Goal: Use online tool/utility: Utilize a website feature to perform a specific function

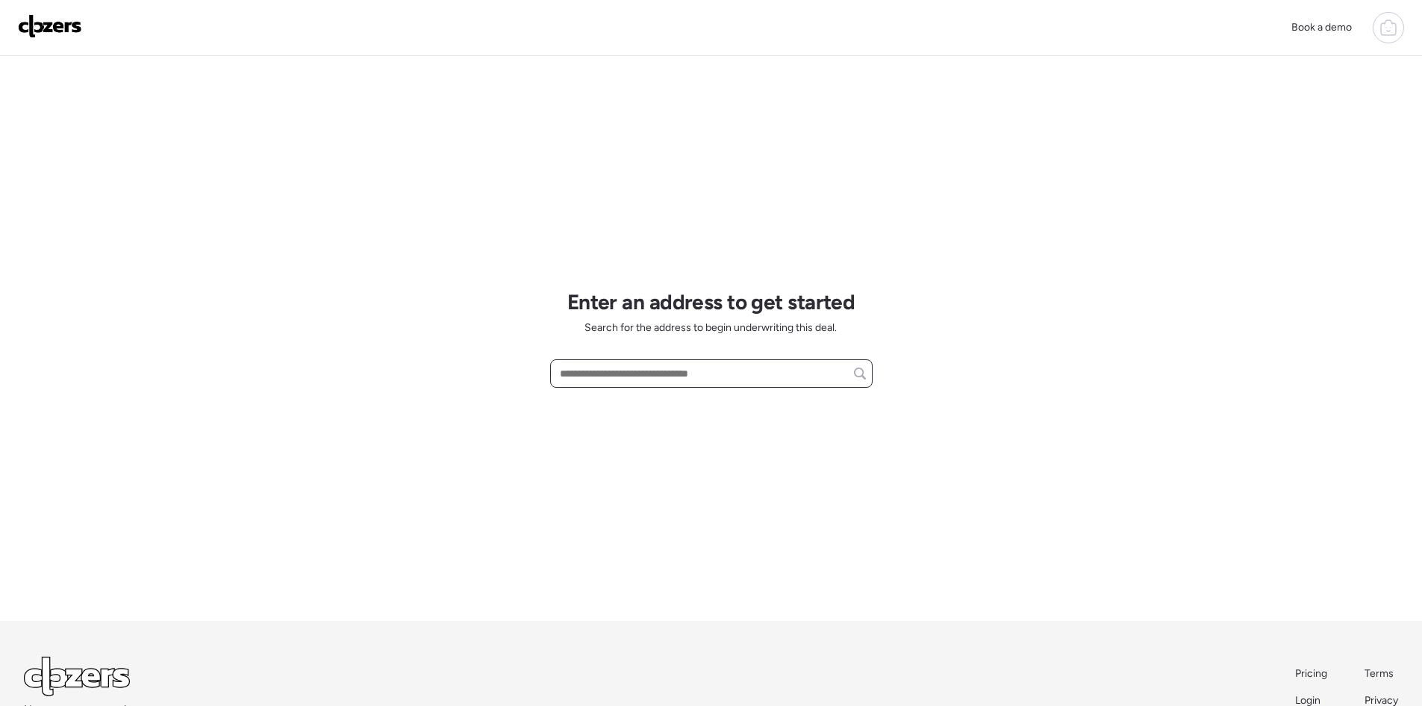
click at [632, 373] on input "text" at bounding box center [711, 373] width 309 height 21
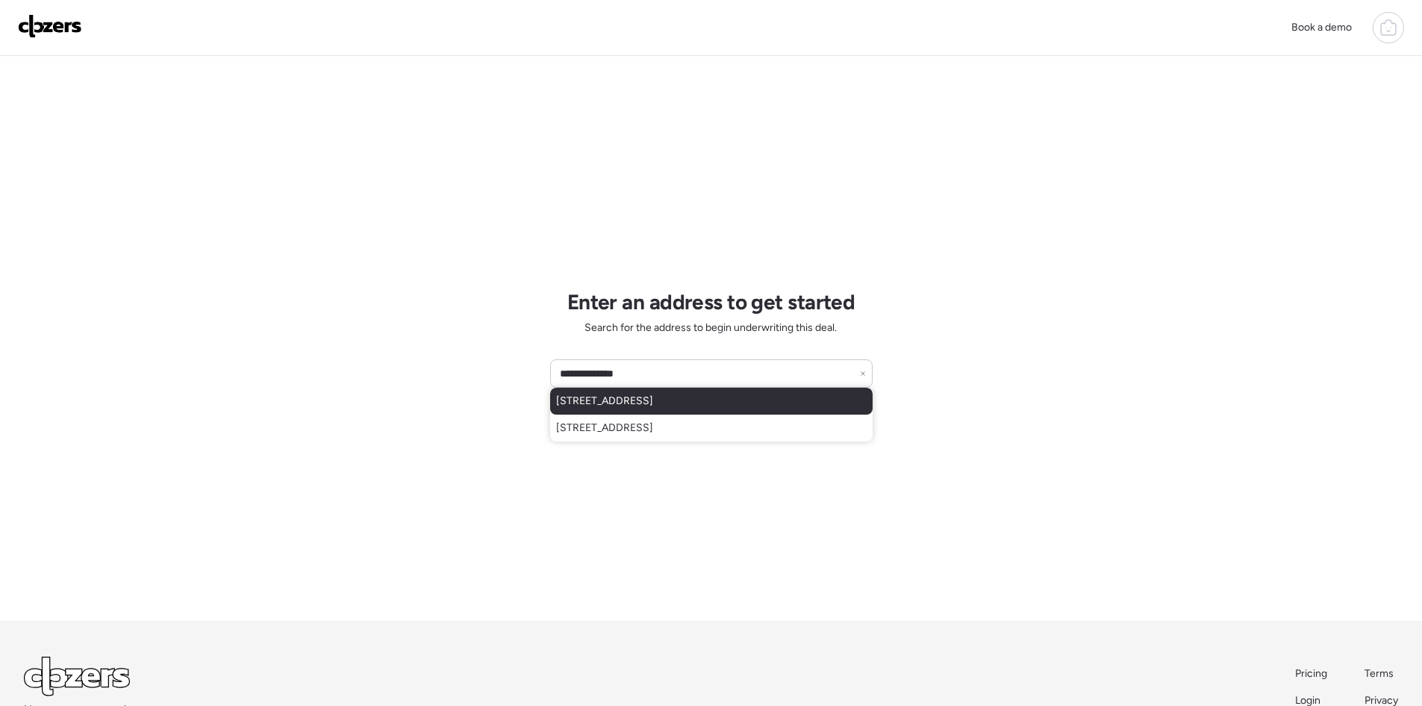
click at [638, 396] on span "[STREET_ADDRESS]" at bounding box center [604, 400] width 97 height 15
type input "**********"
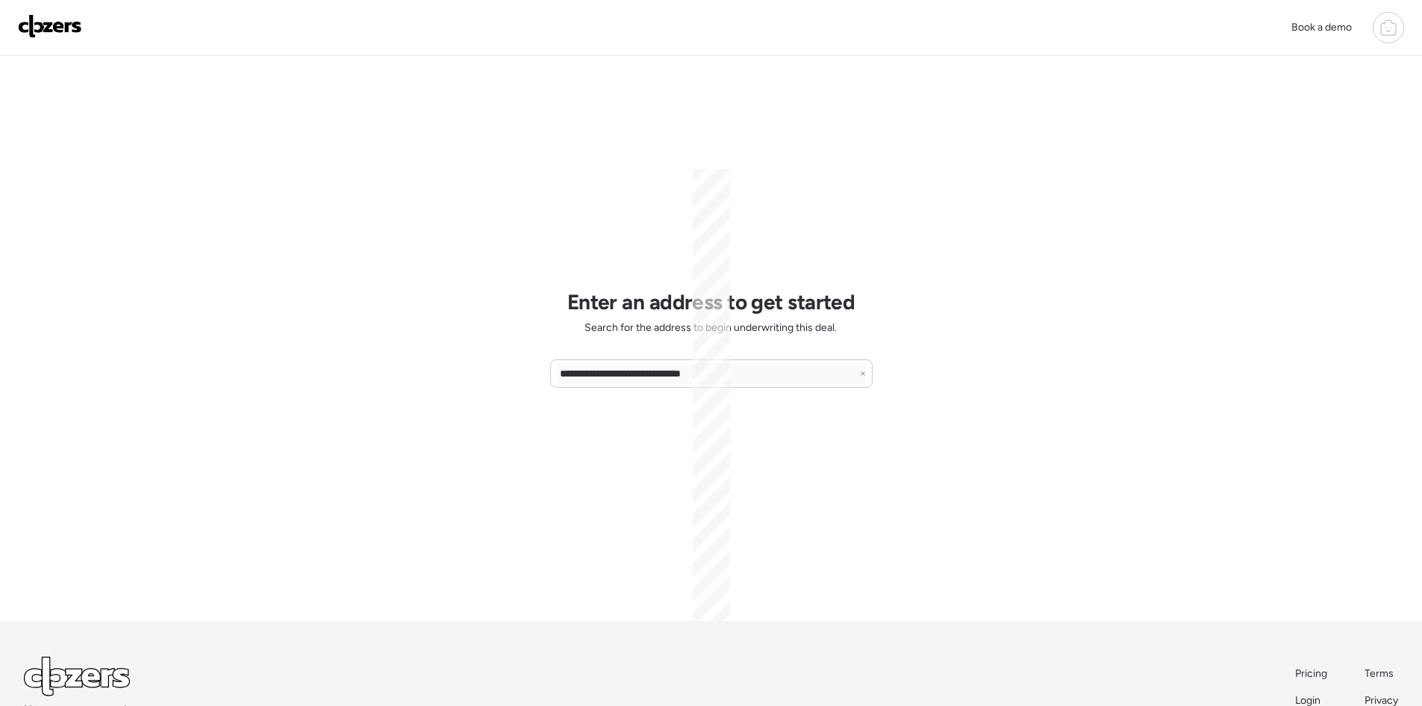
scroll to position [99, 0]
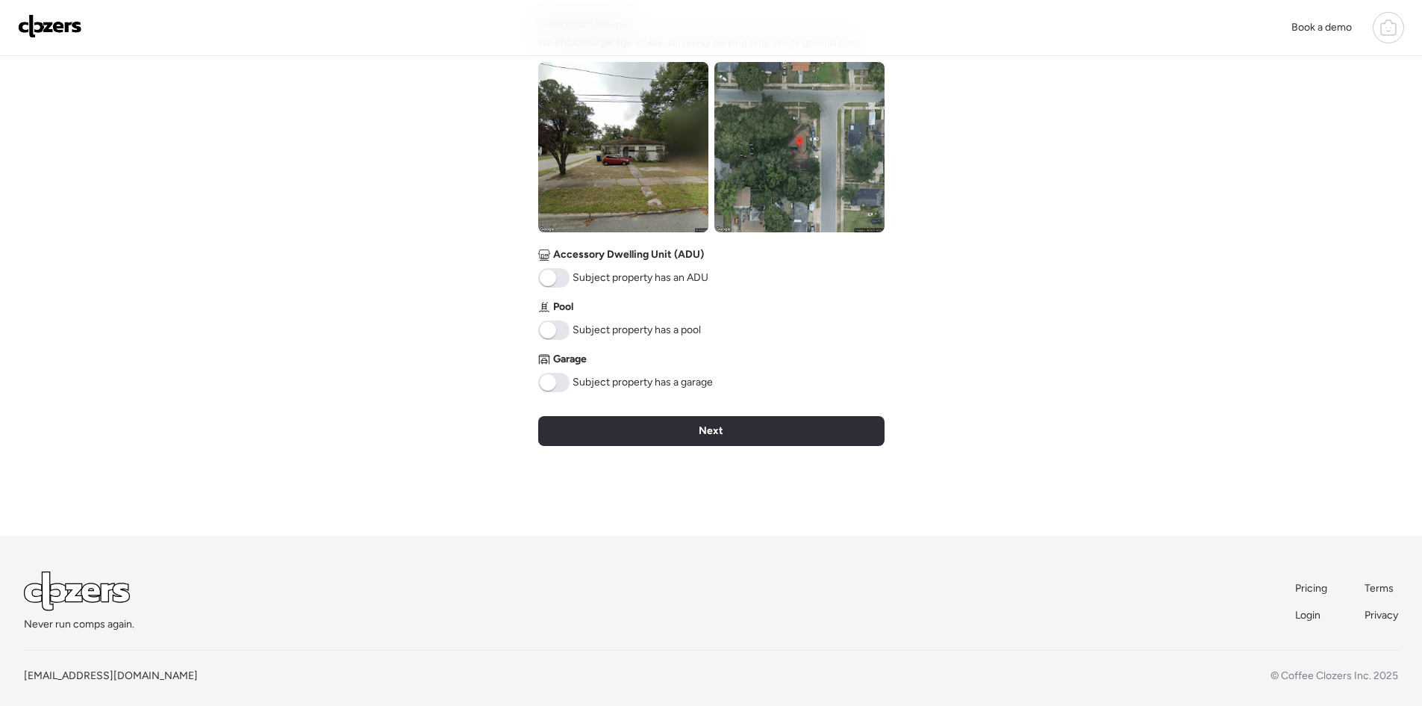
scroll to position [557, 0]
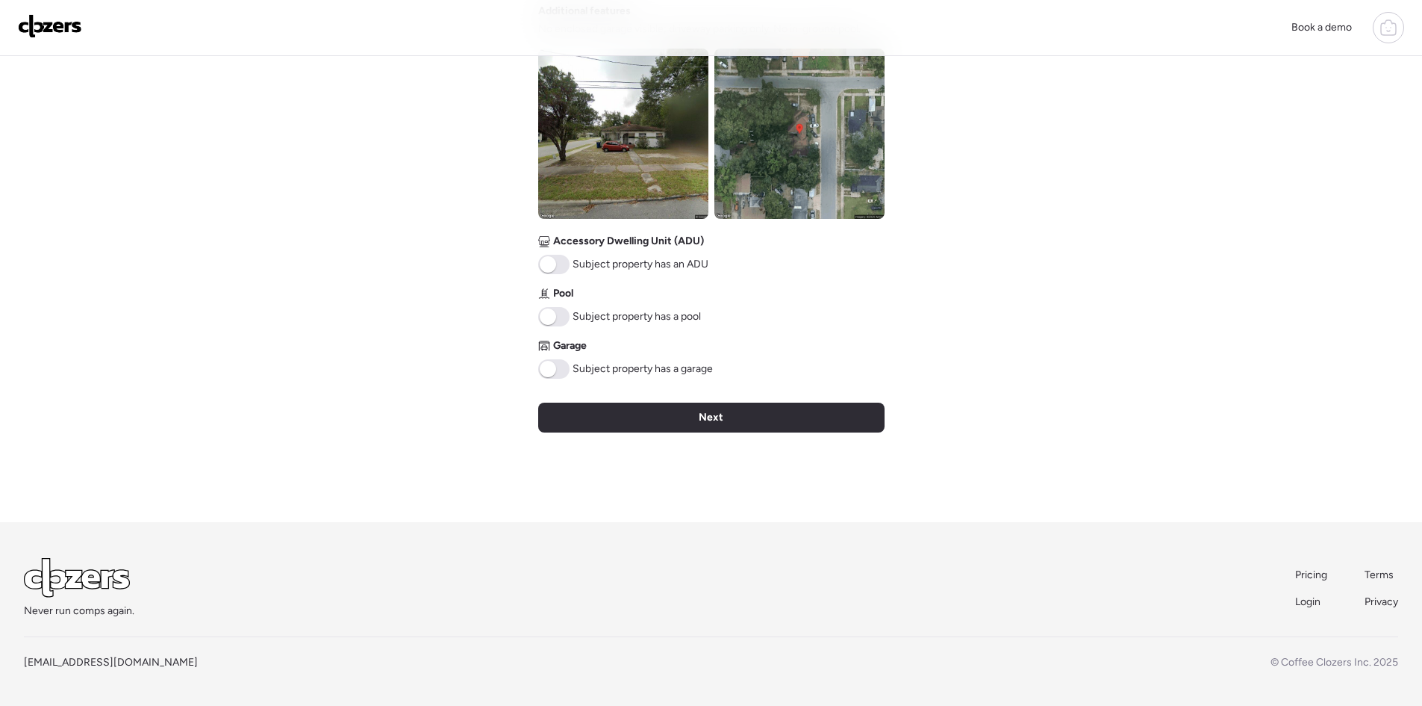
click at [557, 366] on span at bounding box center [553, 368] width 31 height 19
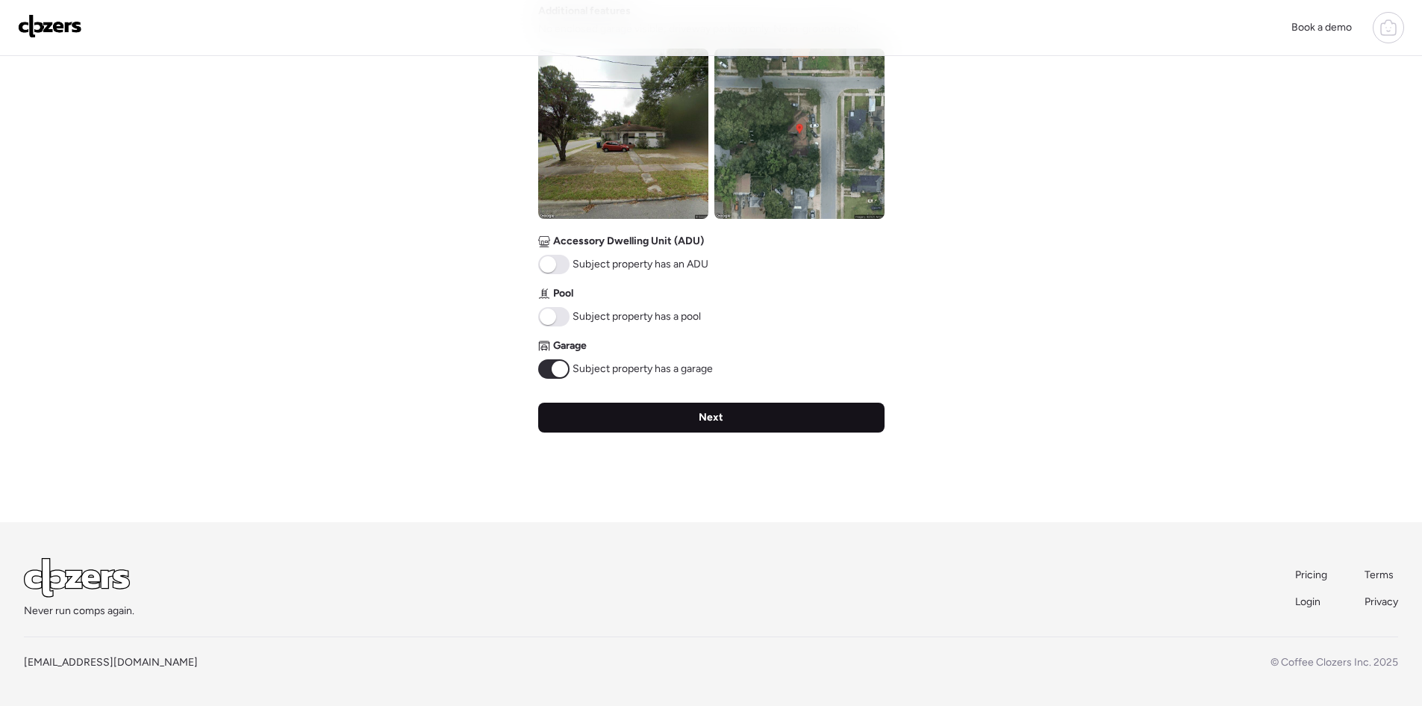
click at [669, 417] on div "Next" at bounding box center [711, 417] width 346 height 30
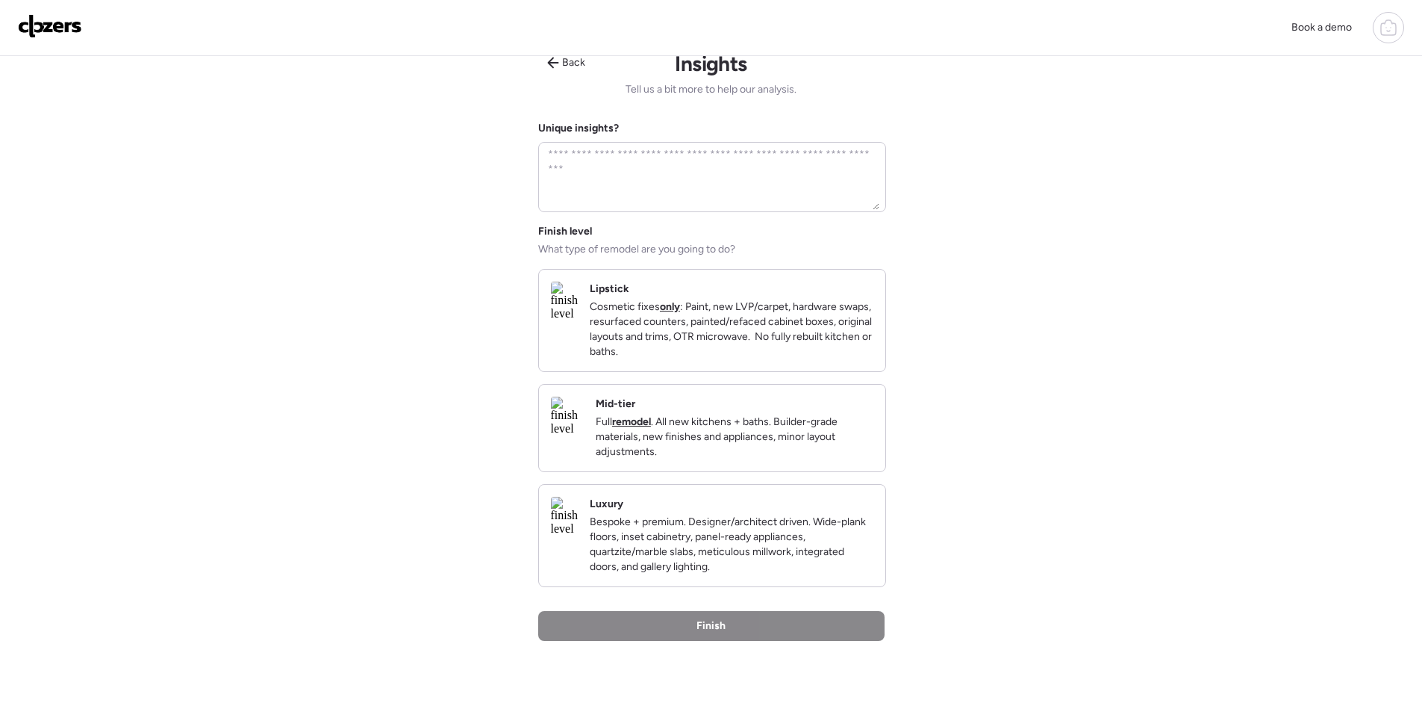
scroll to position [0, 0]
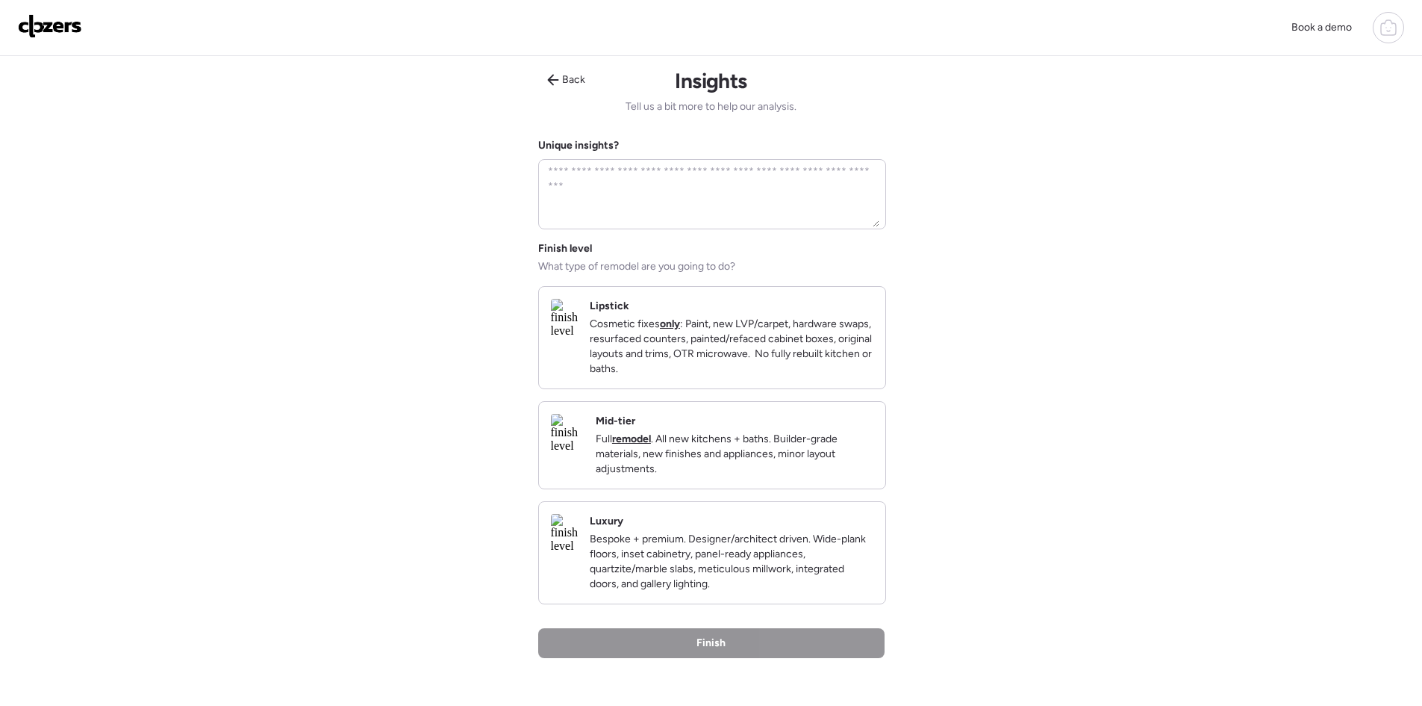
click at [768, 476] on p "Full remodel . All new kitchens + baths. Builder-grade materials, new finishes …" at bounding box center [735, 454] width 278 height 45
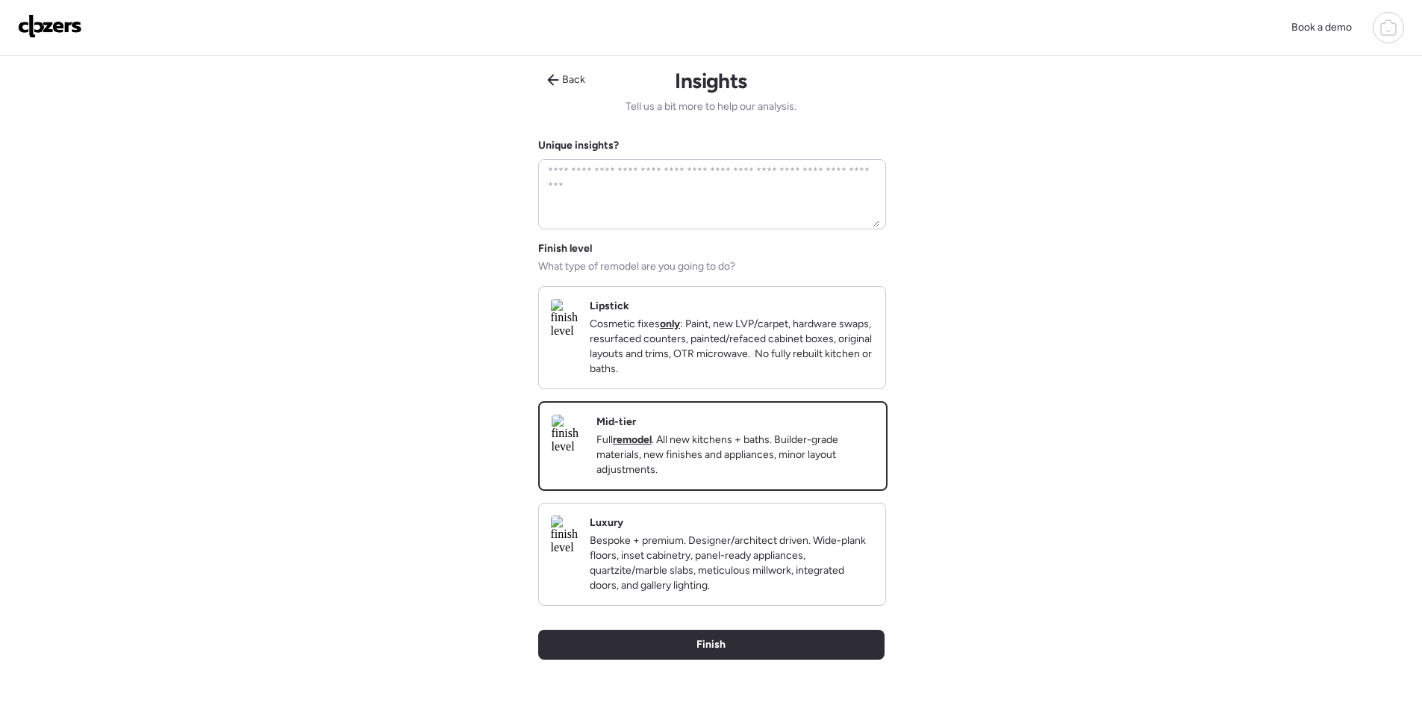
click at [565, 67] on div "Back Insights Tell us a bit more to help our analysis. Unique insights? Finish …" at bounding box center [711, 402] width 346 height 693
click at [567, 78] on span "Back" at bounding box center [573, 79] width 23 height 15
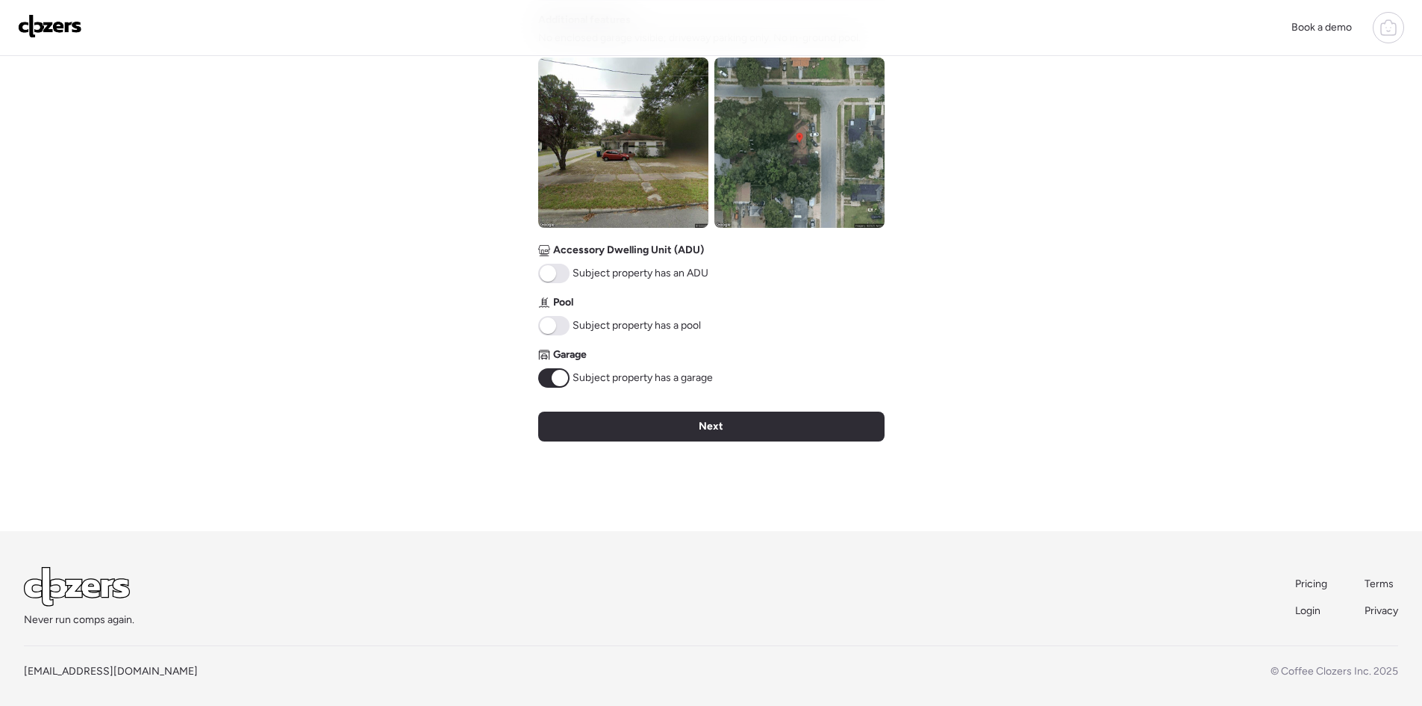
scroll to position [557, 0]
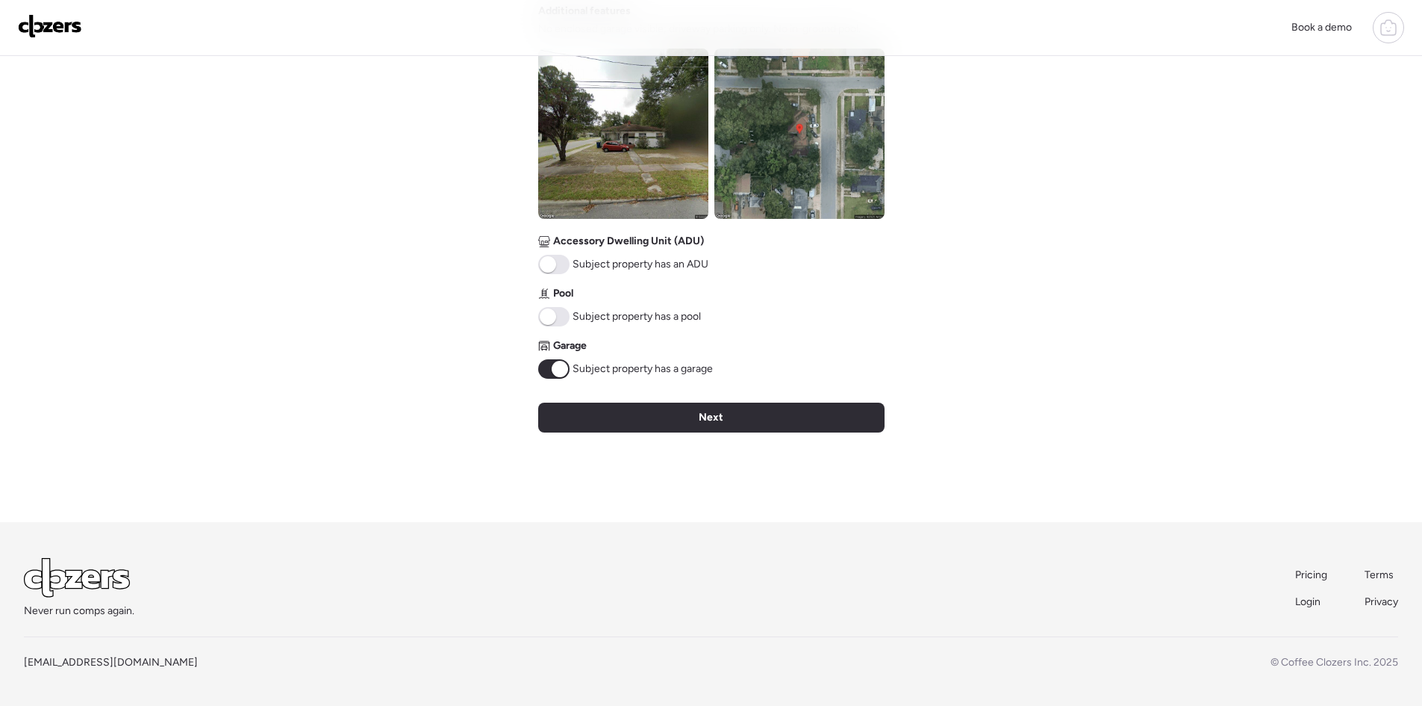
click at [555, 271] on span at bounding box center [553, 264] width 31 height 19
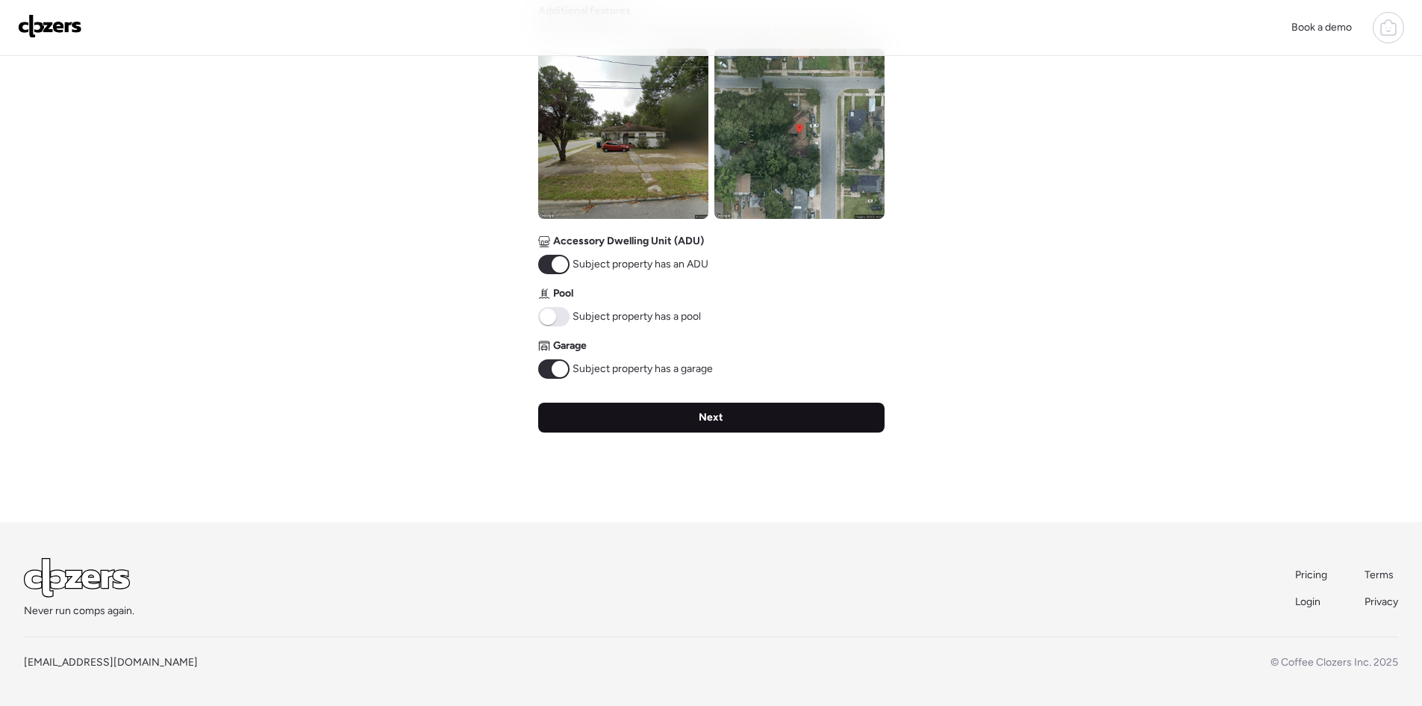
click at [700, 421] on span "Next" at bounding box center [711, 417] width 25 height 15
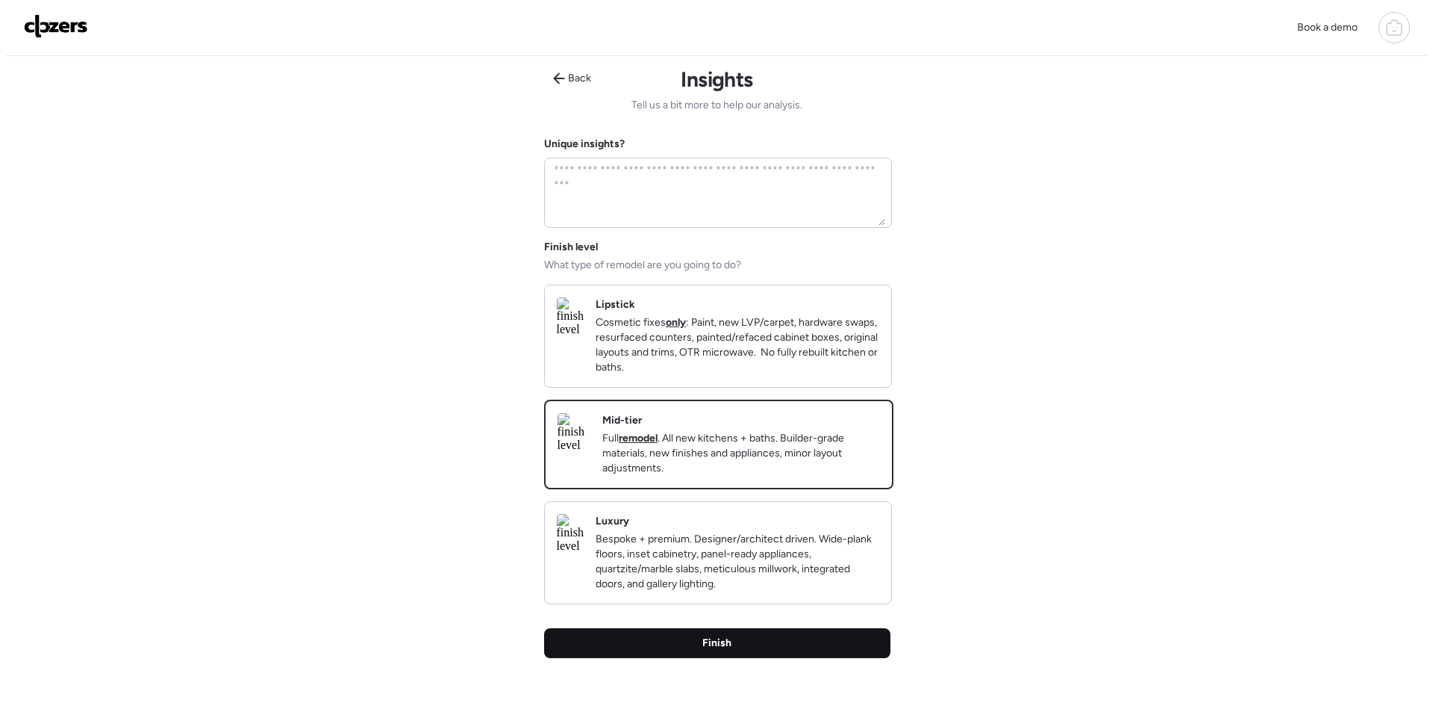
scroll to position [0, 0]
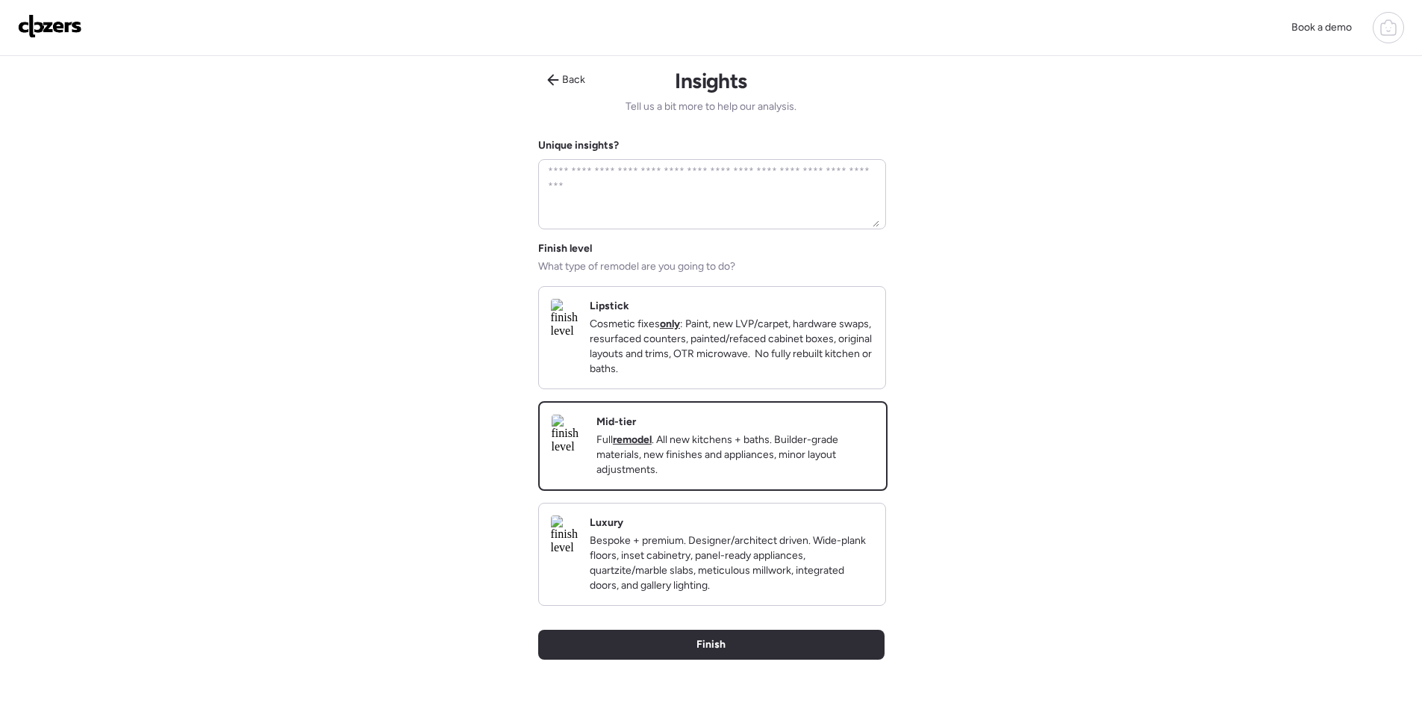
click at [700, 477] on p "Full remodel . All new kitchens + baths. Builder-grade materials, new finishes …" at bounding box center [736, 454] width 278 height 45
click at [740, 659] on div "Finish" at bounding box center [711, 644] width 346 height 30
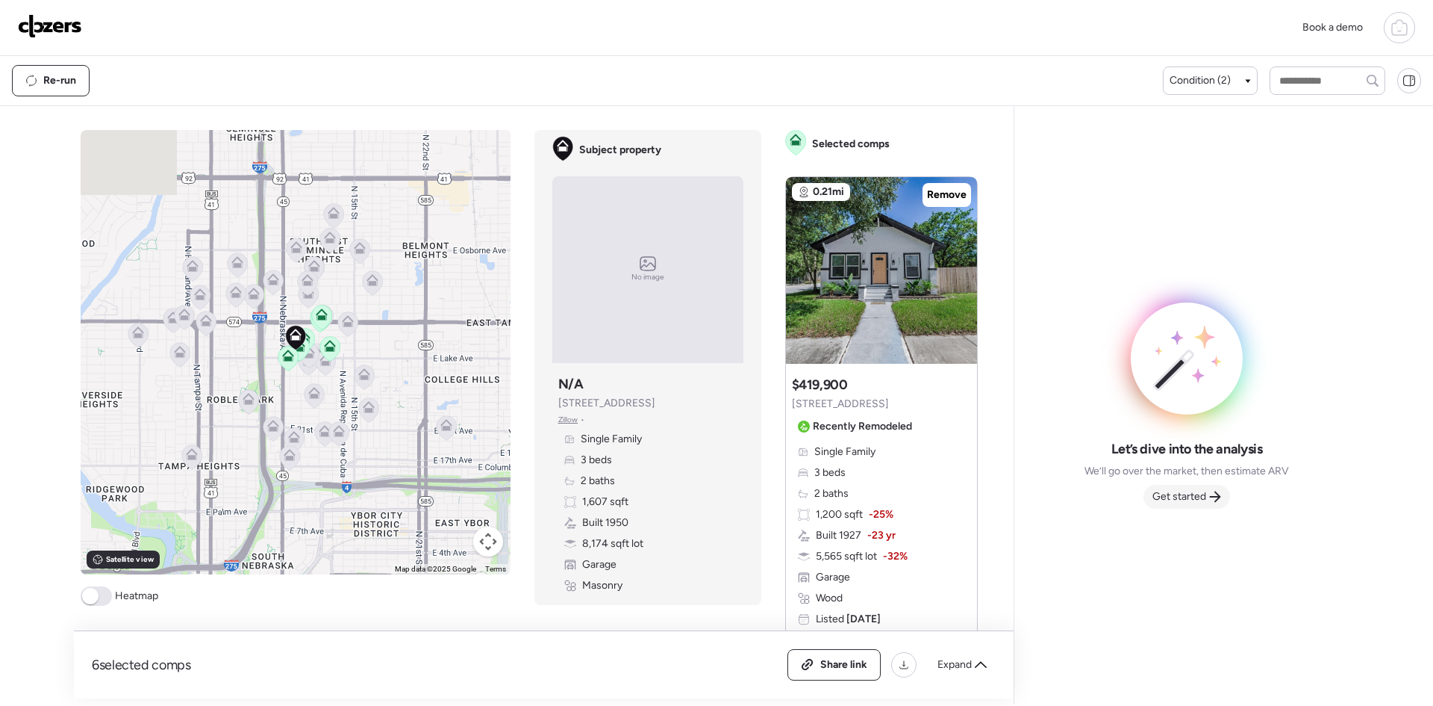
click at [1185, 489] on span "Get started" at bounding box center [1180, 496] width 54 height 15
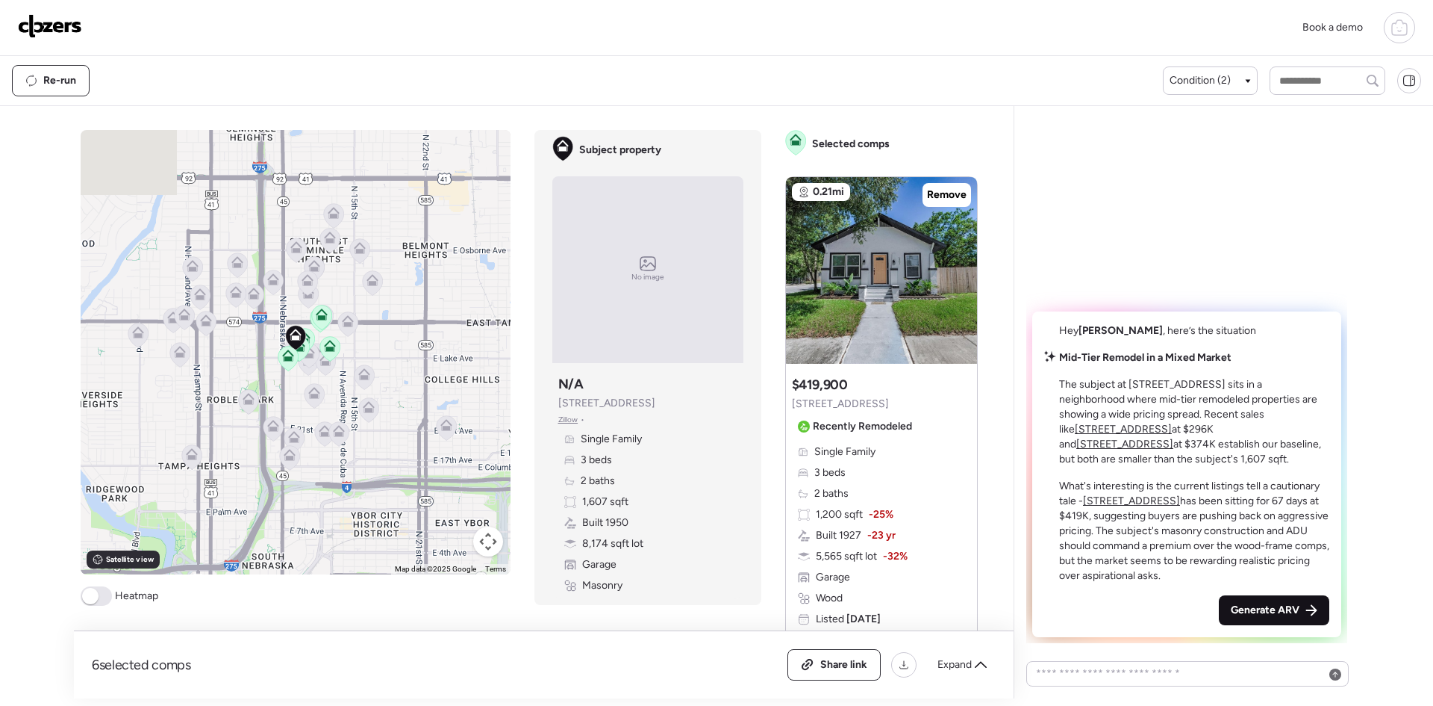
click at [1251, 603] on span "Generate ARV" at bounding box center [1265, 610] width 69 height 15
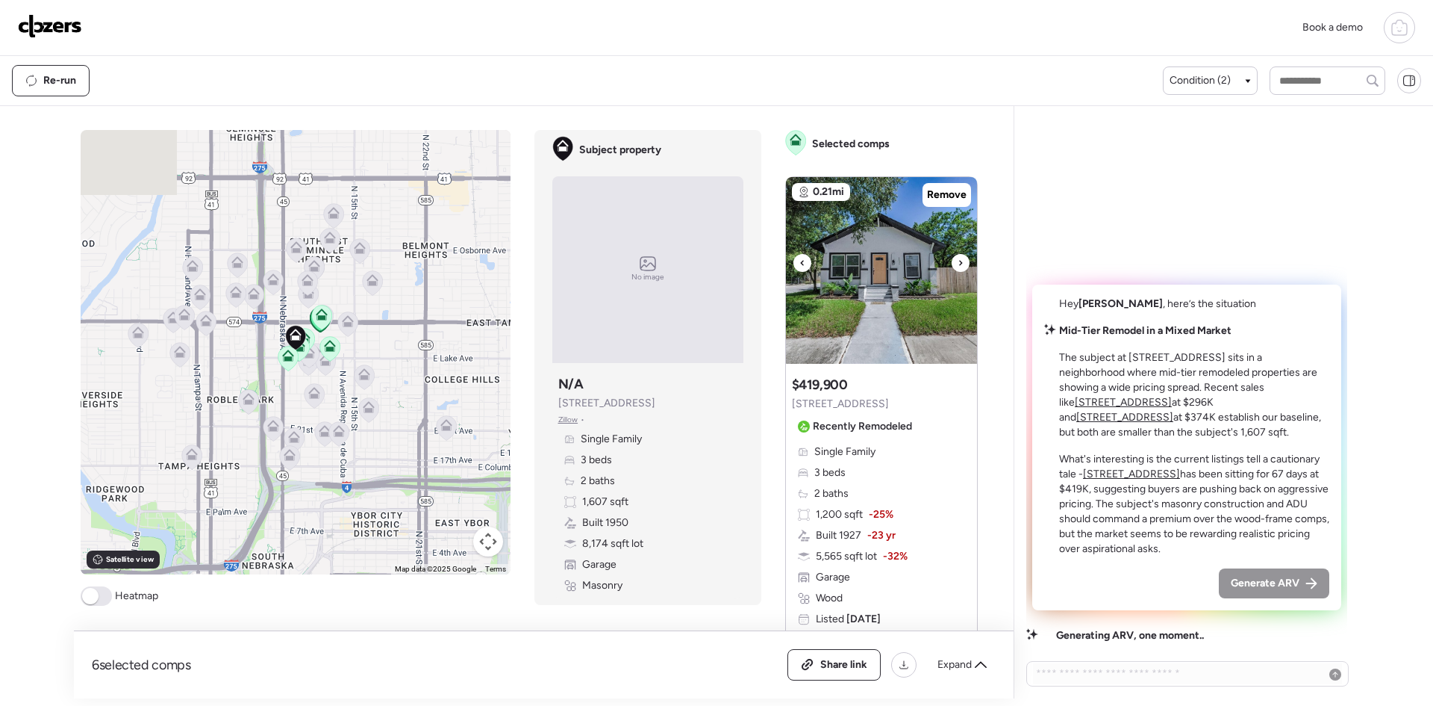
click at [958, 264] on icon at bounding box center [961, 263] width 6 height 18
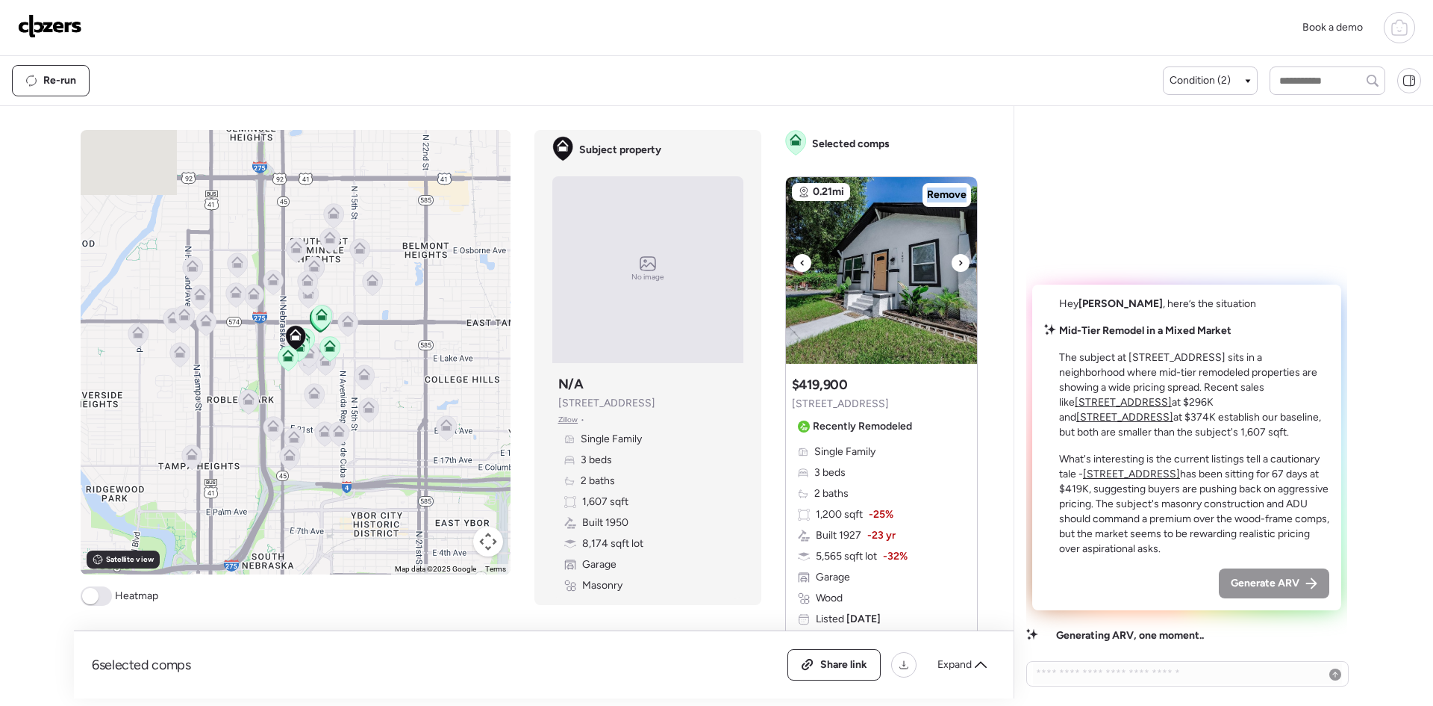
click at [958, 264] on icon at bounding box center [961, 263] width 6 height 18
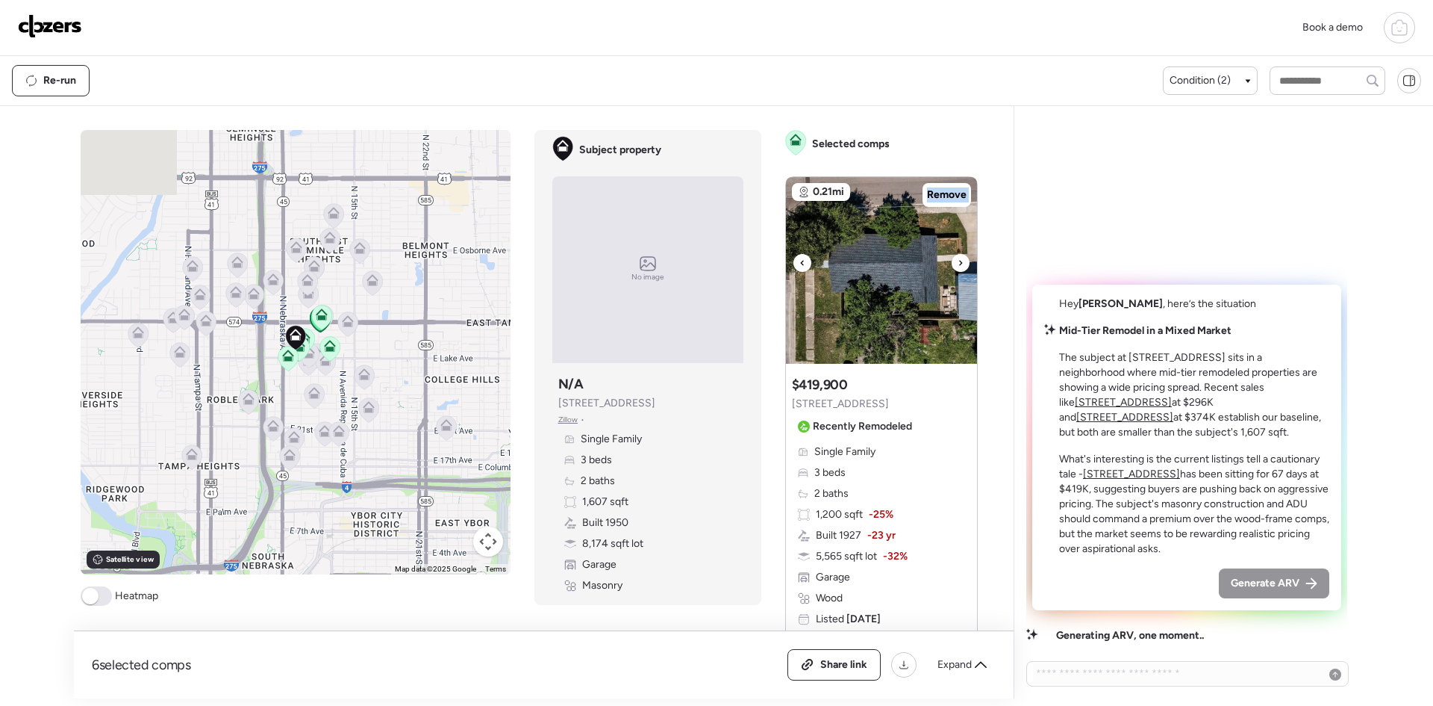
click at [958, 264] on icon at bounding box center [961, 263] width 6 height 18
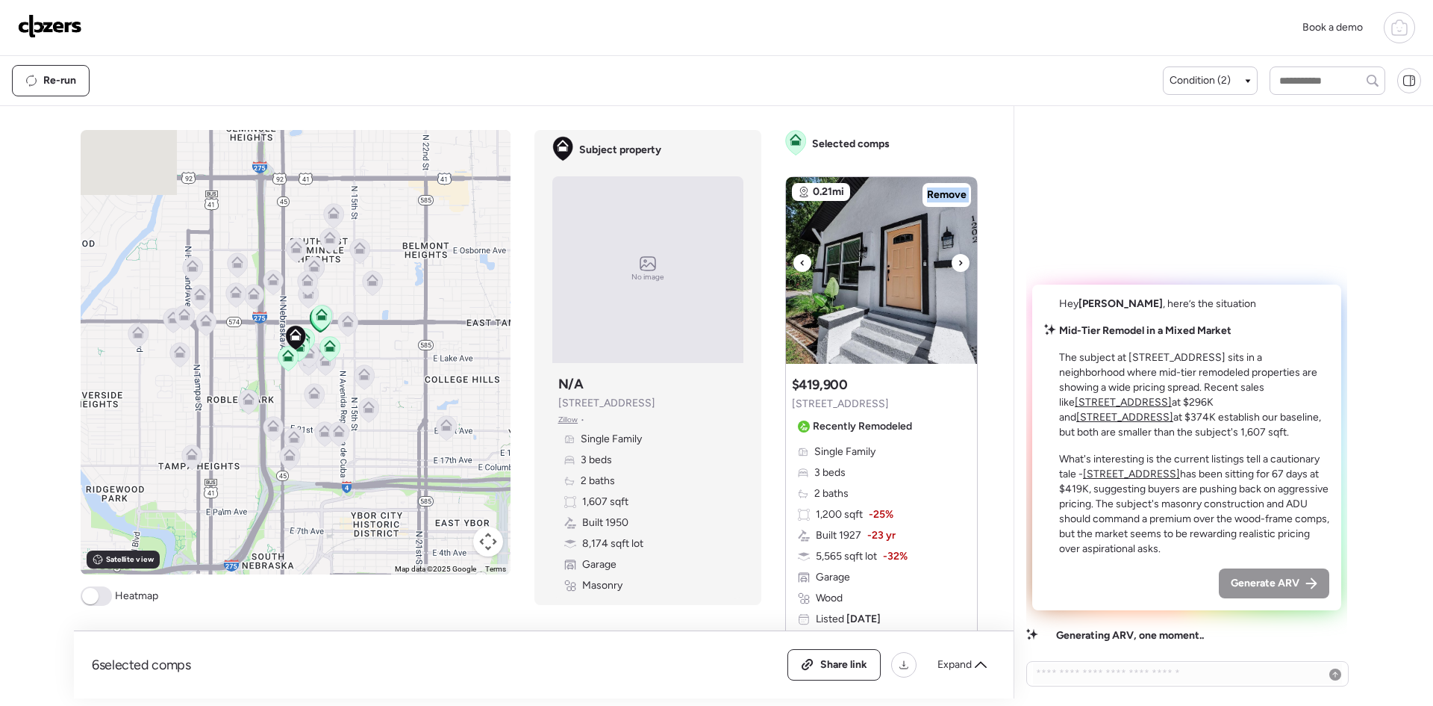
click at [958, 264] on icon at bounding box center [961, 263] width 6 height 18
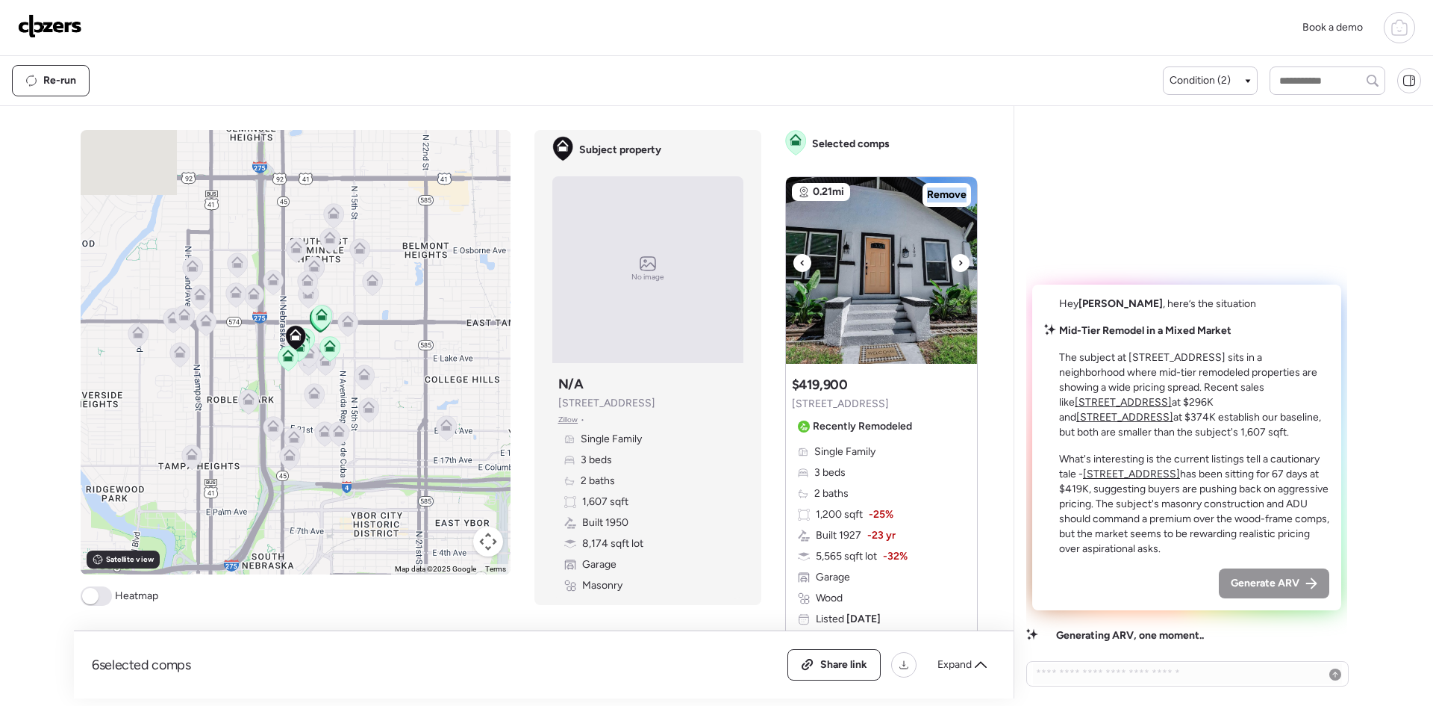
click at [958, 264] on icon at bounding box center [961, 263] width 6 height 18
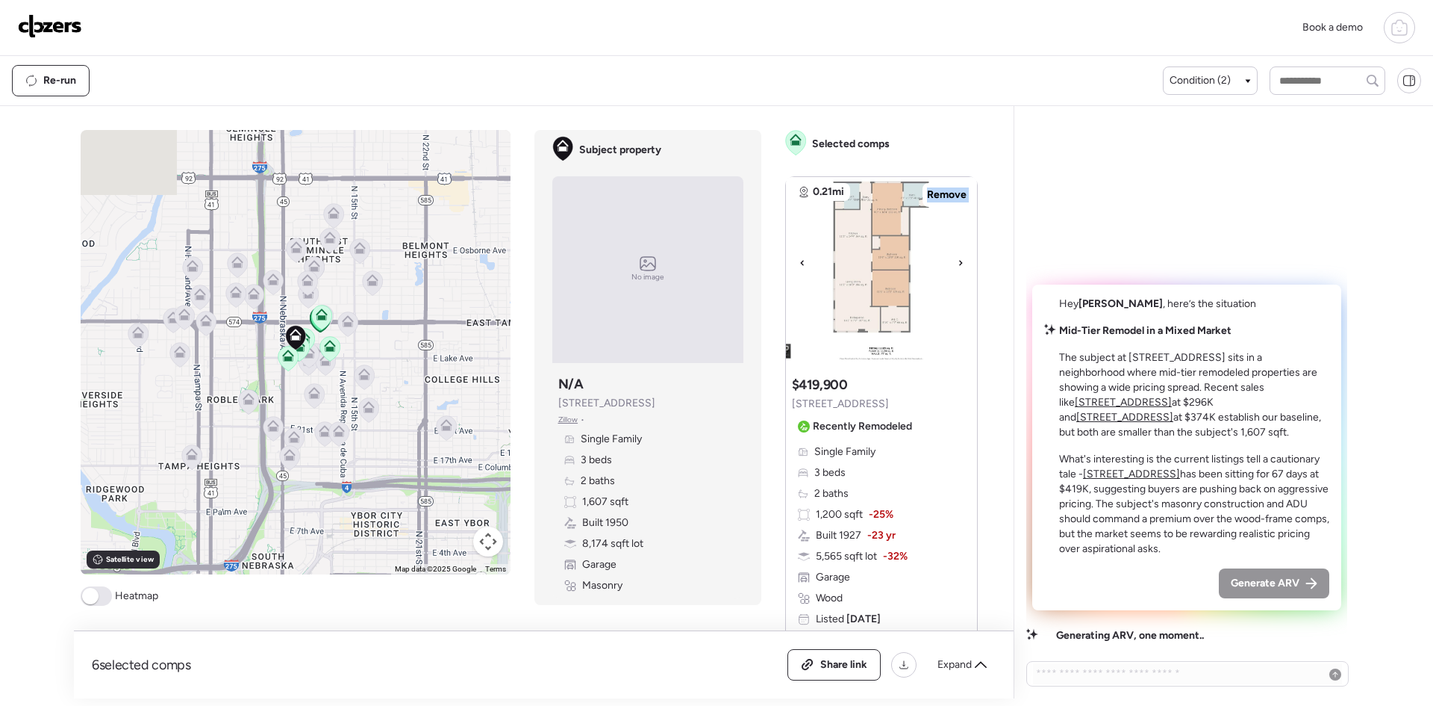
click at [958, 264] on icon at bounding box center [961, 263] width 6 height 18
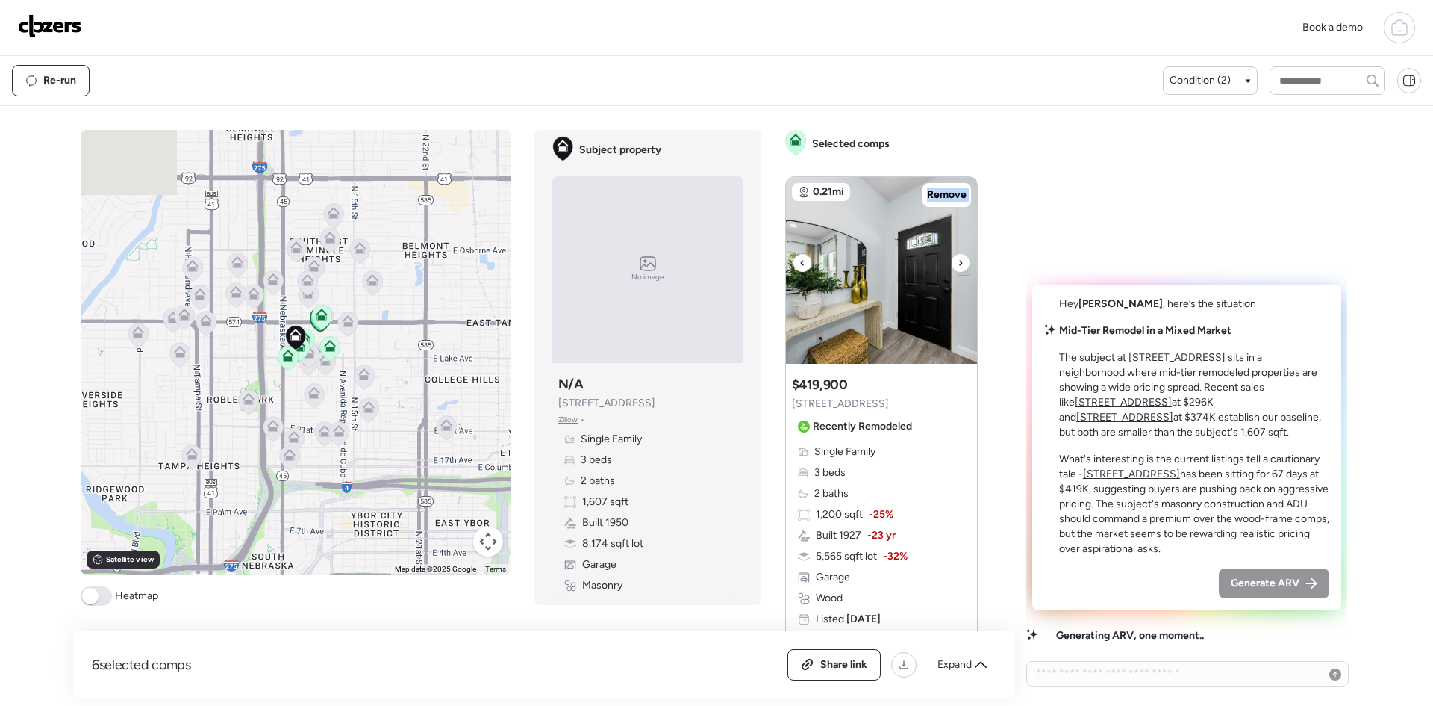
click at [958, 264] on icon at bounding box center [961, 263] width 6 height 18
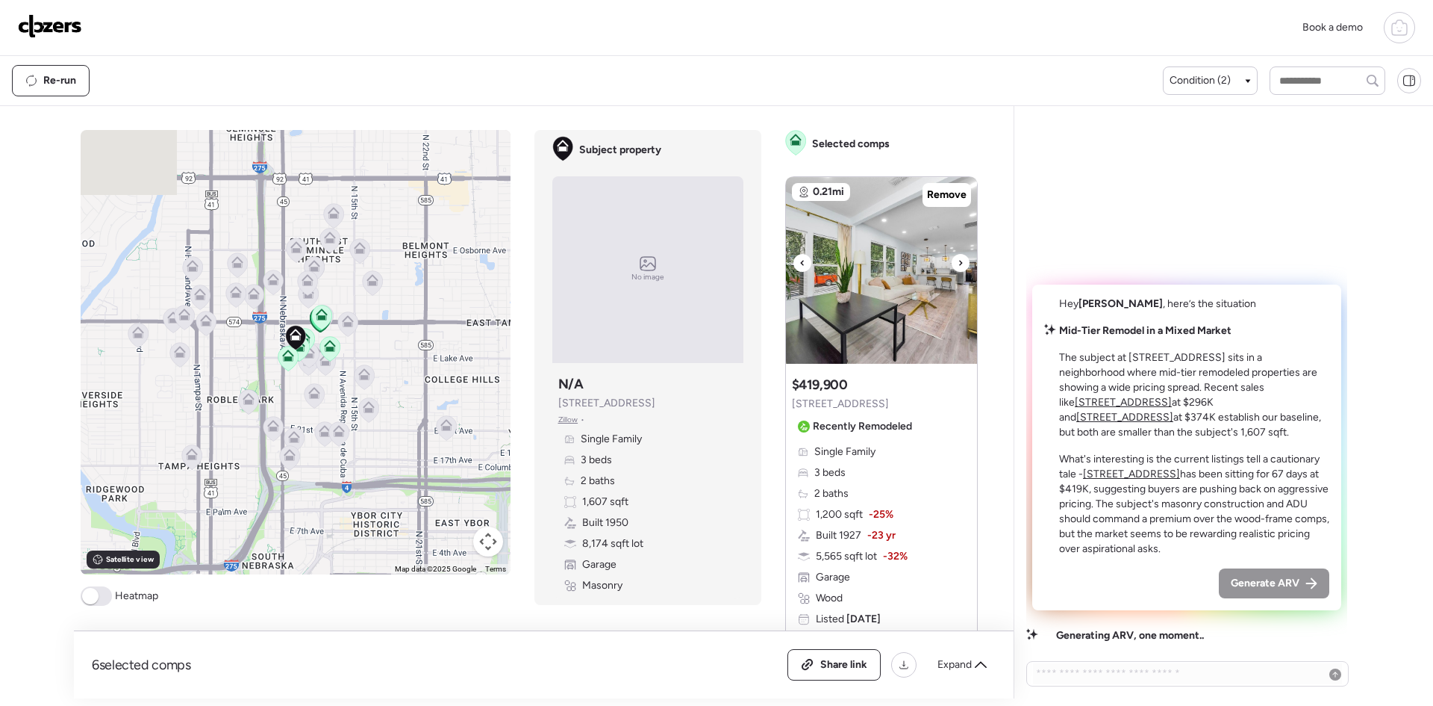
click at [958, 264] on icon at bounding box center [961, 263] width 6 height 18
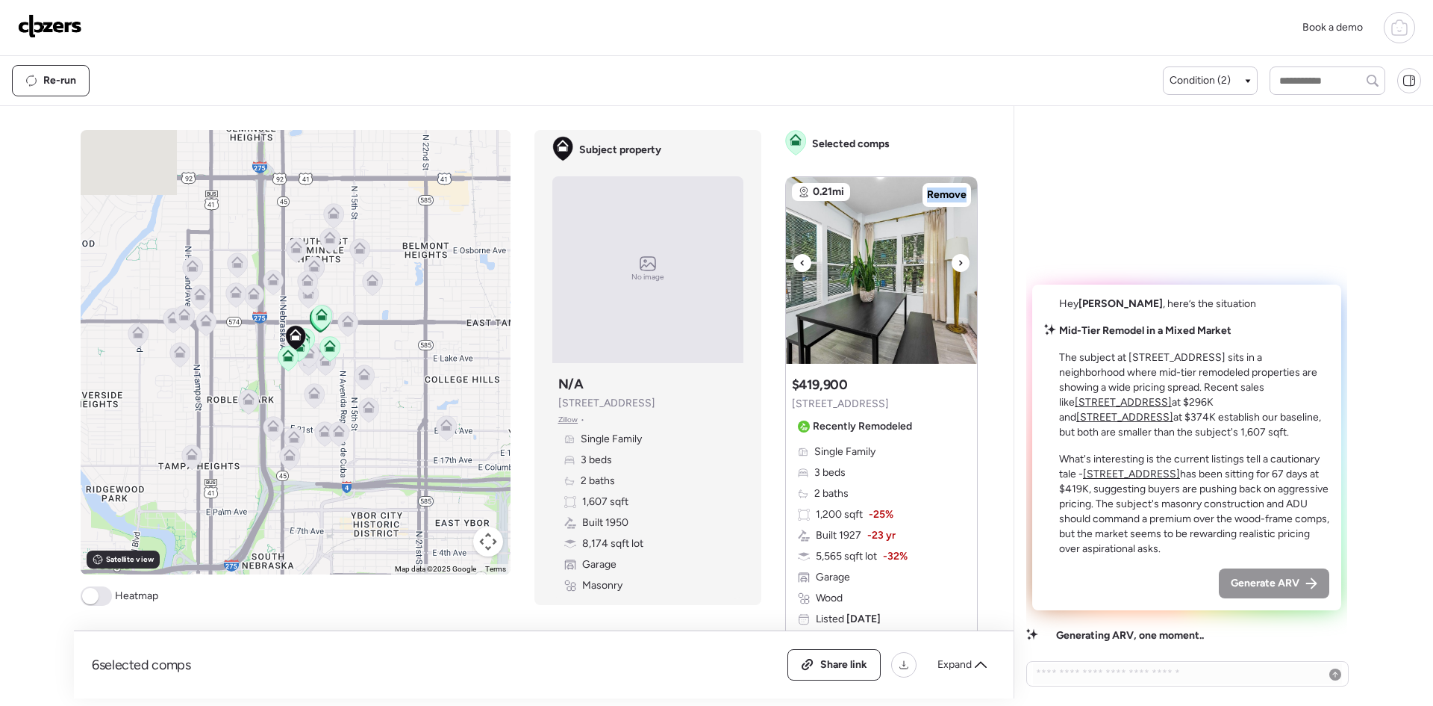
click at [958, 264] on icon at bounding box center [961, 263] width 6 height 18
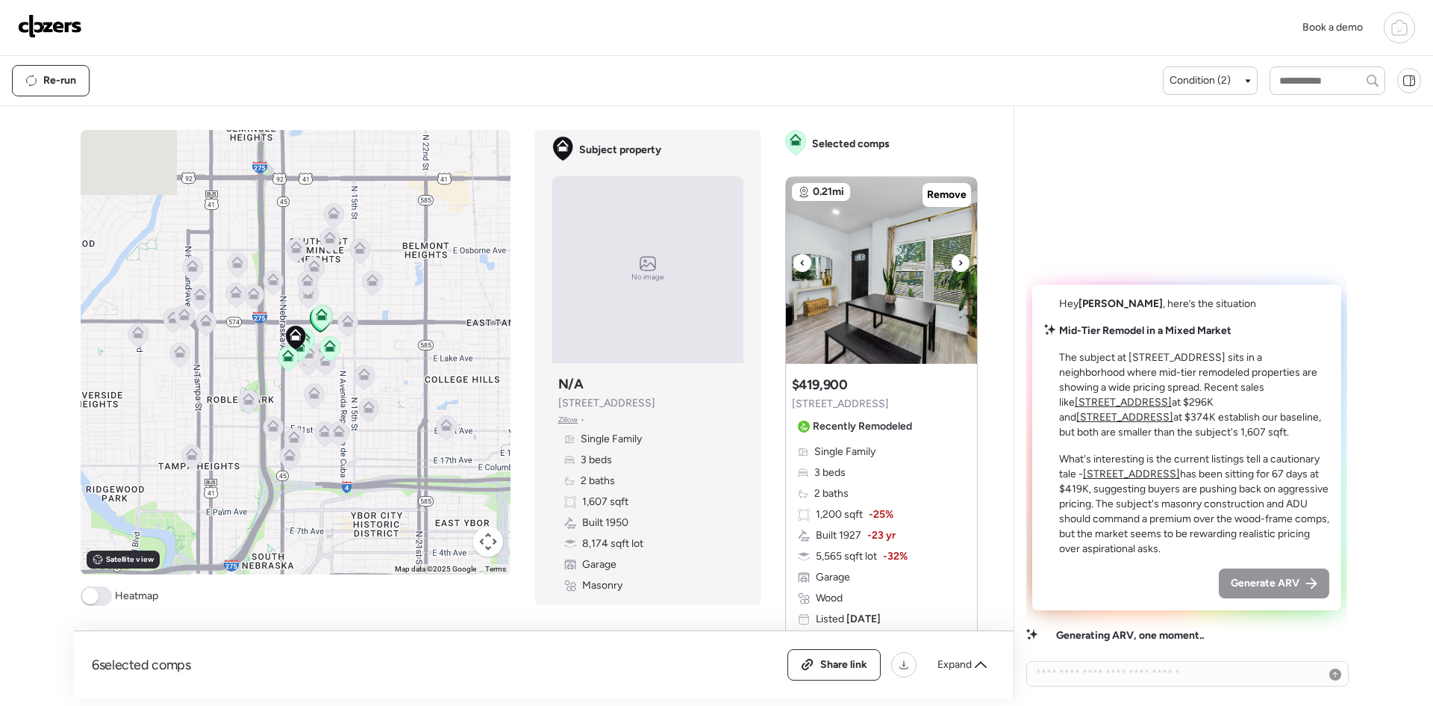
click at [958, 264] on icon at bounding box center [961, 263] width 6 height 18
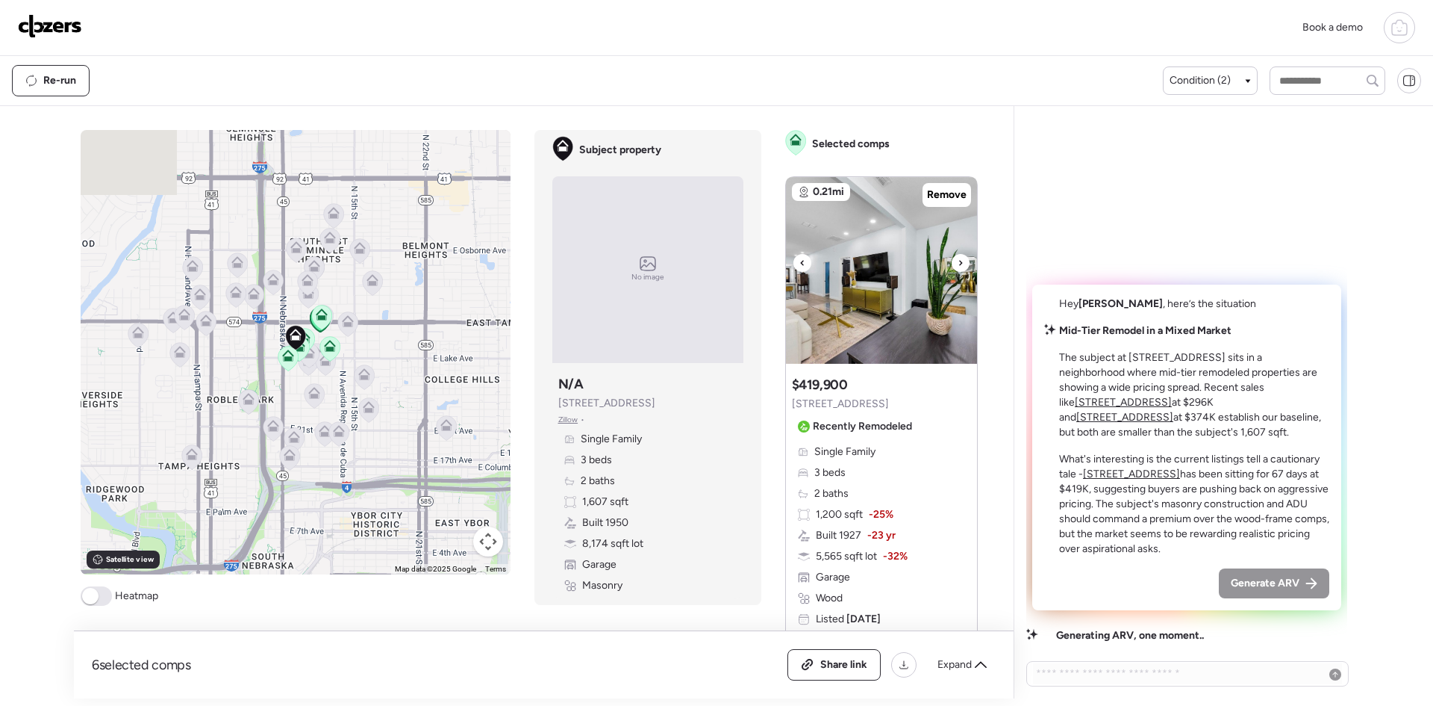
click at [958, 264] on icon at bounding box center [961, 263] width 6 height 18
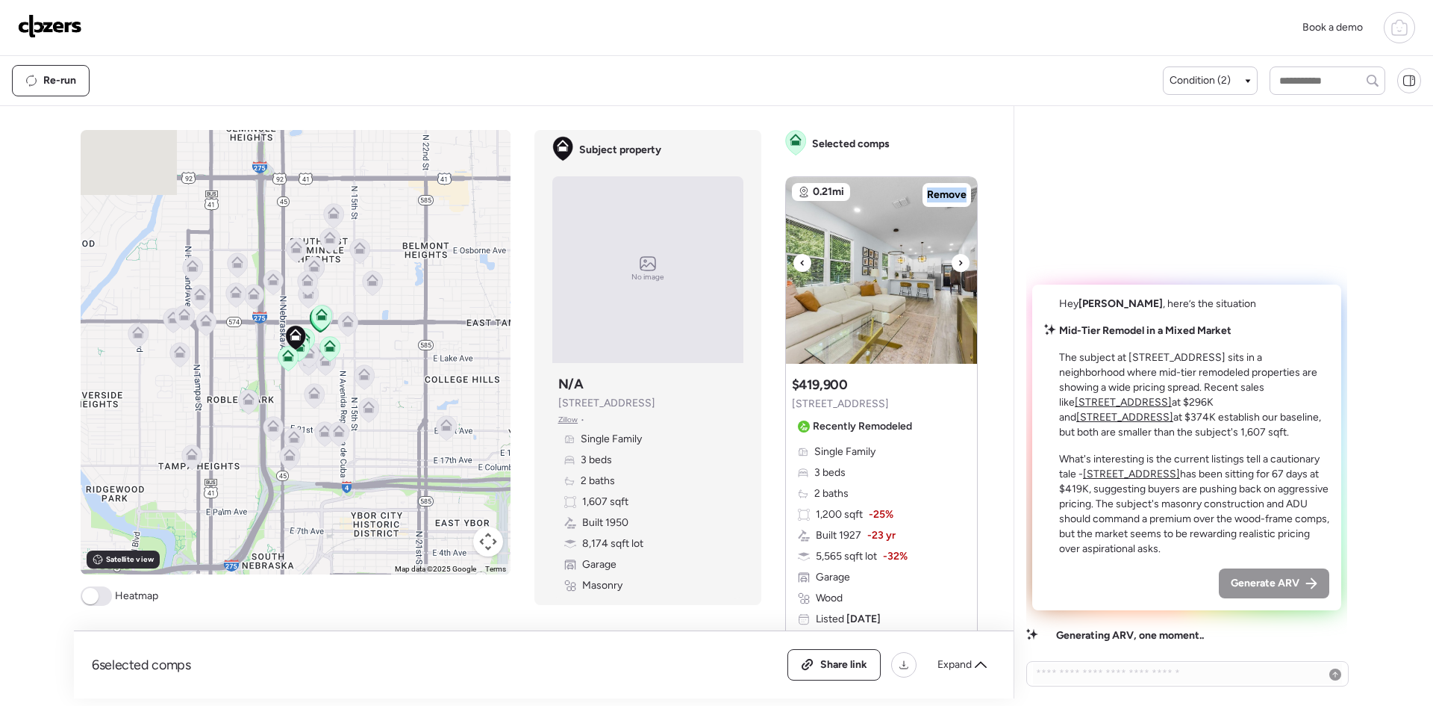
click at [958, 264] on icon at bounding box center [961, 263] width 6 height 18
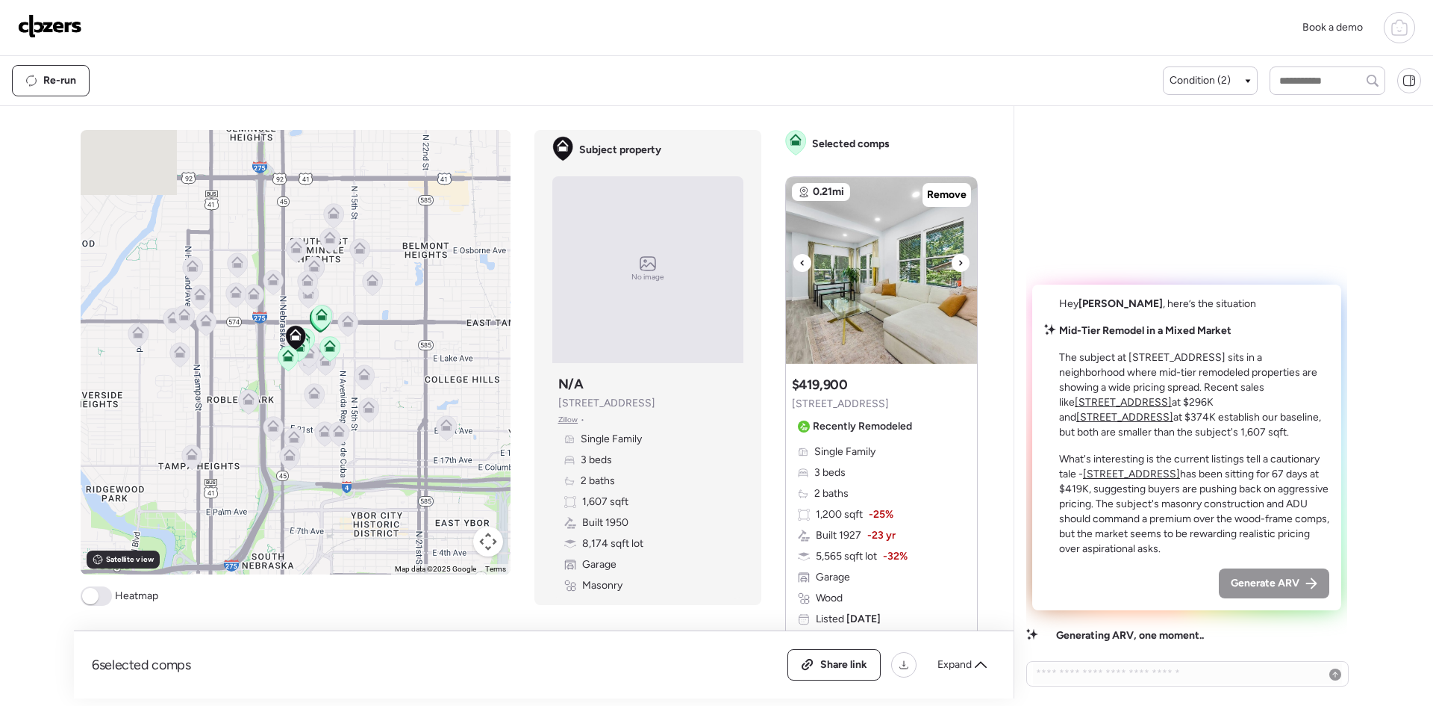
click at [958, 264] on icon at bounding box center [961, 263] width 6 height 18
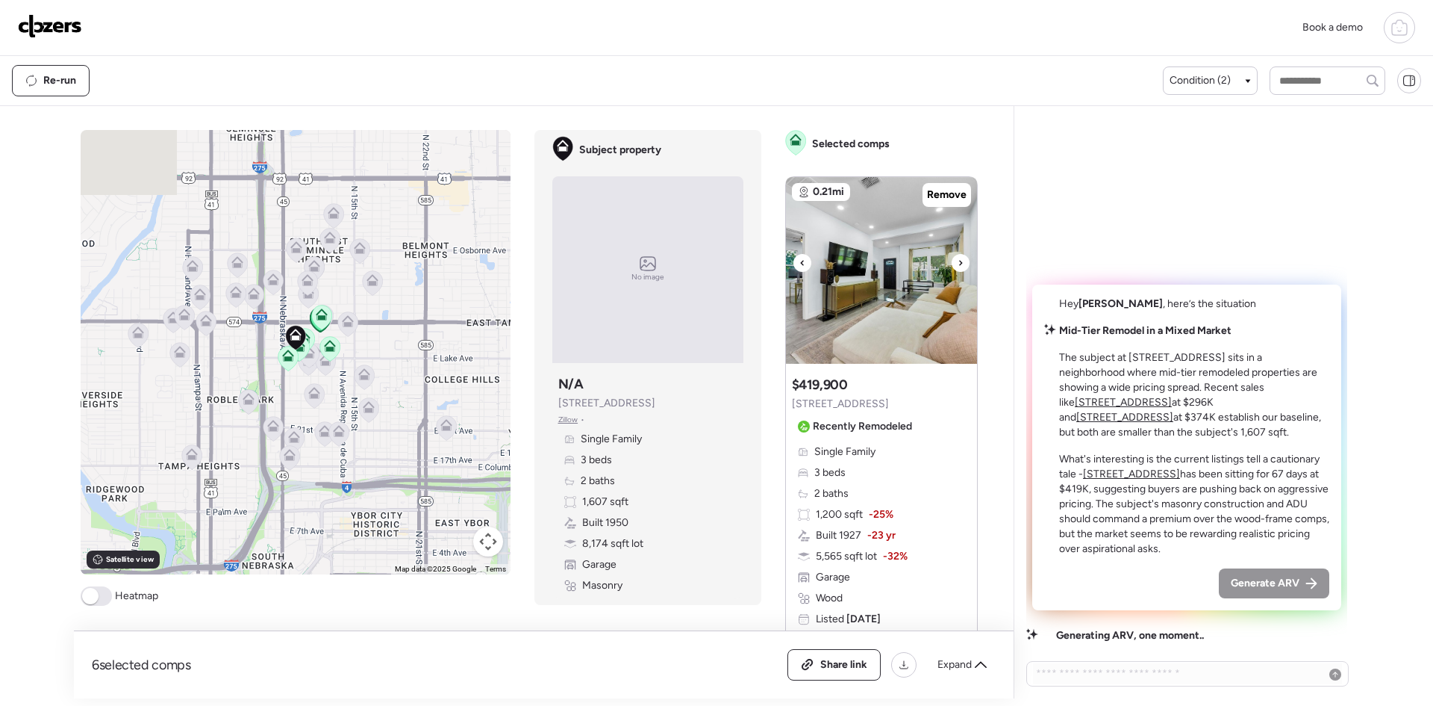
click at [958, 264] on icon at bounding box center [961, 263] width 6 height 18
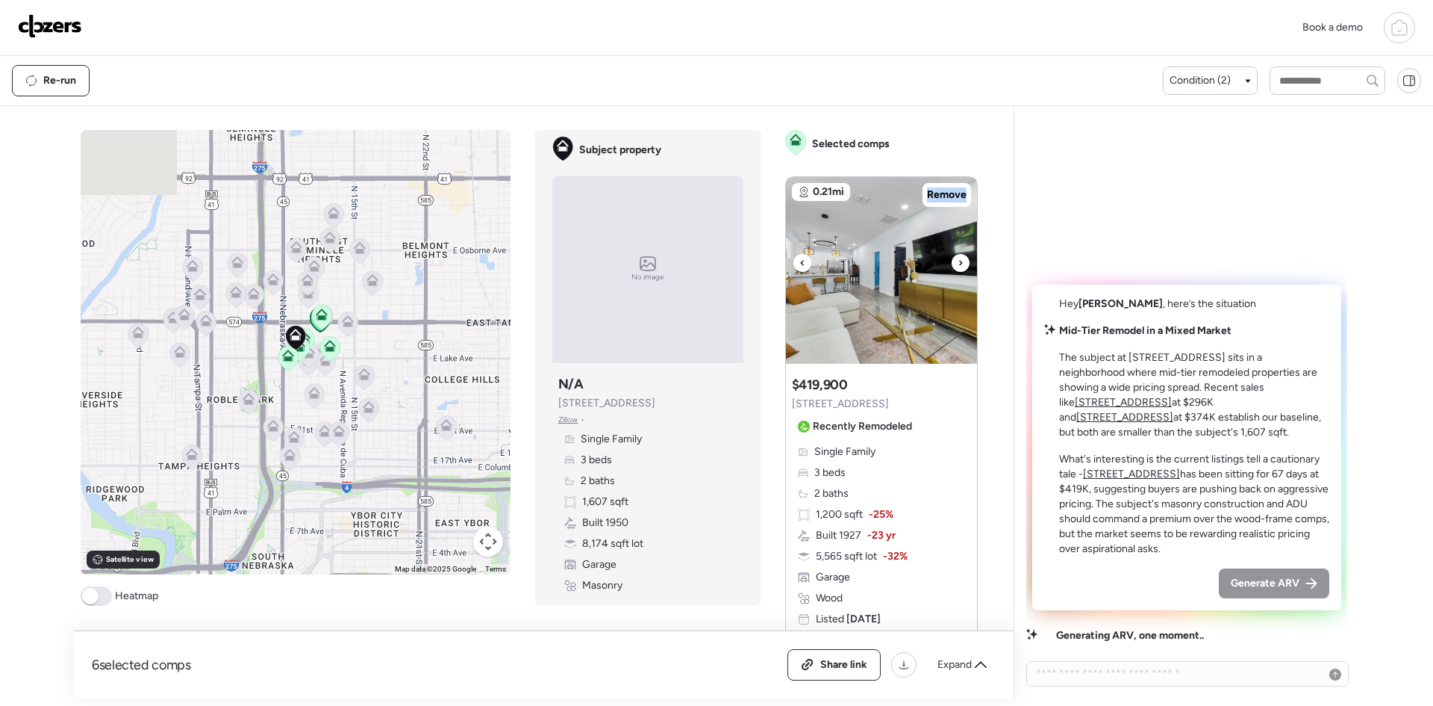
click at [958, 264] on icon at bounding box center [961, 263] width 6 height 18
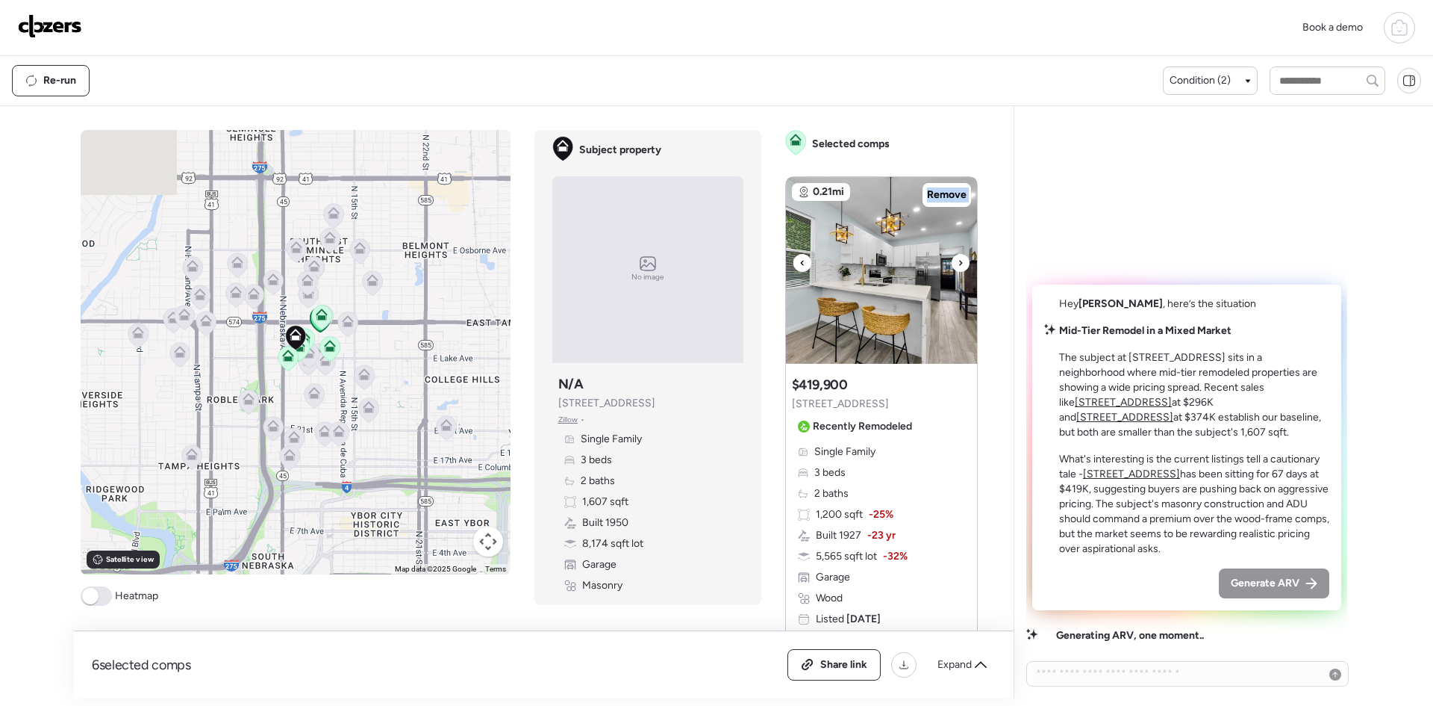
click at [958, 264] on icon at bounding box center [961, 263] width 6 height 18
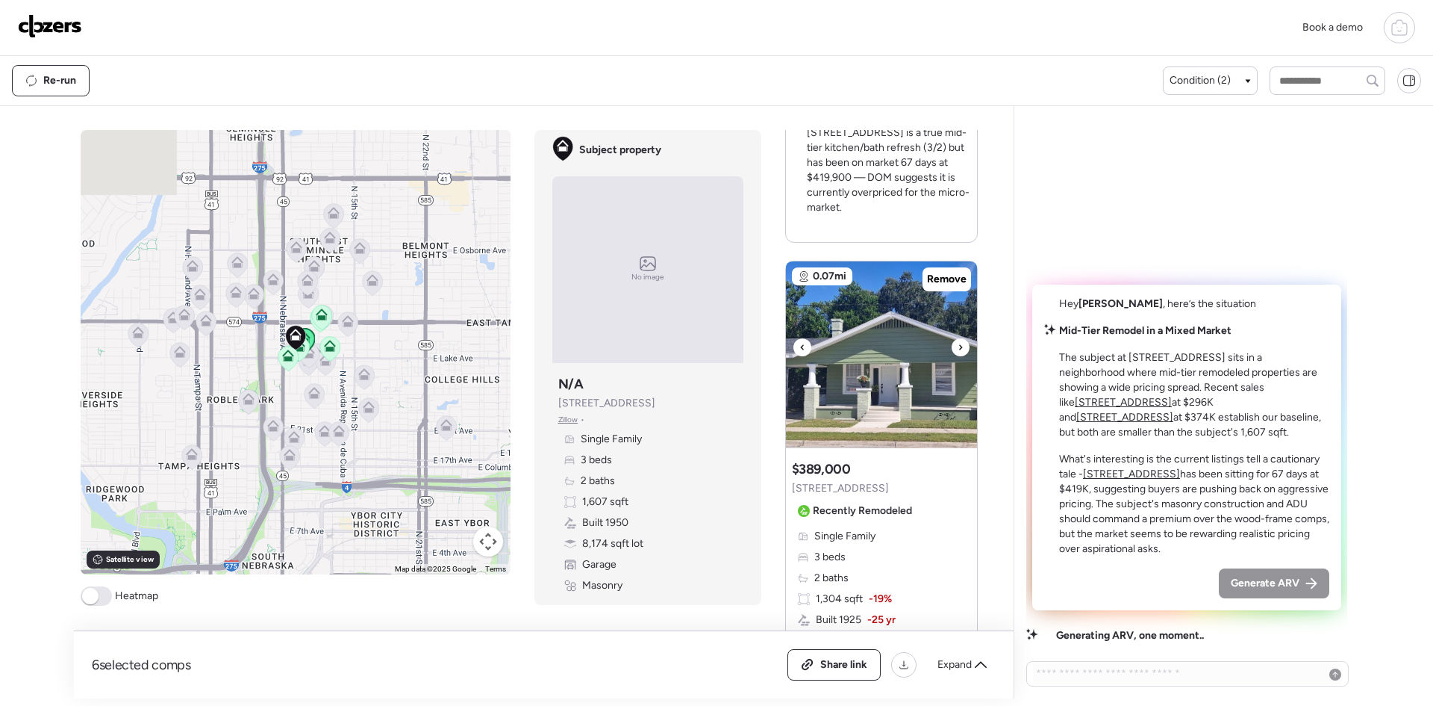
scroll to position [697, 0]
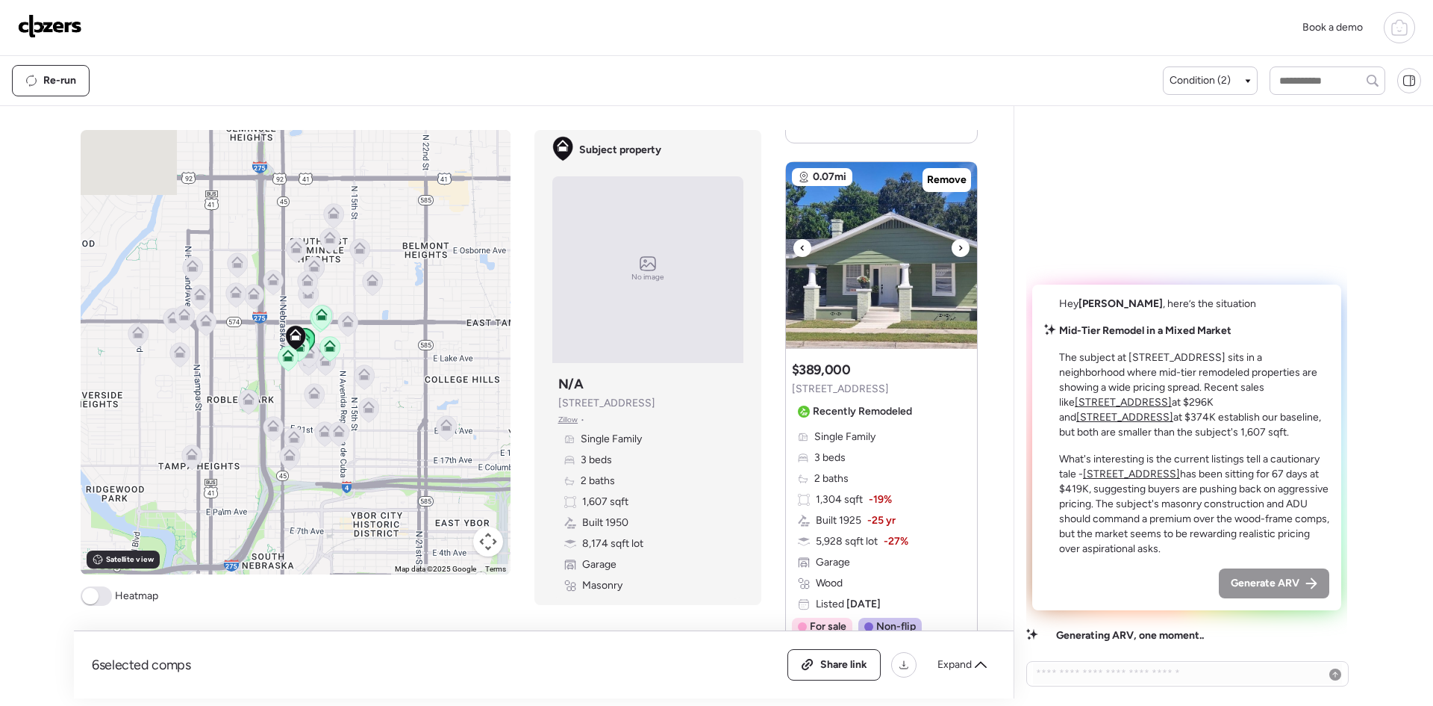
click at [959, 247] on icon at bounding box center [960, 247] width 3 height 5
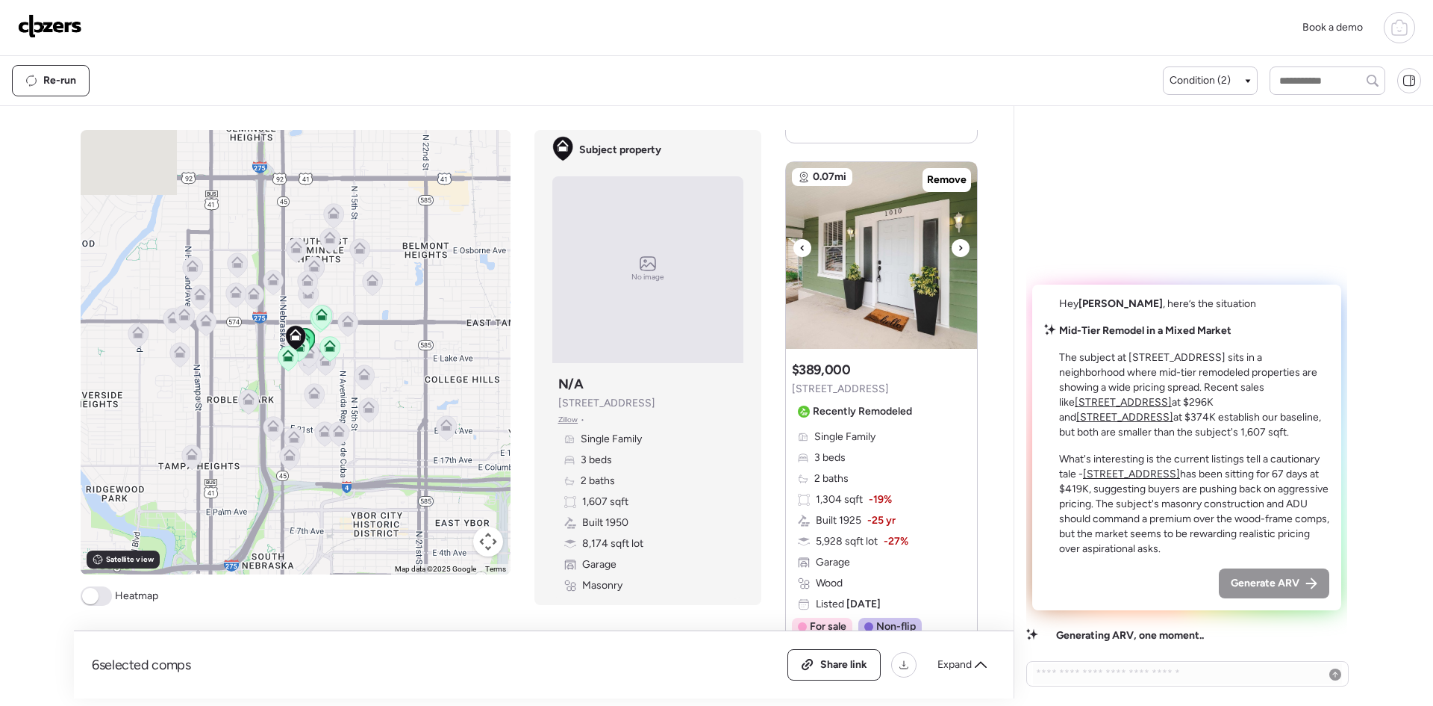
click at [959, 247] on icon at bounding box center [960, 247] width 3 height 5
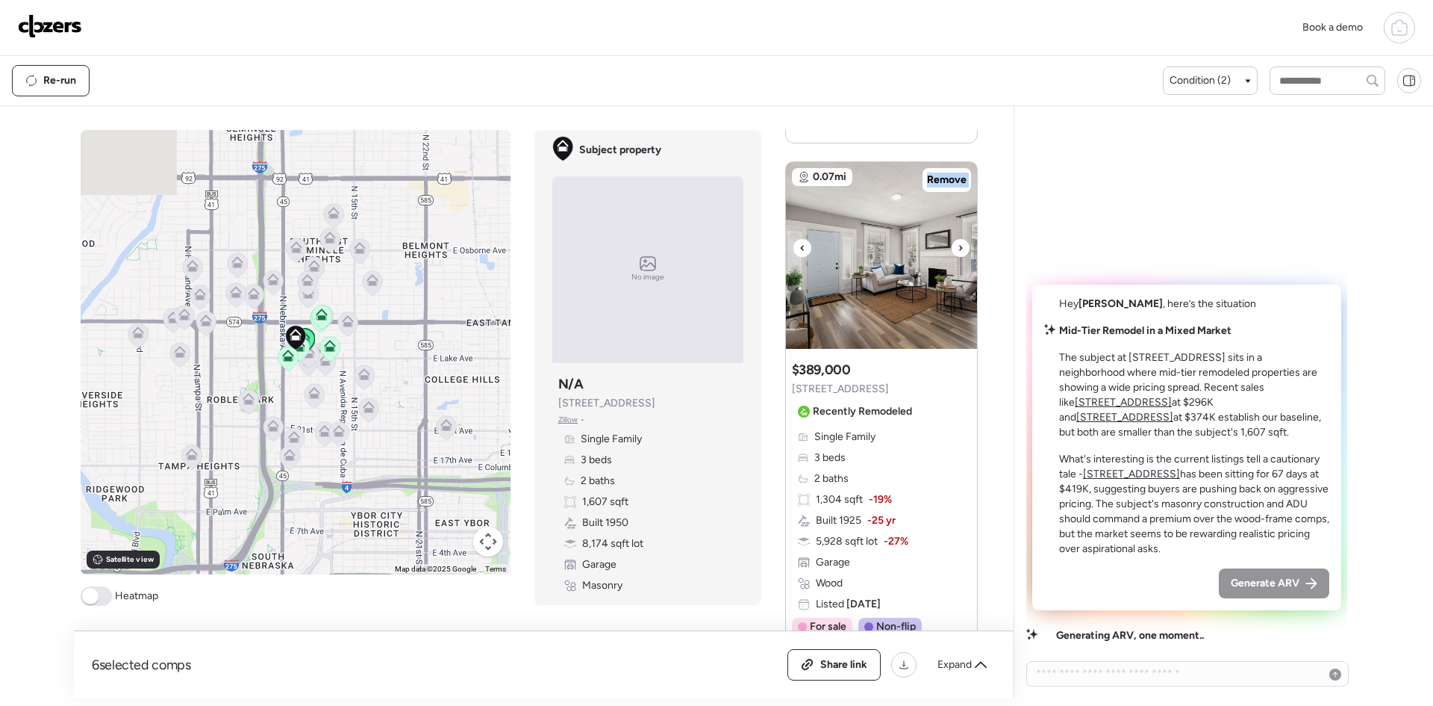
click at [959, 247] on icon at bounding box center [960, 247] width 3 height 5
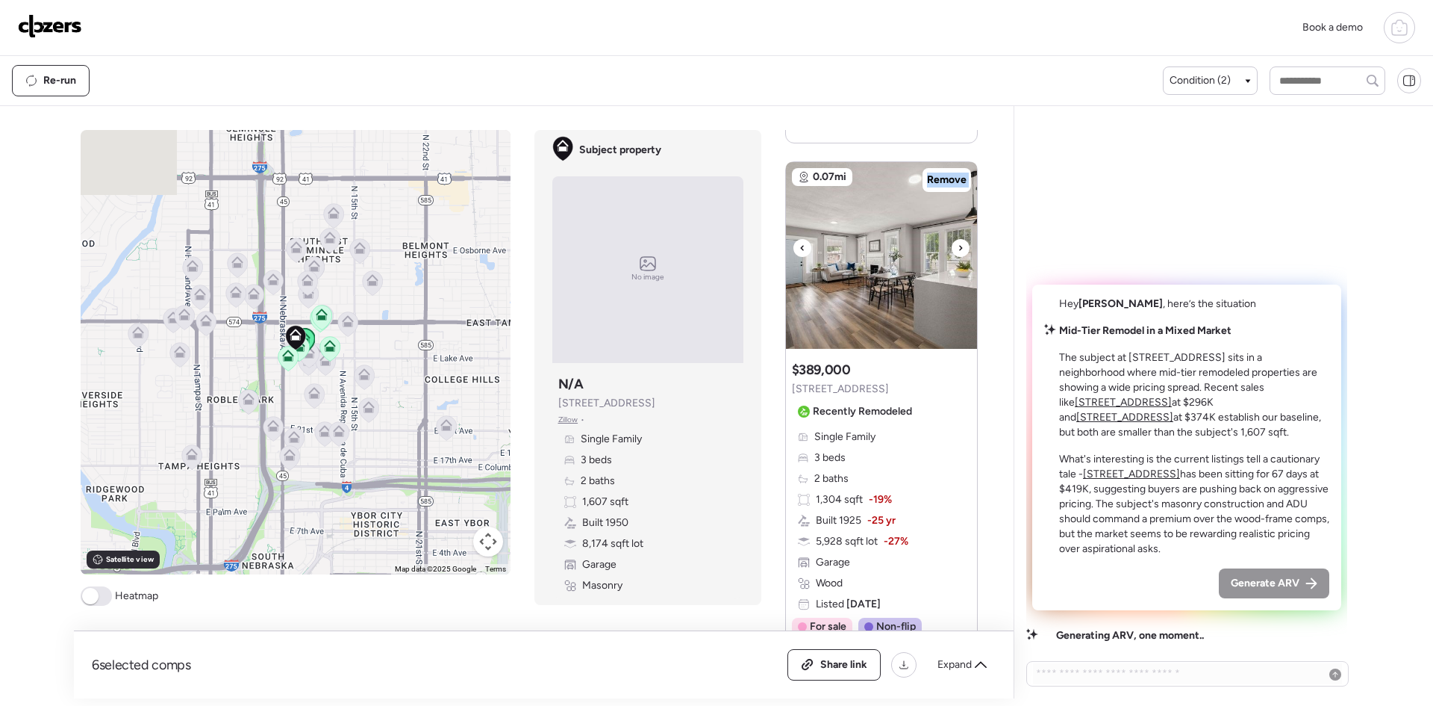
click at [959, 247] on icon at bounding box center [960, 247] width 3 height 5
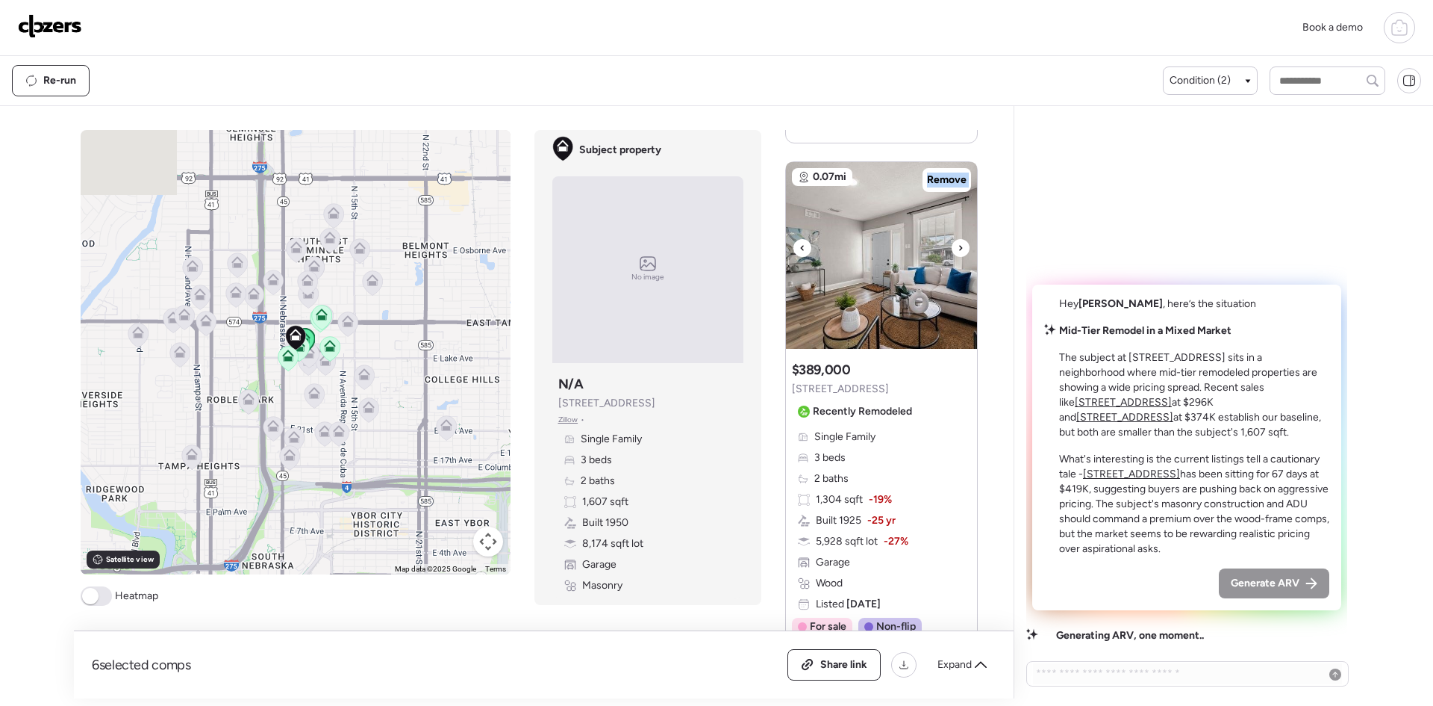
click at [959, 247] on icon at bounding box center [960, 247] width 3 height 5
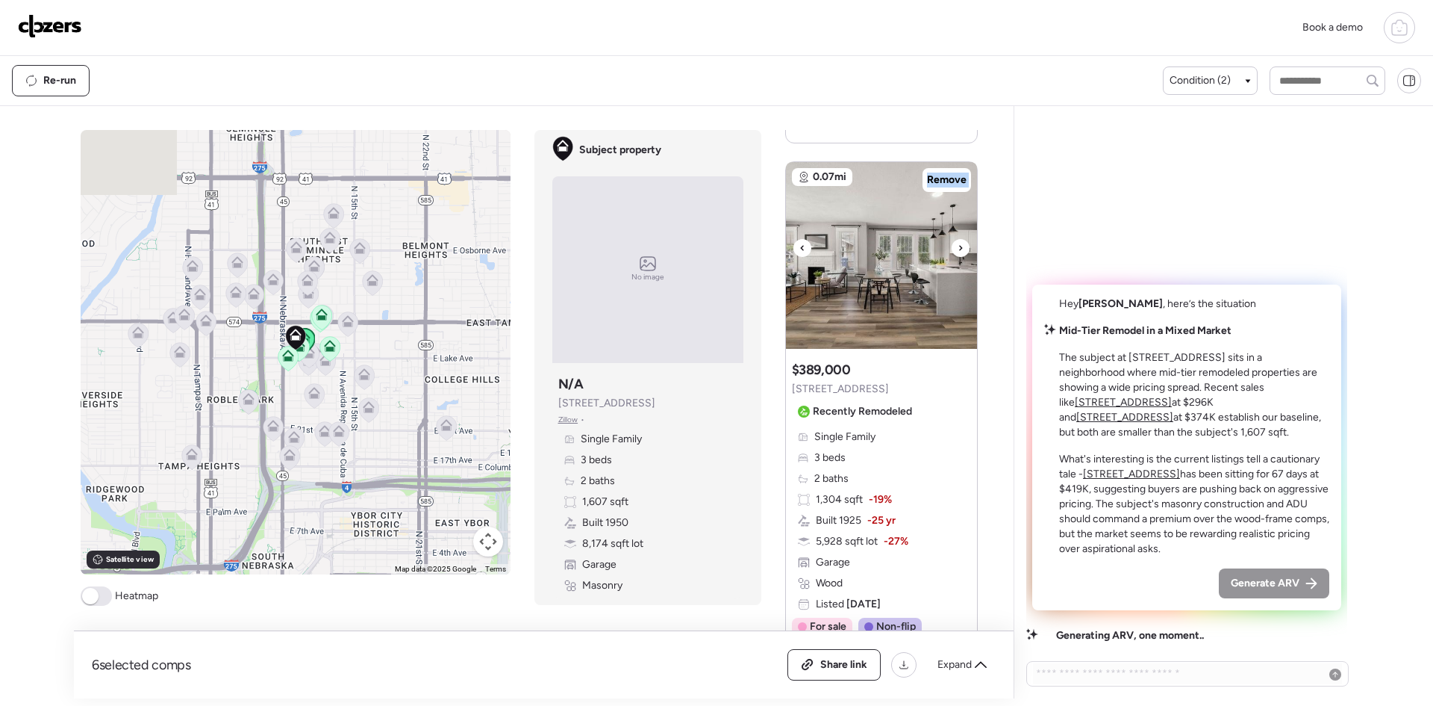
click at [959, 247] on icon at bounding box center [960, 247] width 3 height 5
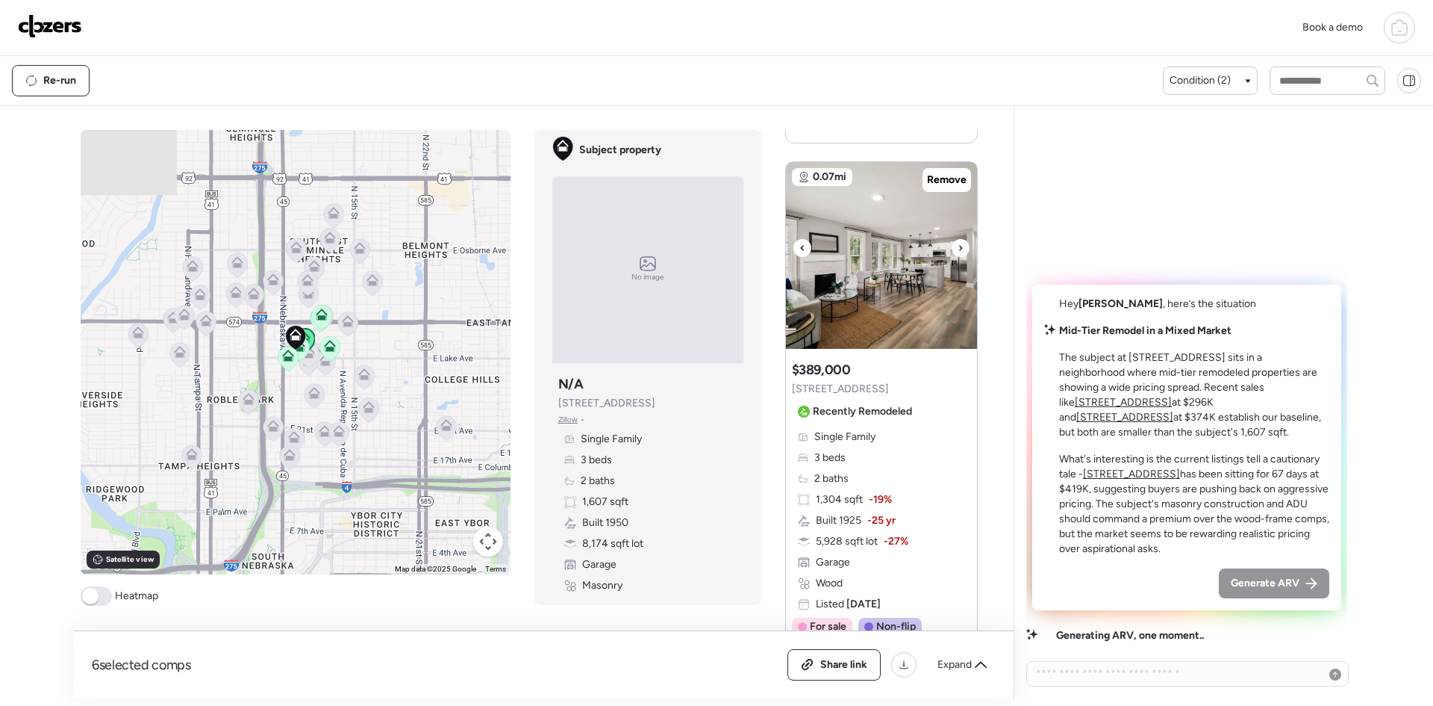
click at [959, 247] on icon at bounding box center [960, 247] width 3 height 5
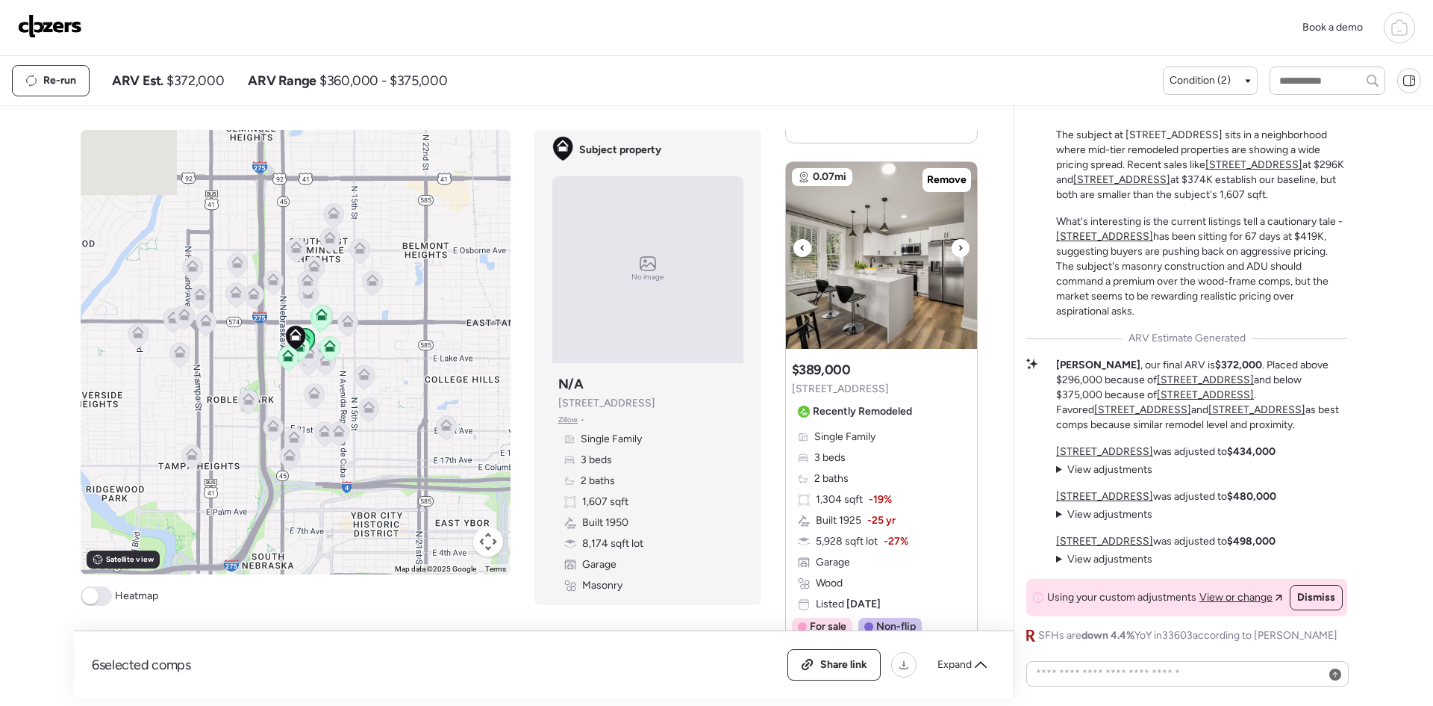
click at [959, 247] on icon at bounding box center [960, 247] width 3 height 5
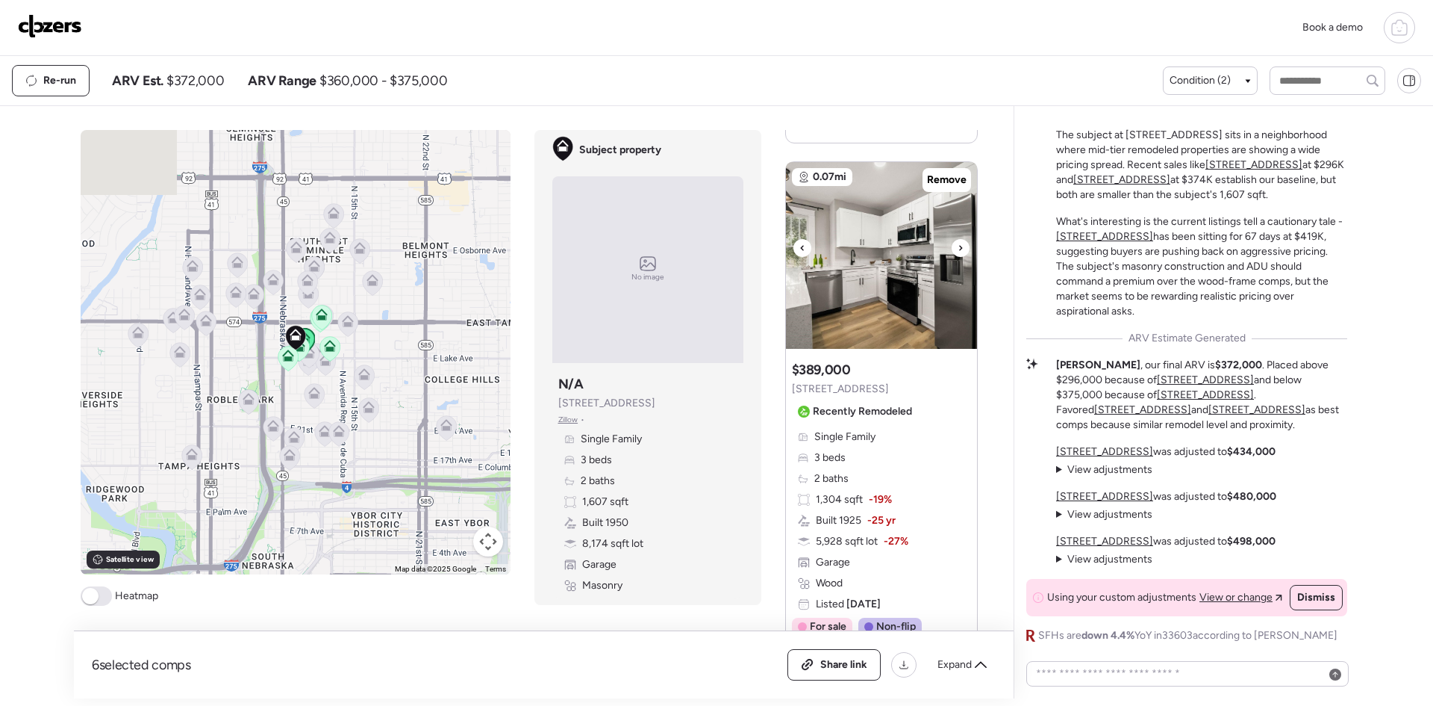
click at [959, 247] on icon at bounding box center [960, 247] width 3 height 5
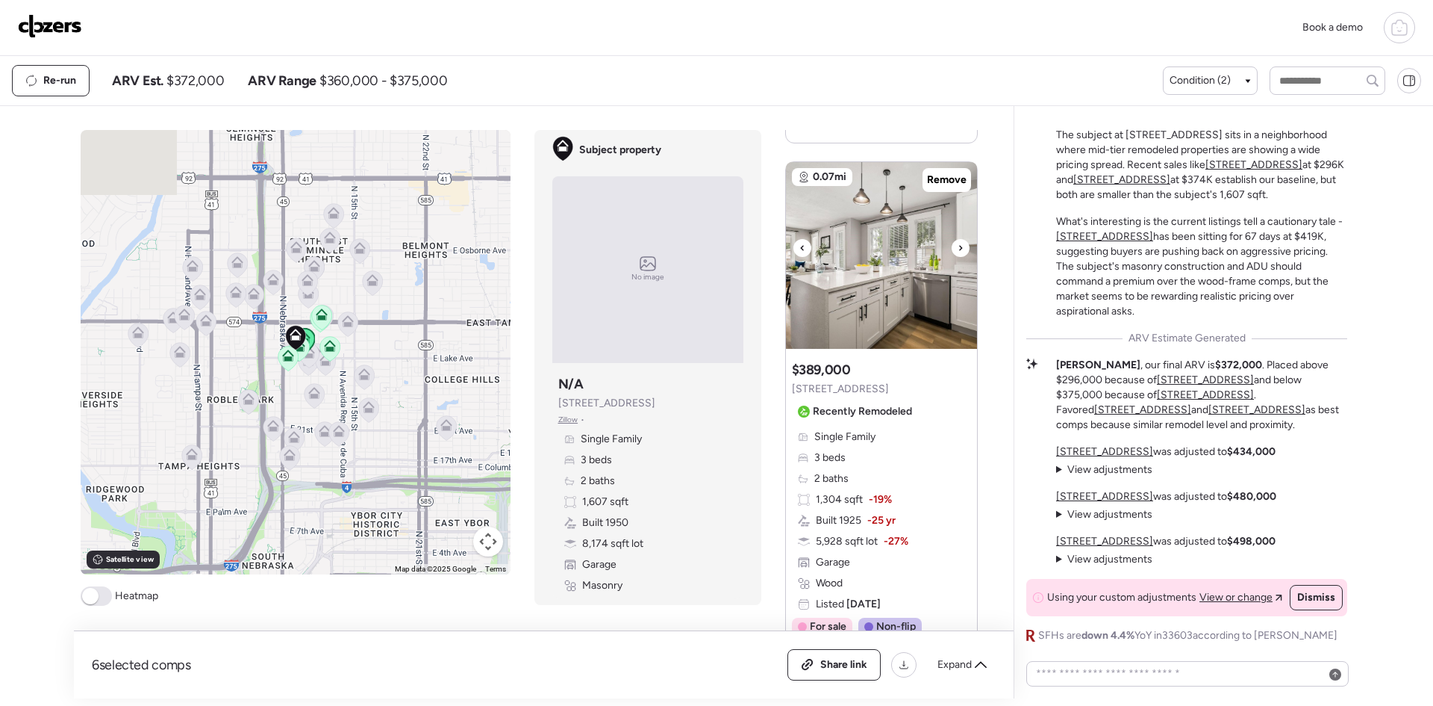
click at [959, 247] on icon at bounding box center [960, 247] width 3 height 5
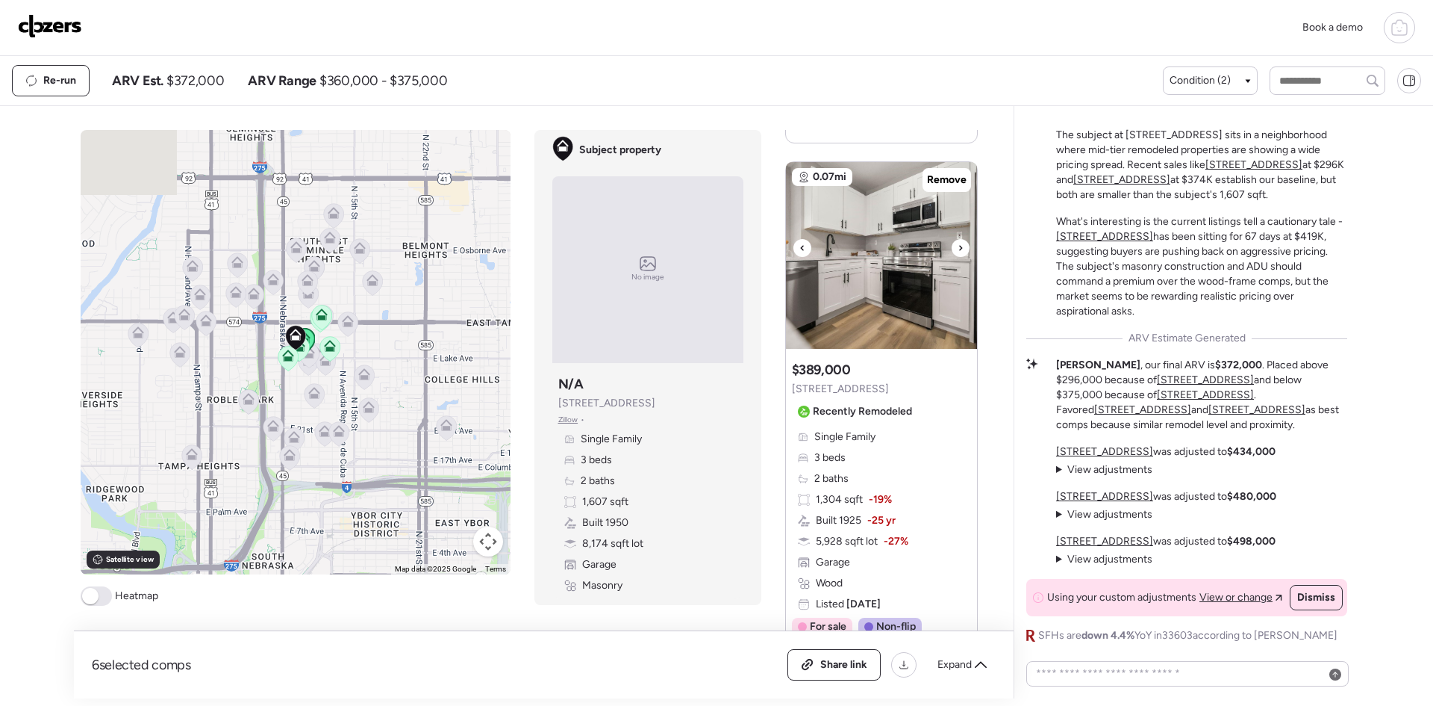
click at [959, 247] on icon at bounding box center [960, 247] width 3 height 5
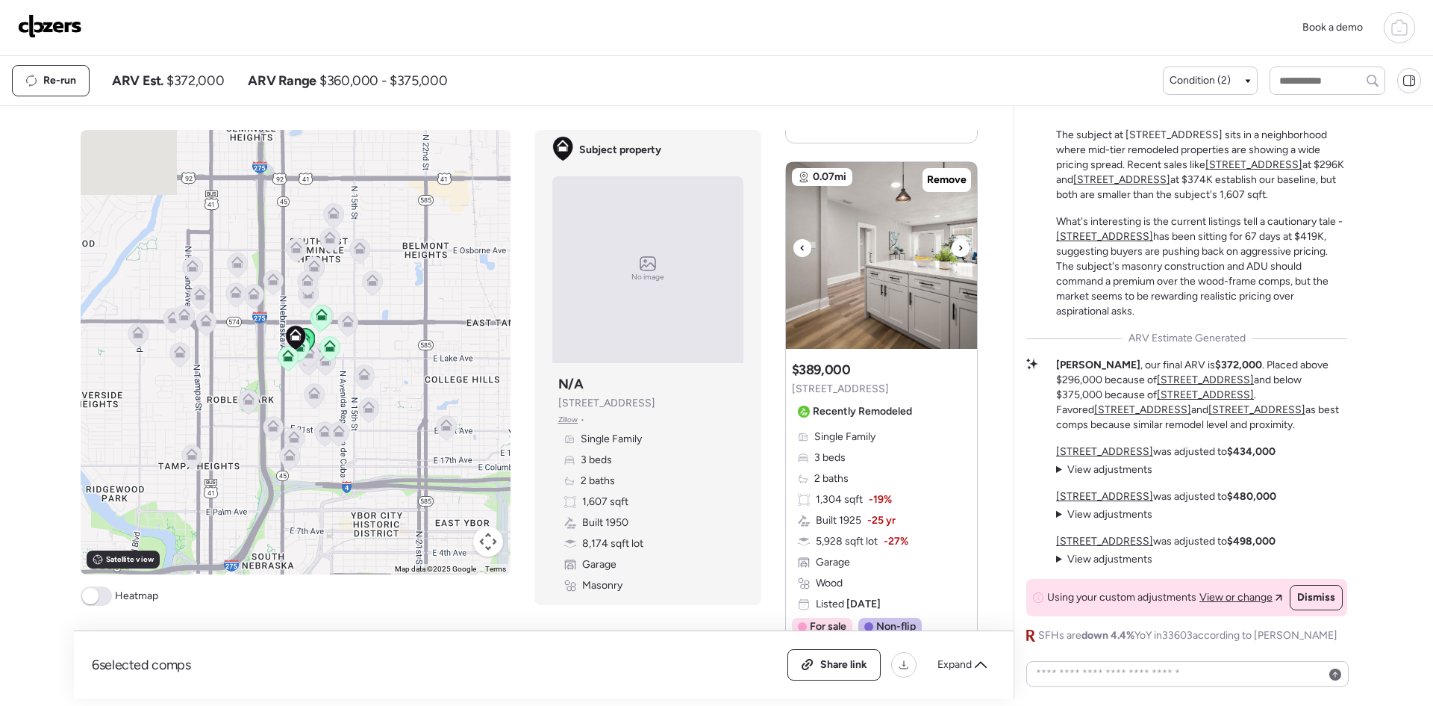
click at [959, 247] on icon at bounding box center [960, 247] width 3 height 5
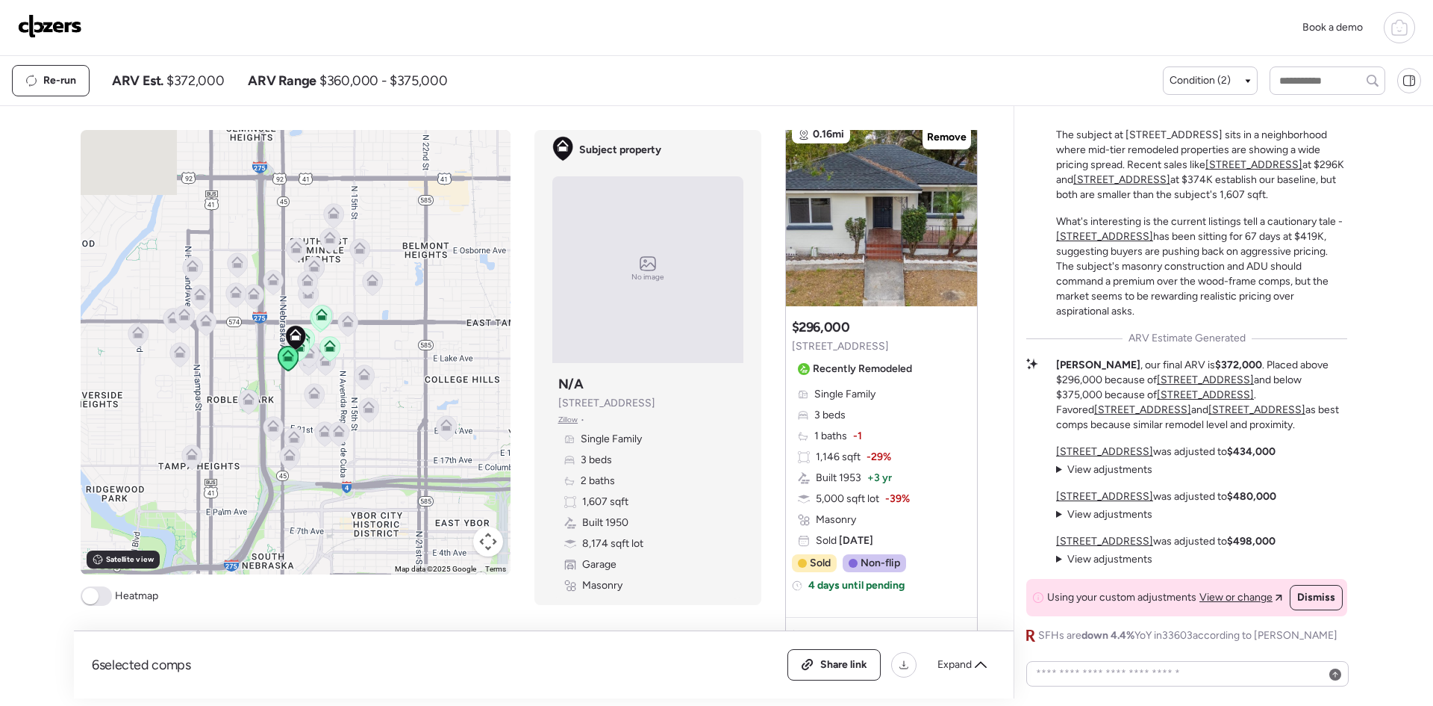
scroll to position [2688, 0]
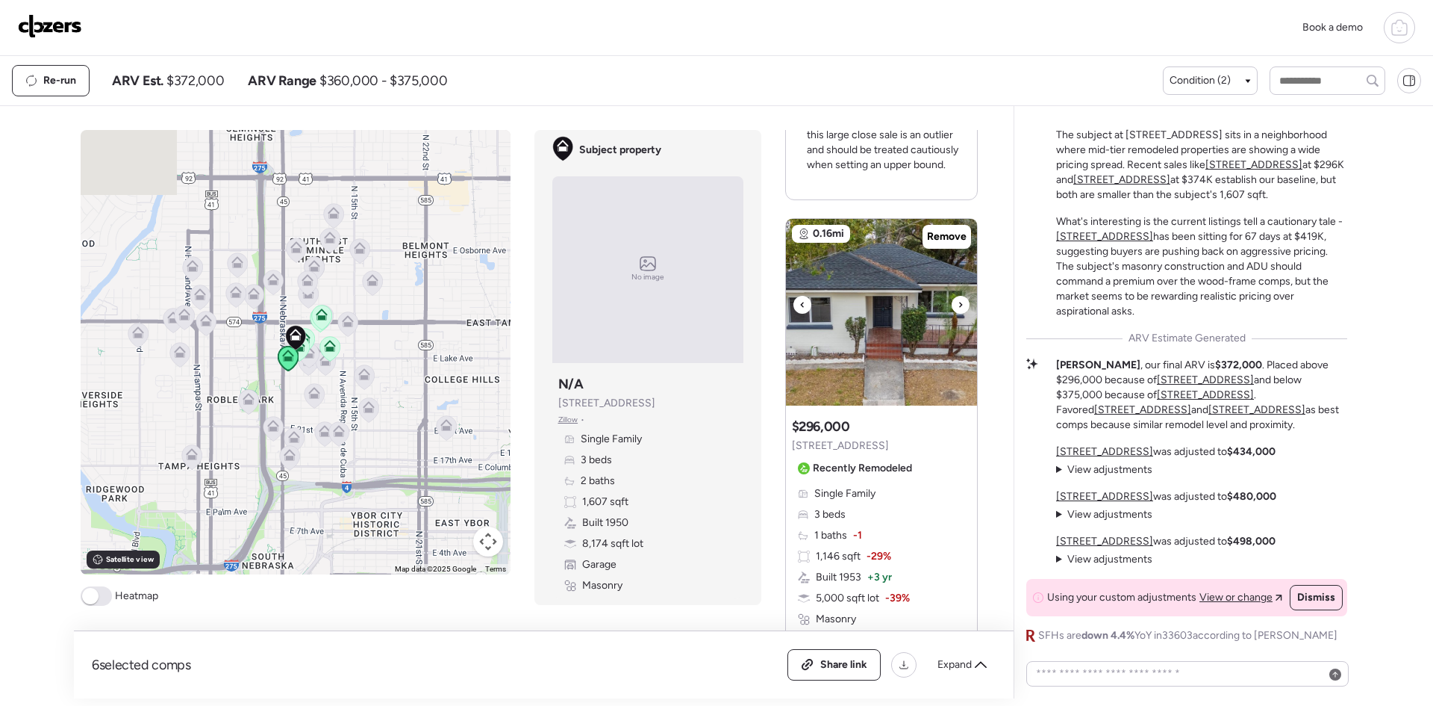
click at [952, 296] on div at bounding box center [961, 305] width 18 height 18
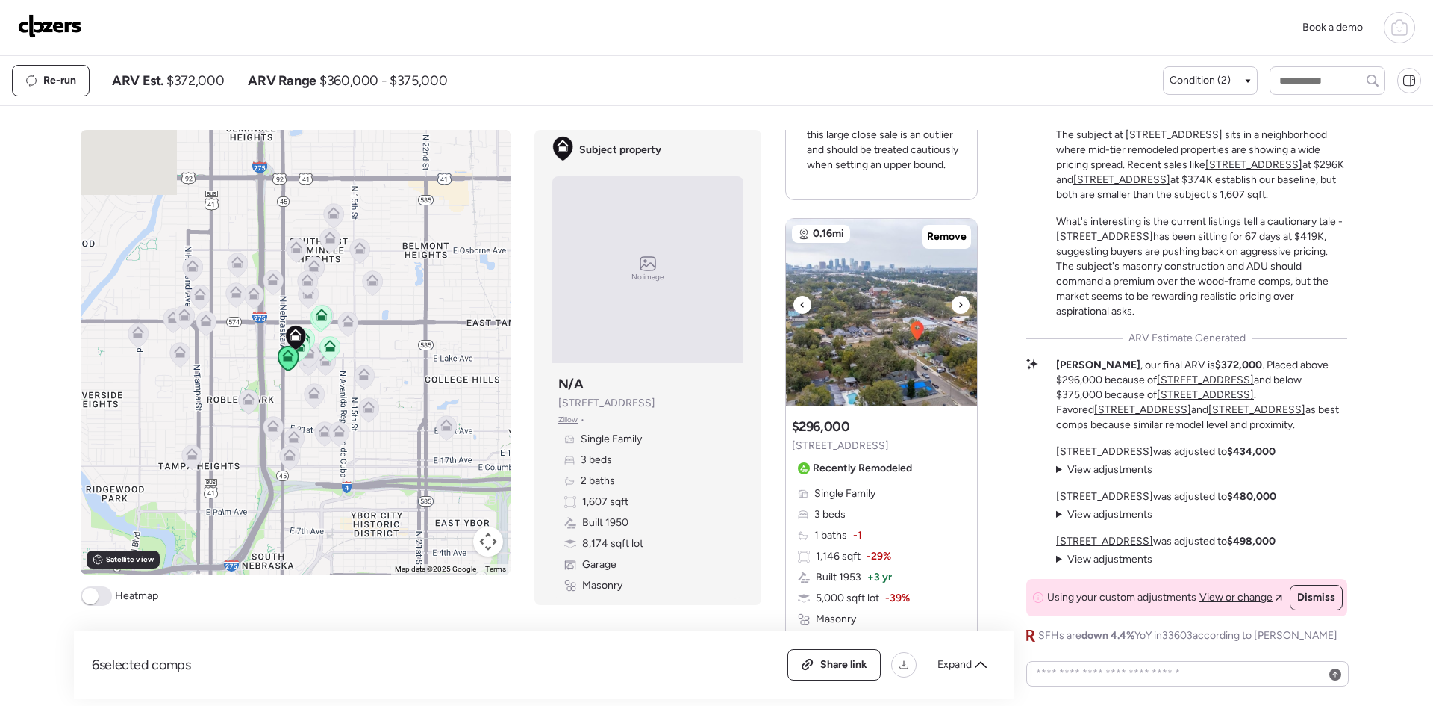
click at [952, 296] on div at bounding box center [961, 305] width 18 height 18
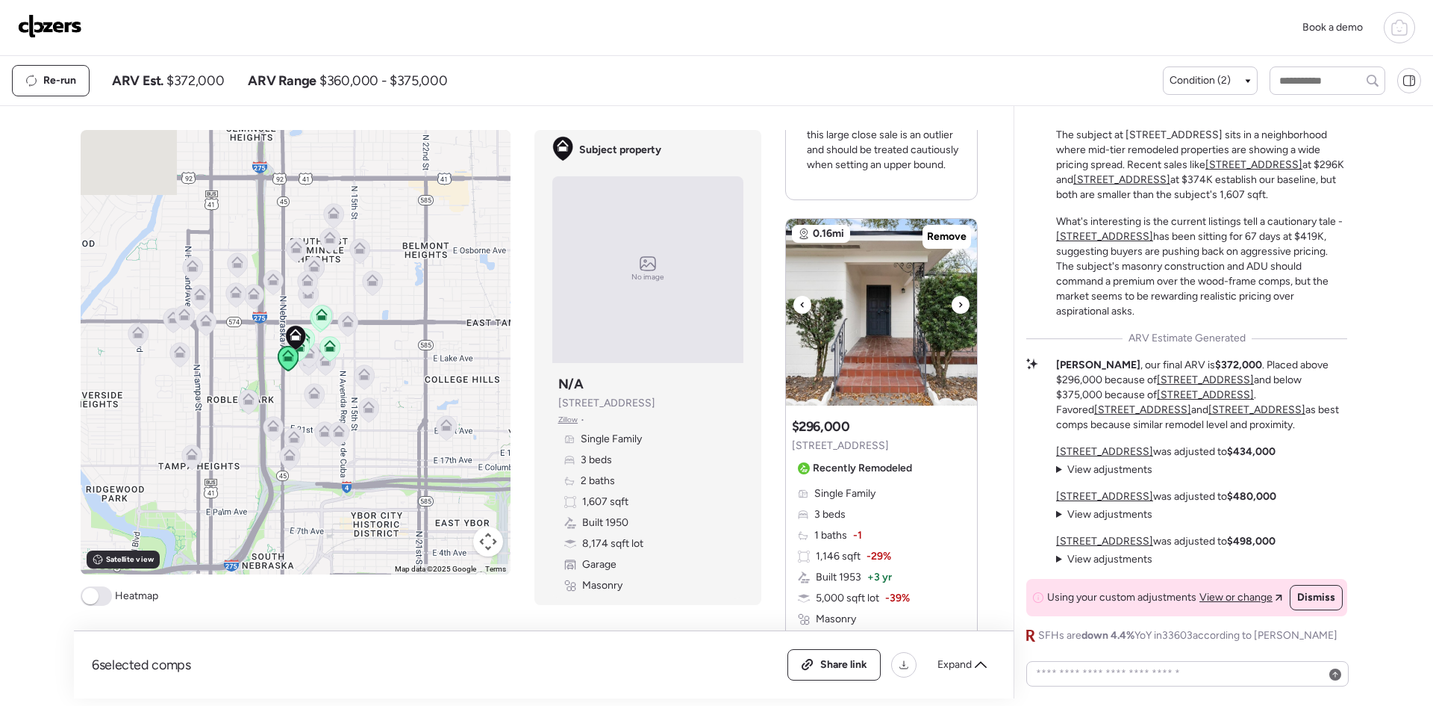
click at [952, 296] on div at bounding box center [961, 305] width 18 height 18
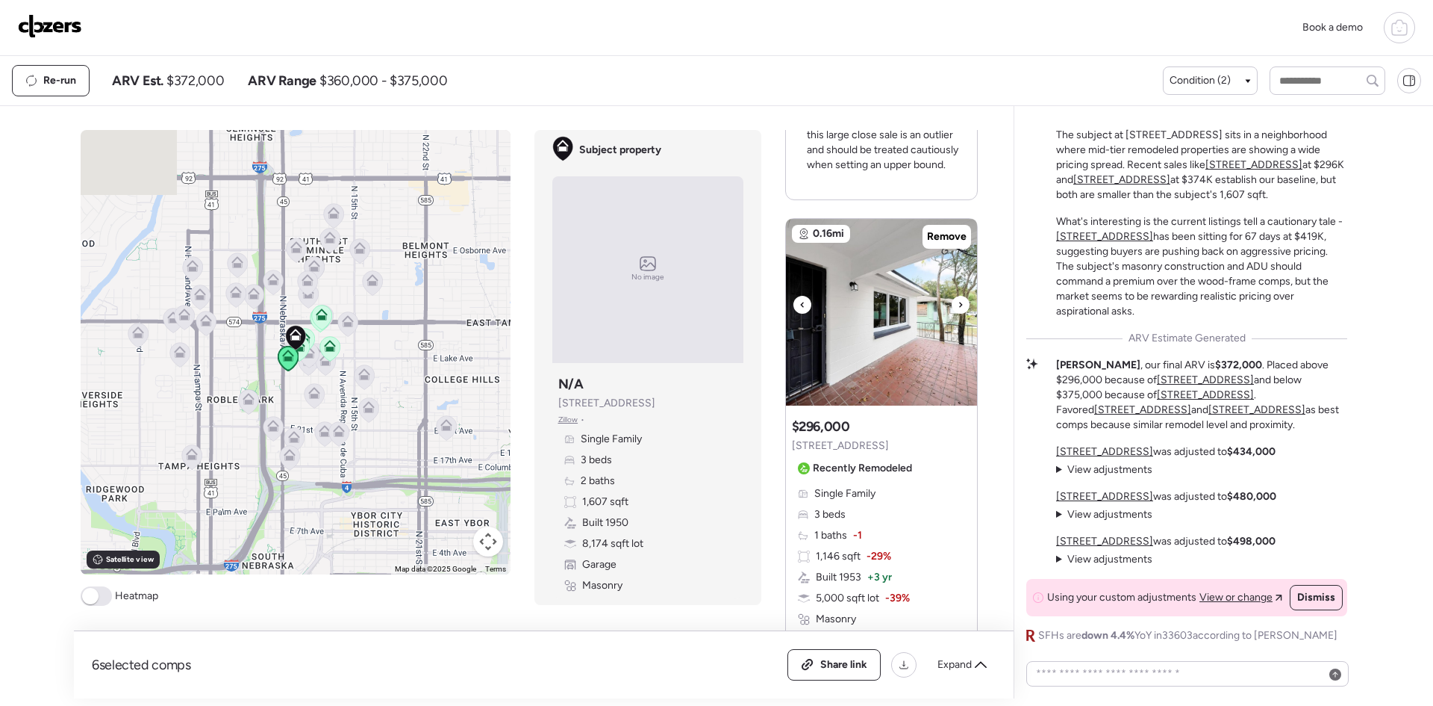
click at [952, 296] on div at bounding box center [961, 305] width 18 height 18
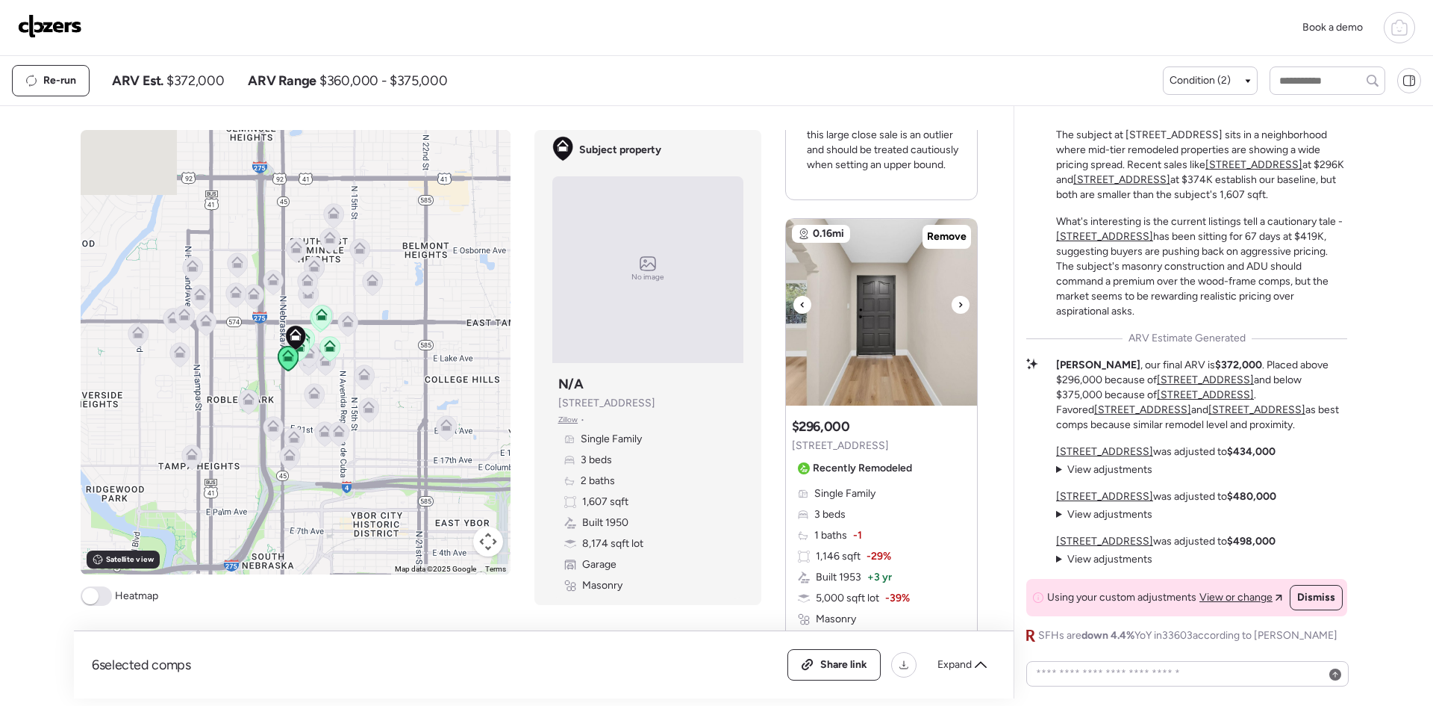
click at [952, 296] on div at bounding box center [961, 305] width 18 height 18
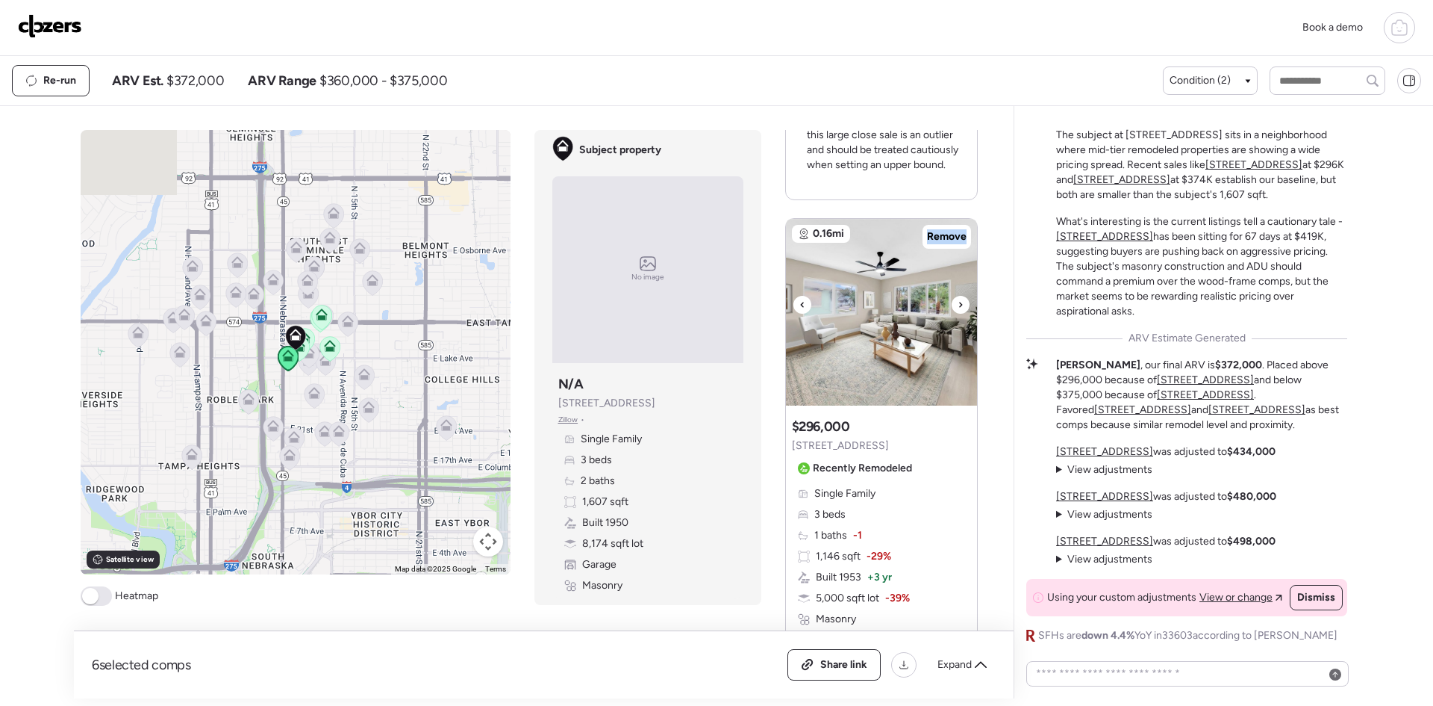
click at [952, 296] on div at bounding box center [961, 305] width 18 height 18
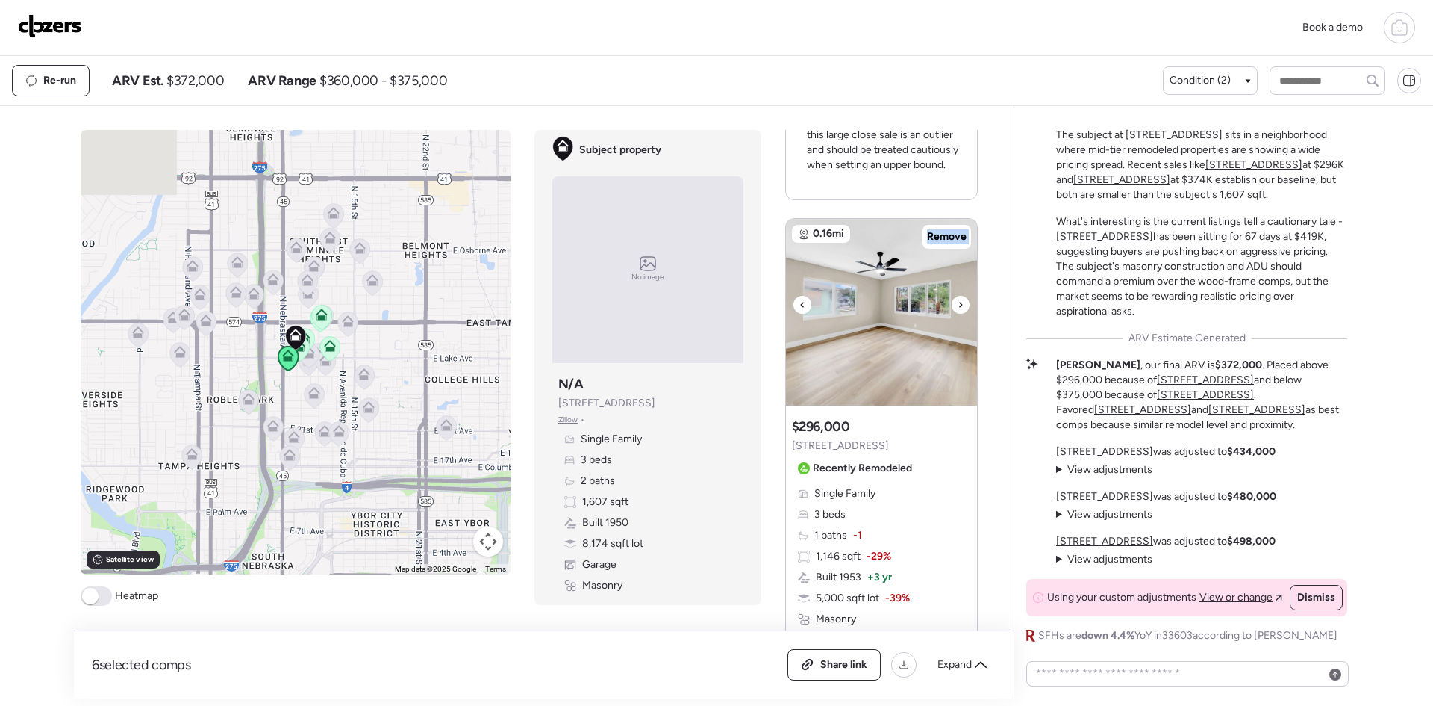
click at [952, 296] on div at bounding box center [961, 305] width 18 height 18
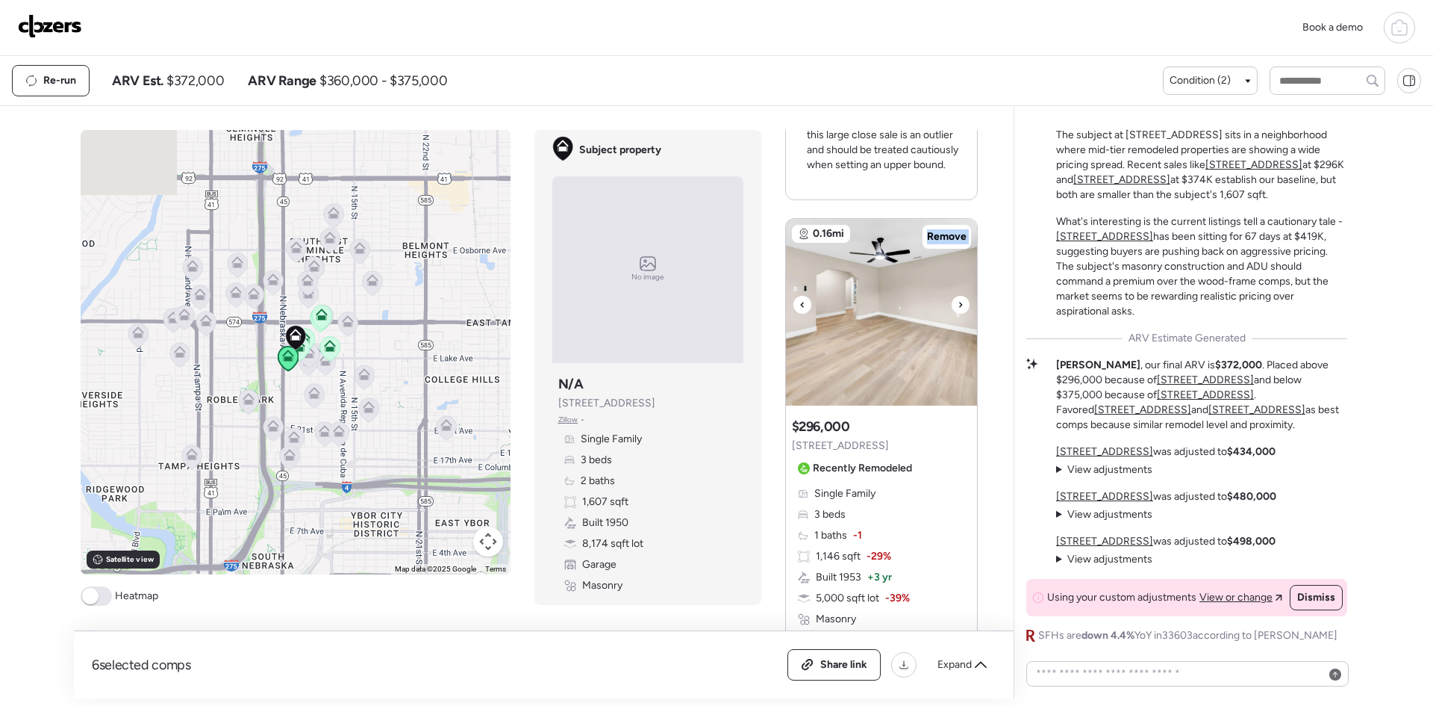
click at [952, 296] on div at bounding box center [961, 305] width 18 height 18
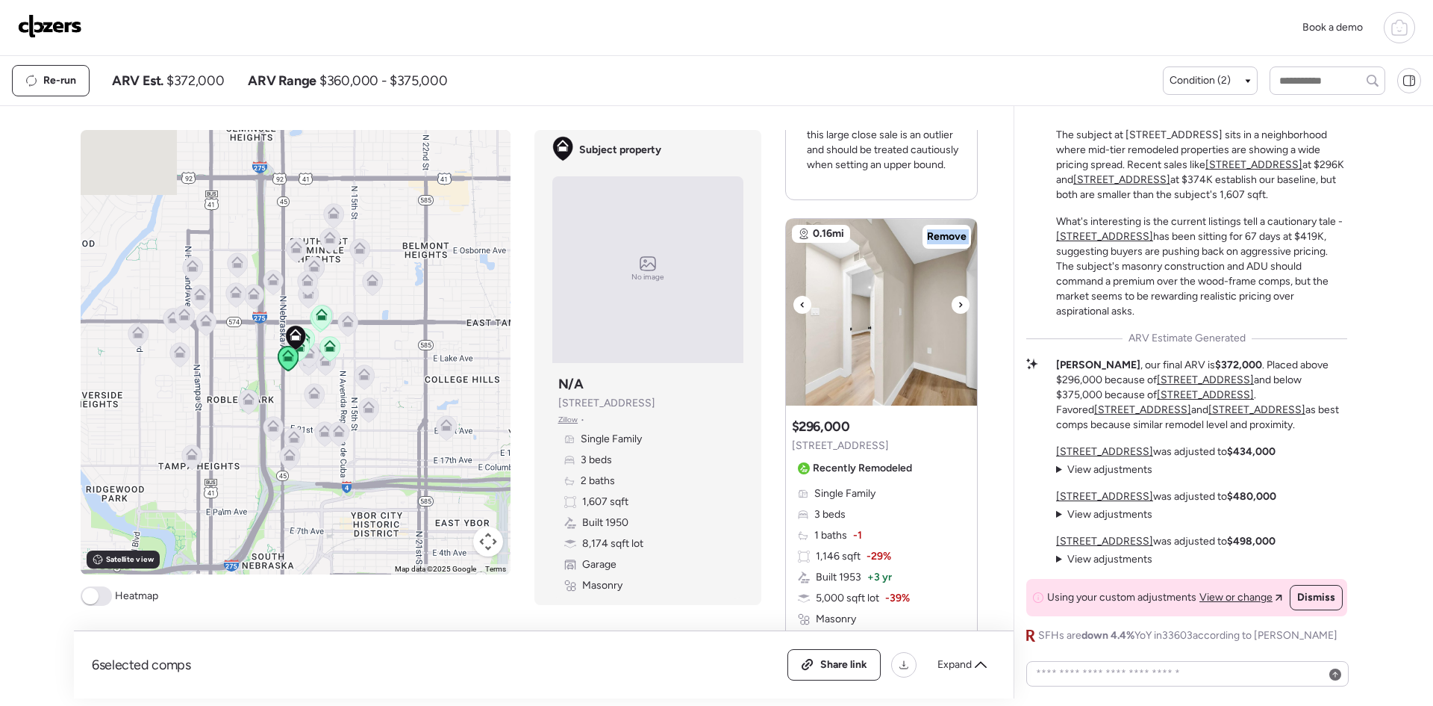
click at [952, 296] on div at bounding box center [961, 305] width 18 height 18
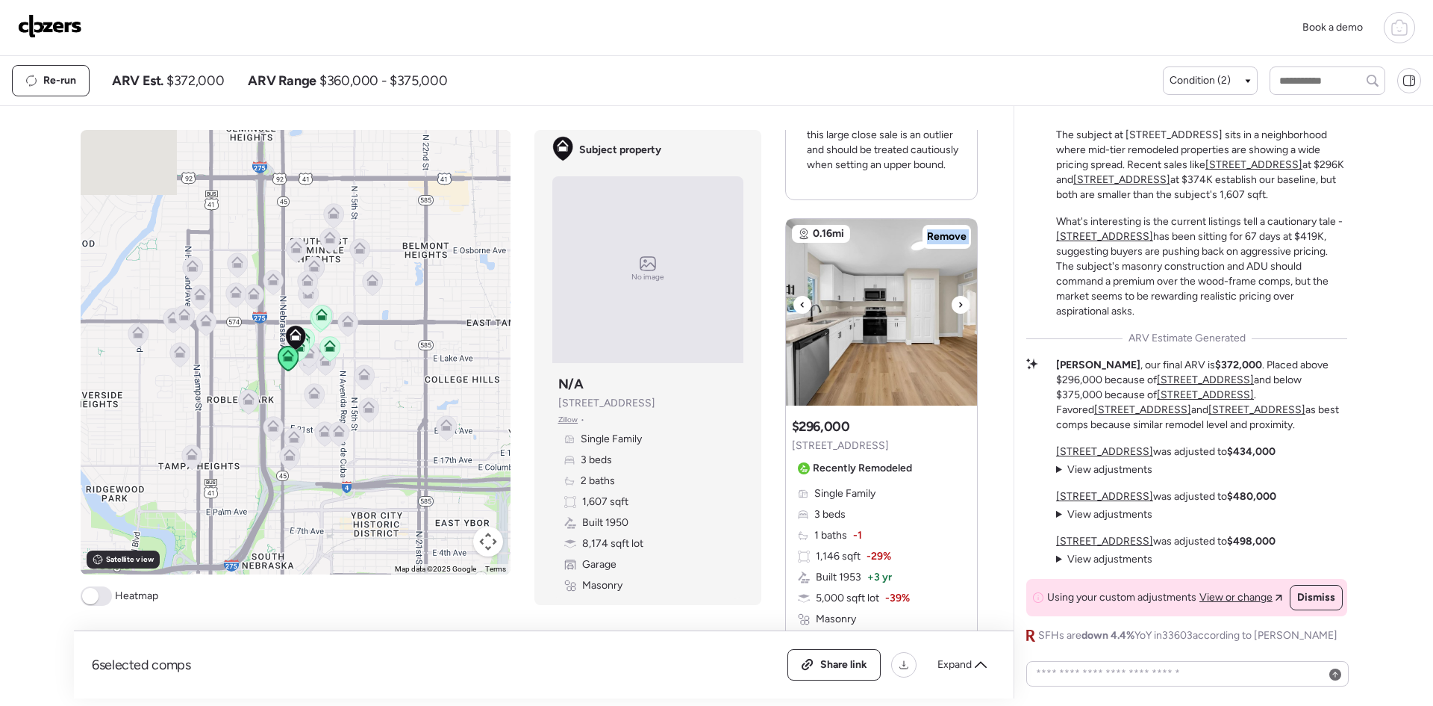
click at [952, 296] on div at bounding box center [961, 305] width 18 height 18
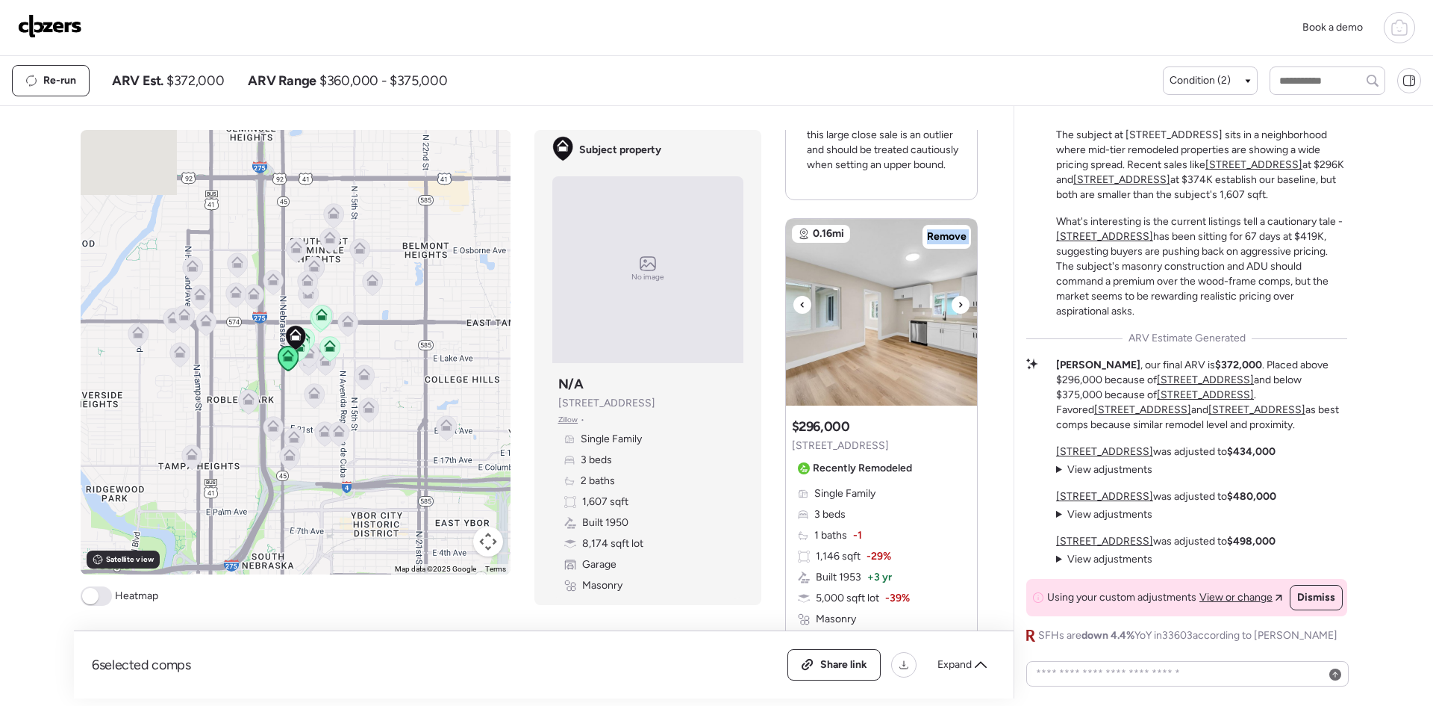
click at [952, 296] on div at bounding box center [961, 305] width 18 height 18
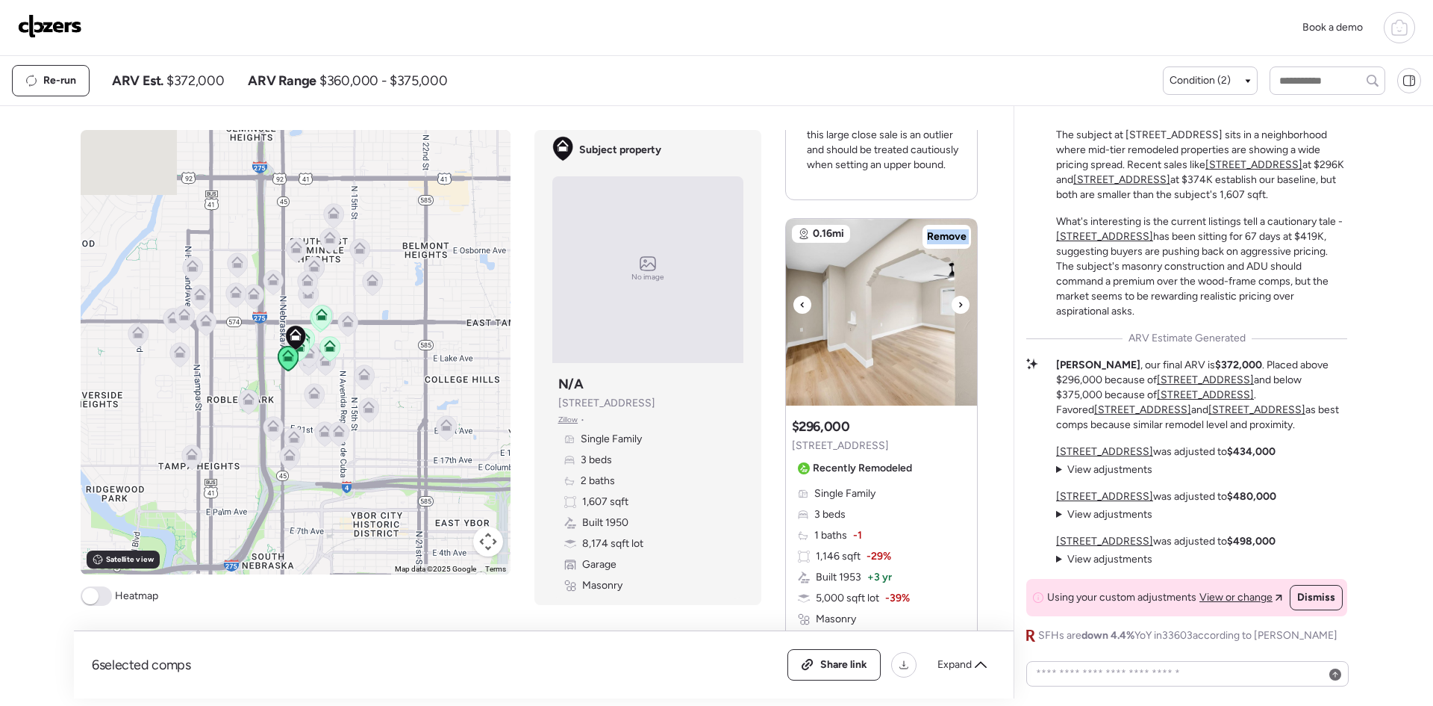
click at [952, 296] on div at bounding box center [961, 305] width 18 height 18
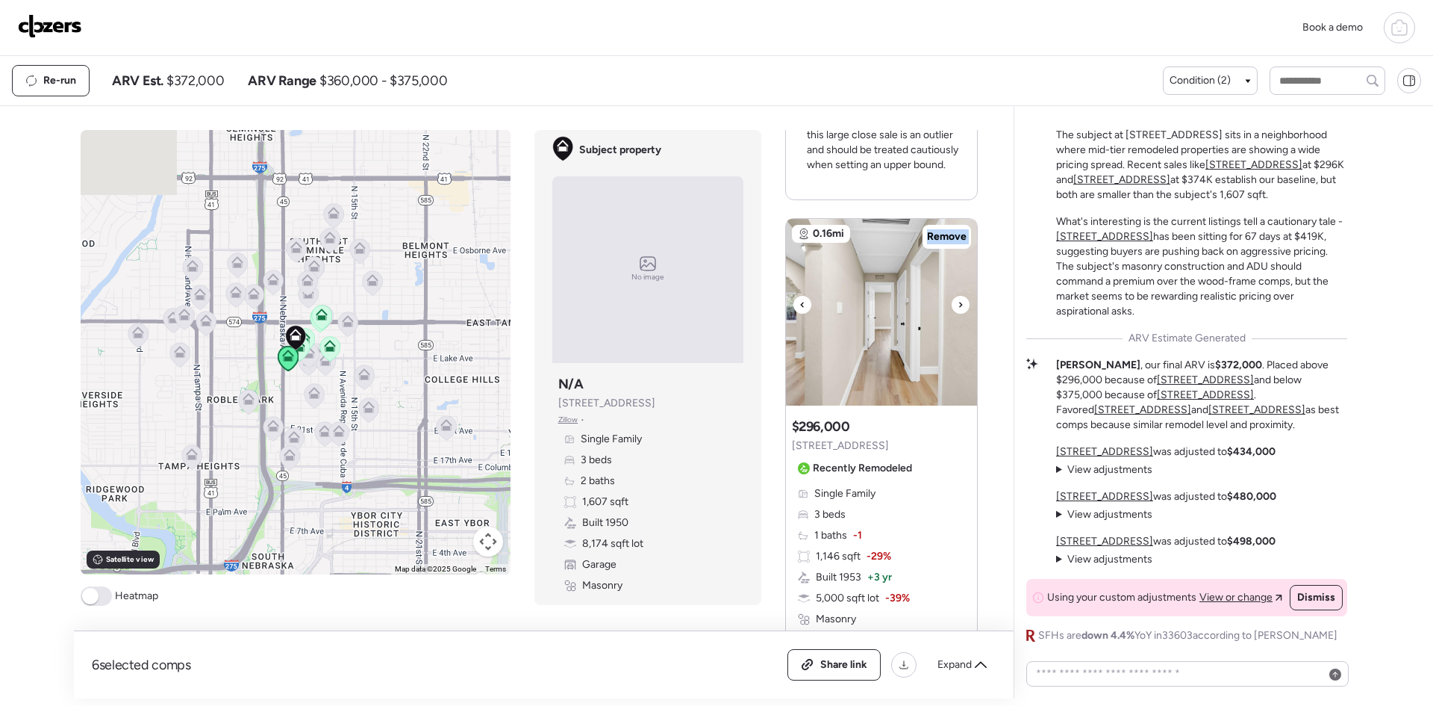
click at [952, 296] on div at bounding box center [961, 305] width 18 height 18
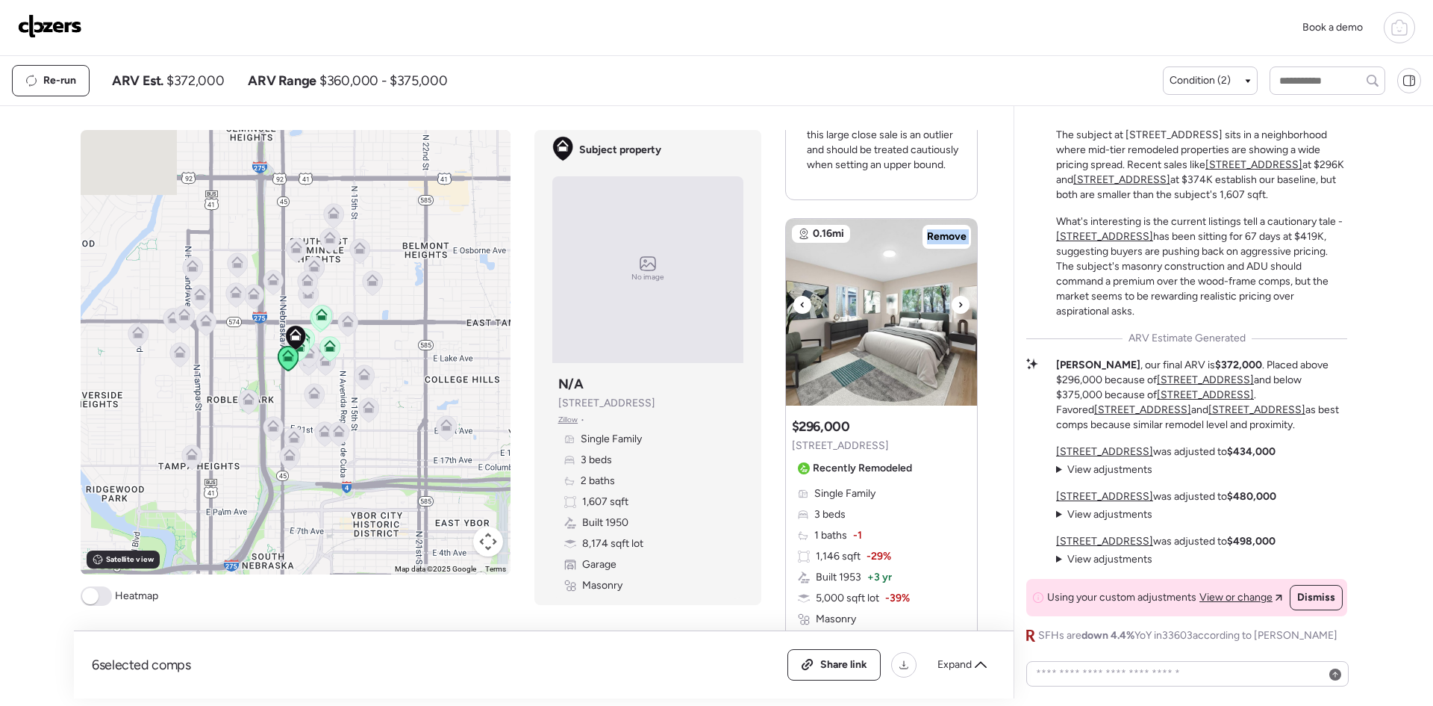
click at [952, 296] on div at bounding box center [961, 305] width 18 height 18
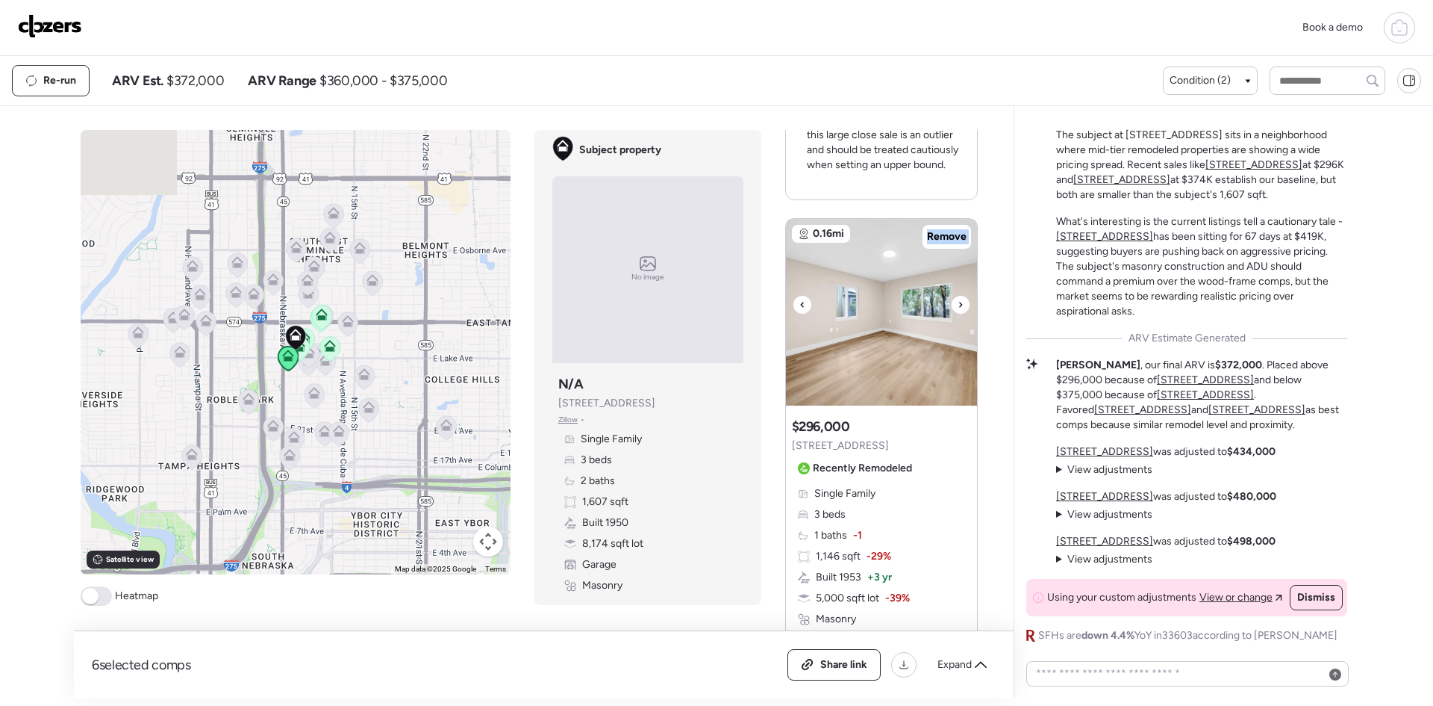
click at [952, 296] on div at bounding box center [961, 305] width 18 height 18
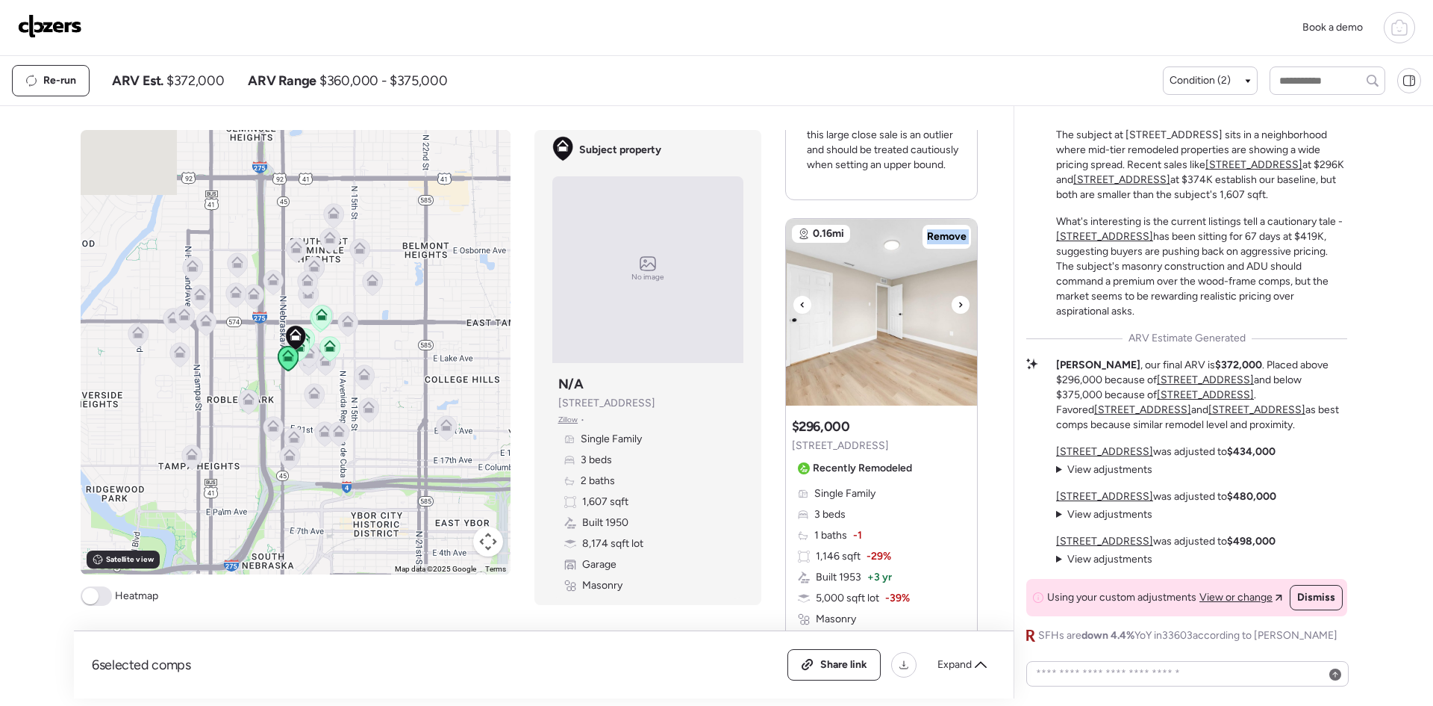
click at [952, 296] on div at bounding box center [961, 305] width 18 height 18
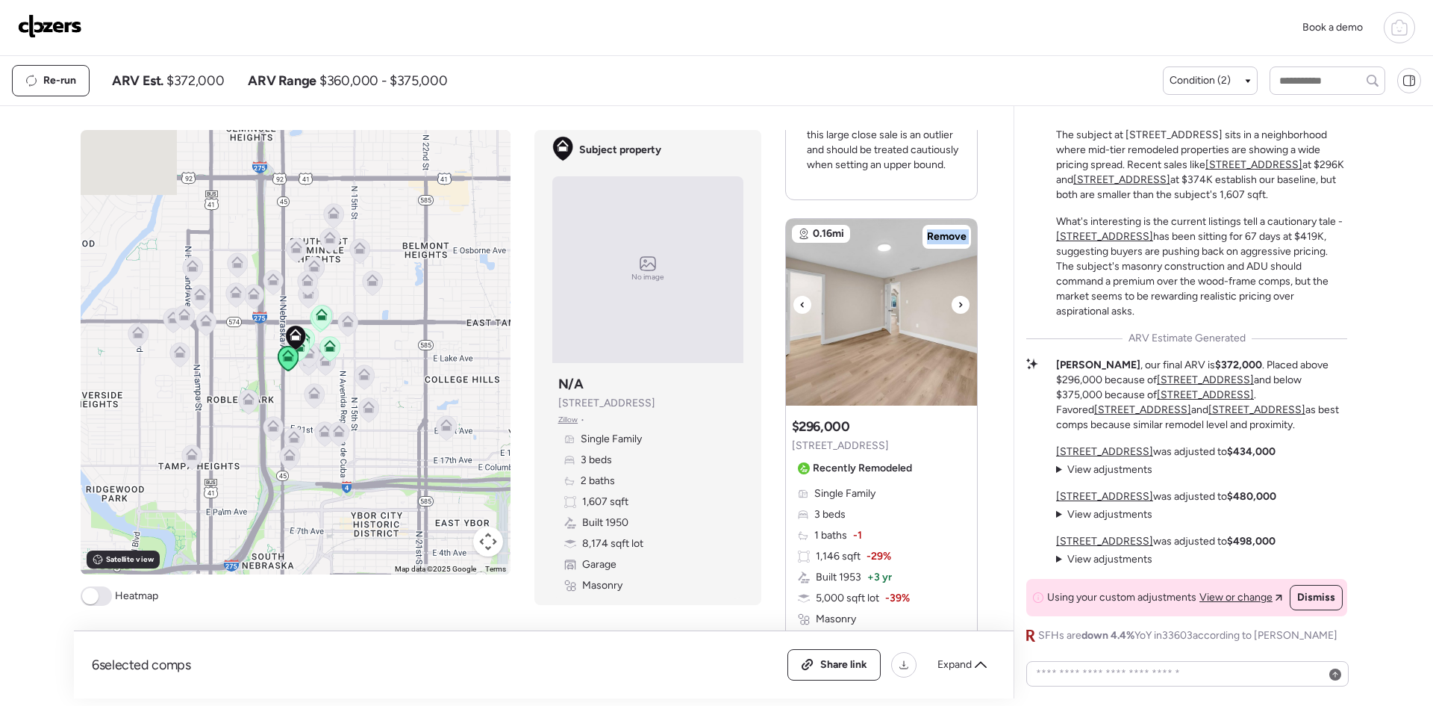
click at [952, 296] on div at bounding box center [961, 305] width 18 height 18
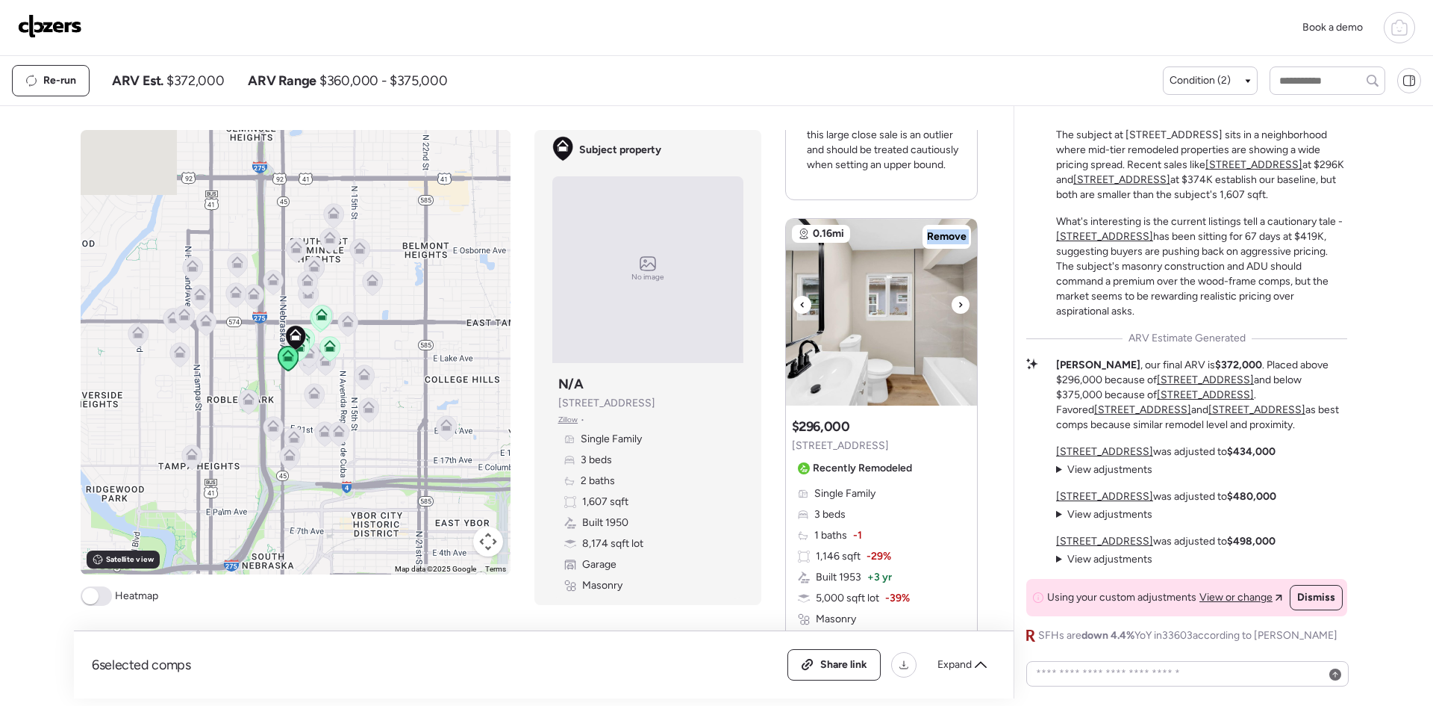
click at [952, 296] on div at bounding box center [961, 305] width 18 height 18
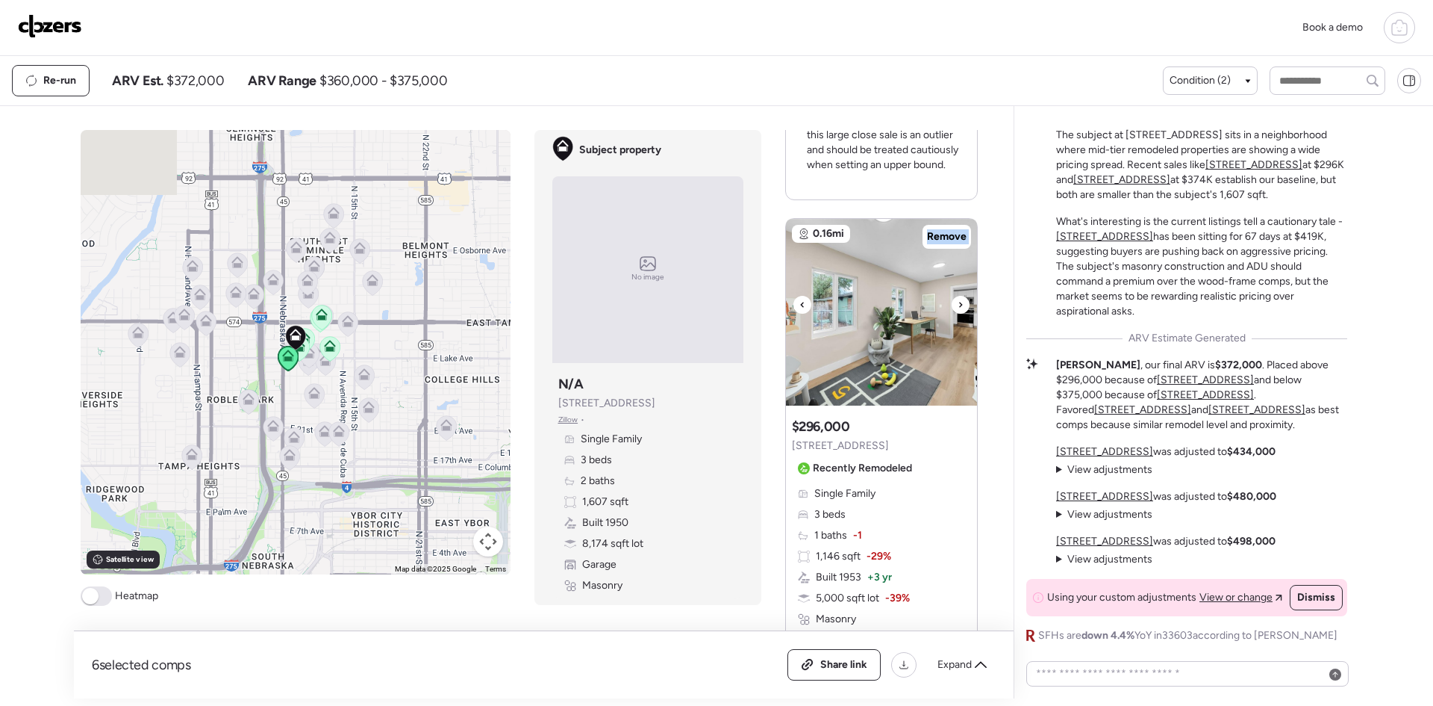
click at [952, 296] on div at bounding box center [961, 305] width 18 height 18
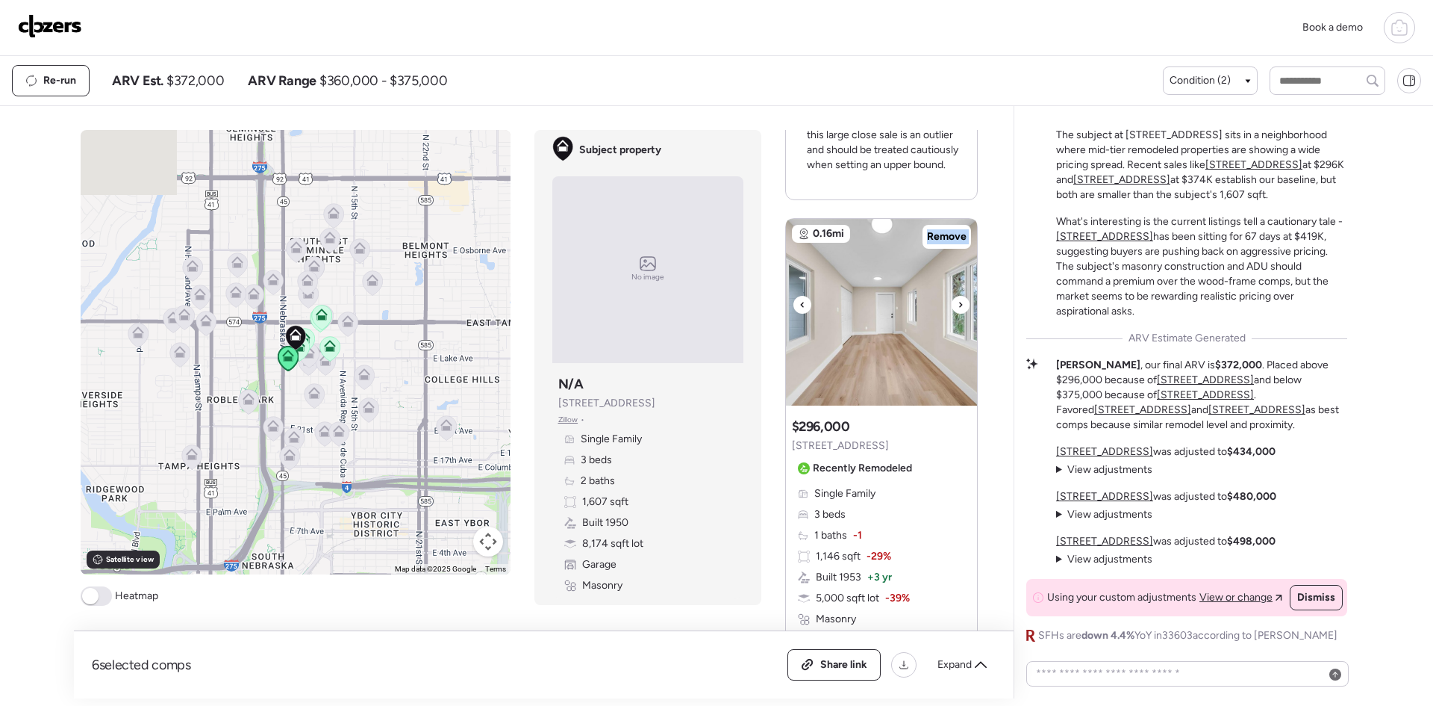
click at [952, 296] on div at bounding box center [961, 305] width 18 height 18
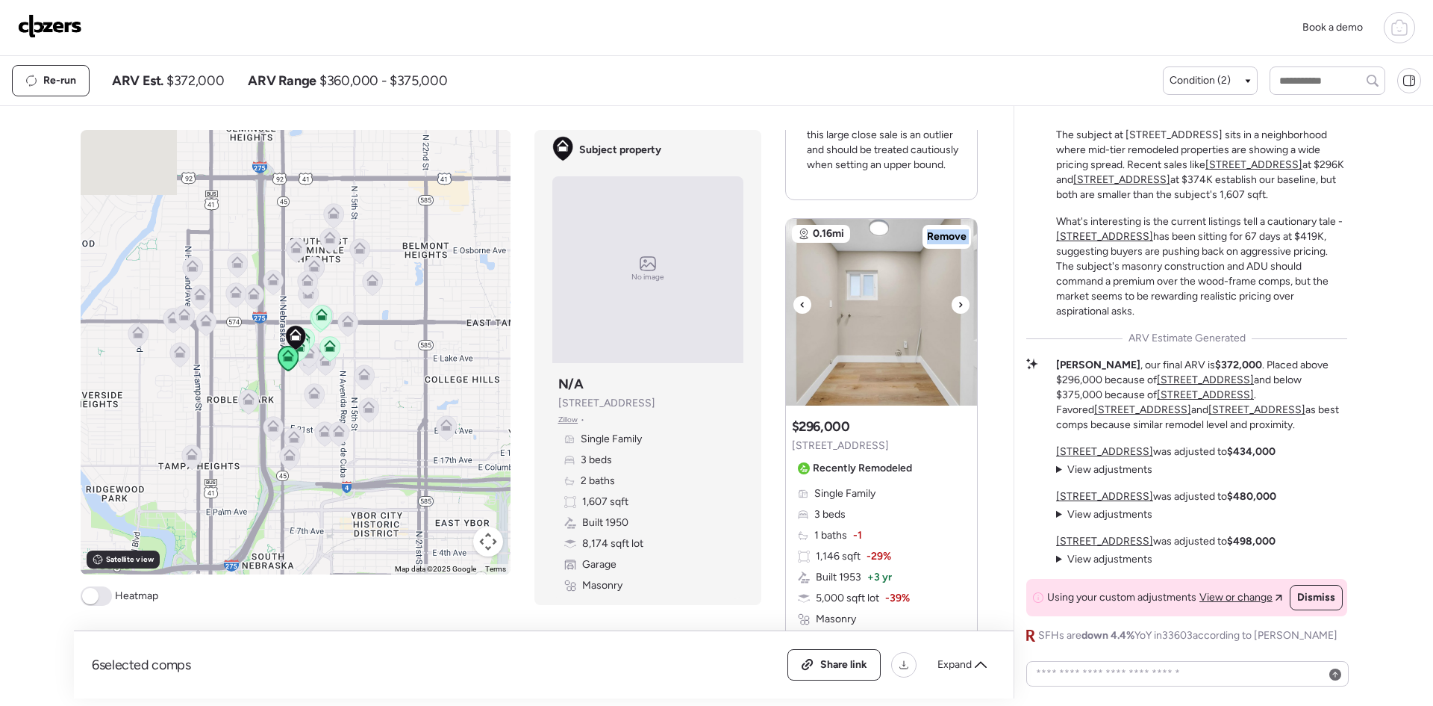
click at [952, 296] on div at bounding box center [961, 305] width 18 height 18
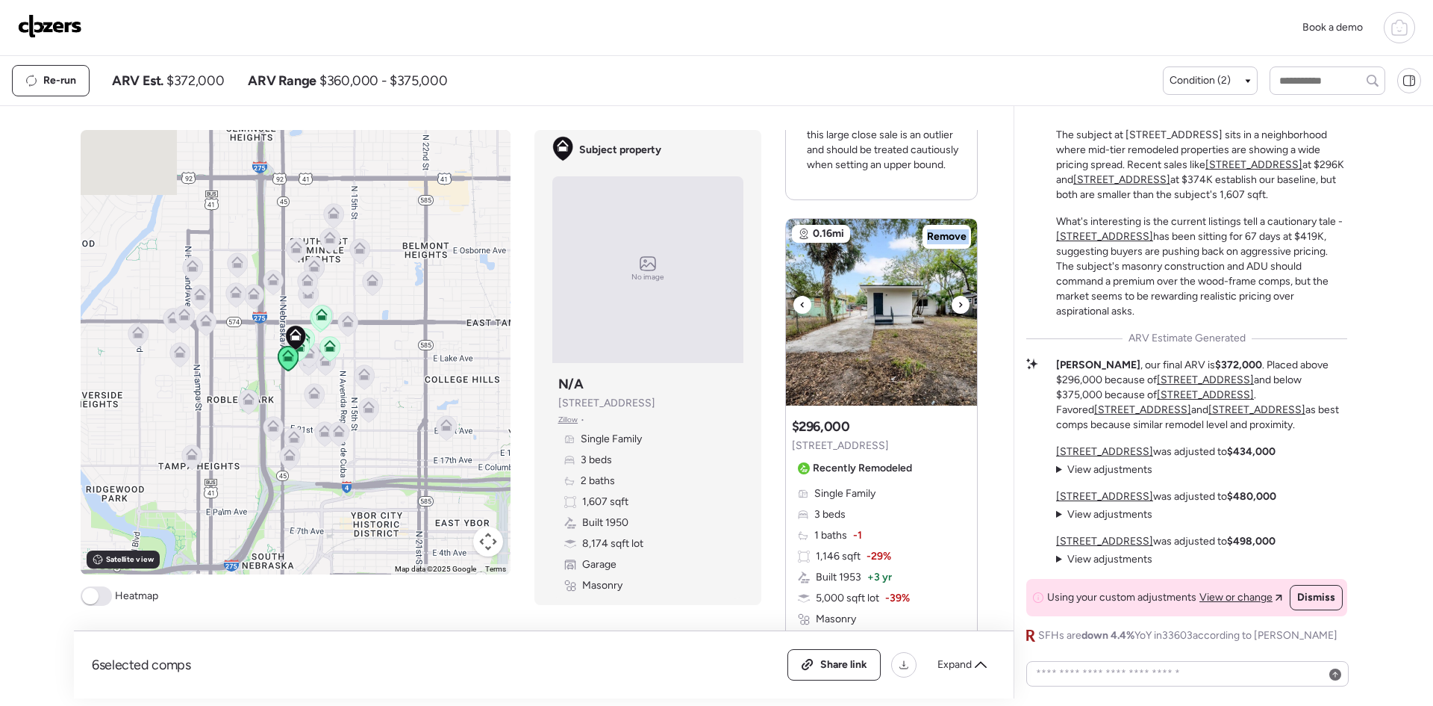
click at [952, 296] on div at bounding box center [961, 305] width 18 height 18
